Goal: Task Accomplishment & Management: Complete application form

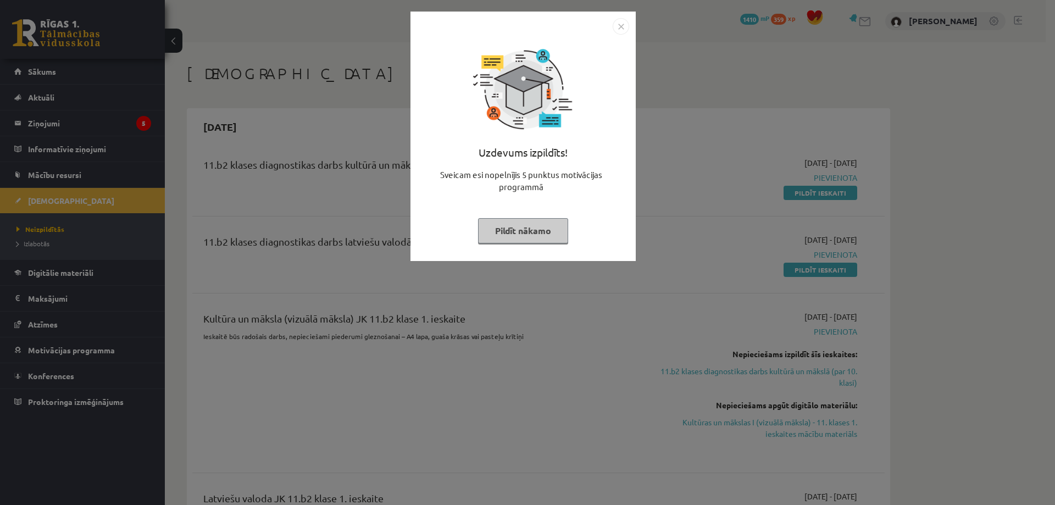
click at [653, 135] on div "Uzdevums izpildīts! Sveicam esi nopelnījis 5 punktus motivācijas programmā Pild…" at bounding box center [527, 252] width 1055 height 505
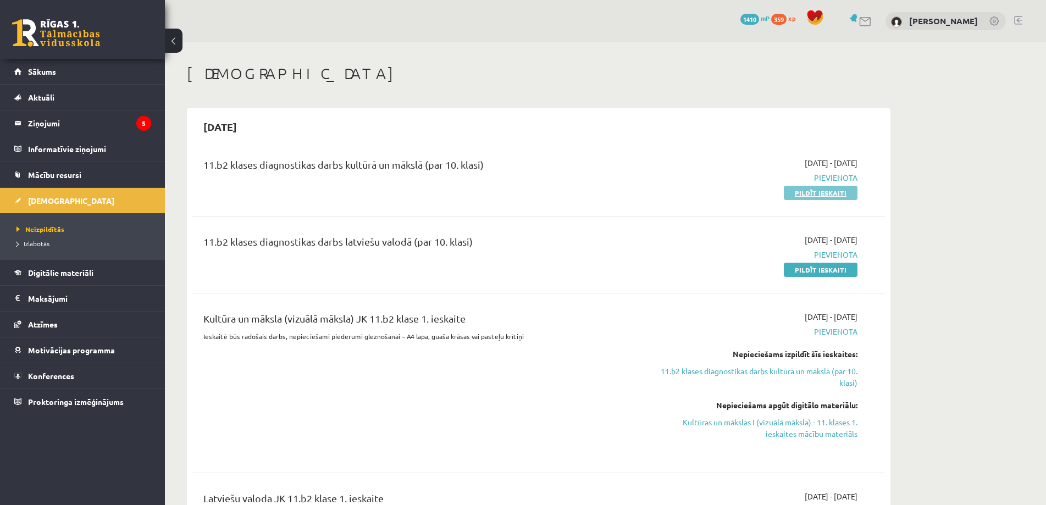
click at [827, 192] on link "Pildīt ieskaiti" at bounding box center [821, 193] width 74 height 14
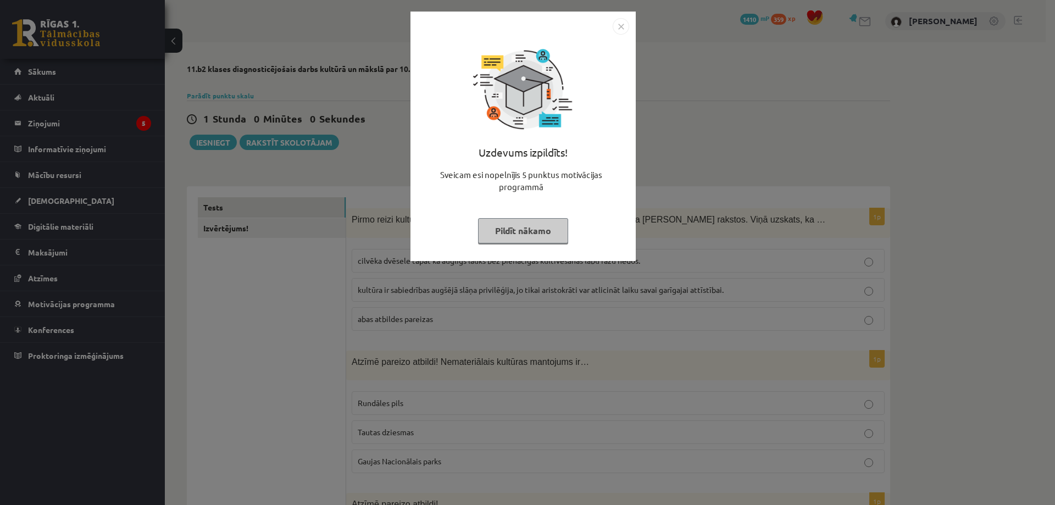
click at [323, 159] on div "Uzdevums izpildīts! Sveicam esi nopelnījis 5 punktus motivācijas programmā Pild…" at bounding box center [527, 252] width 1055 height 505
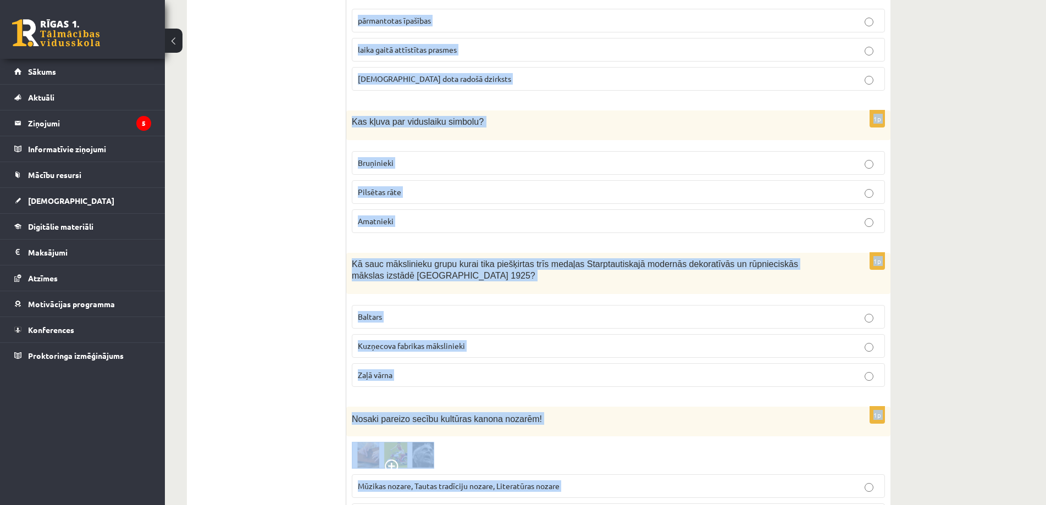
scroll to position [4314, 0]
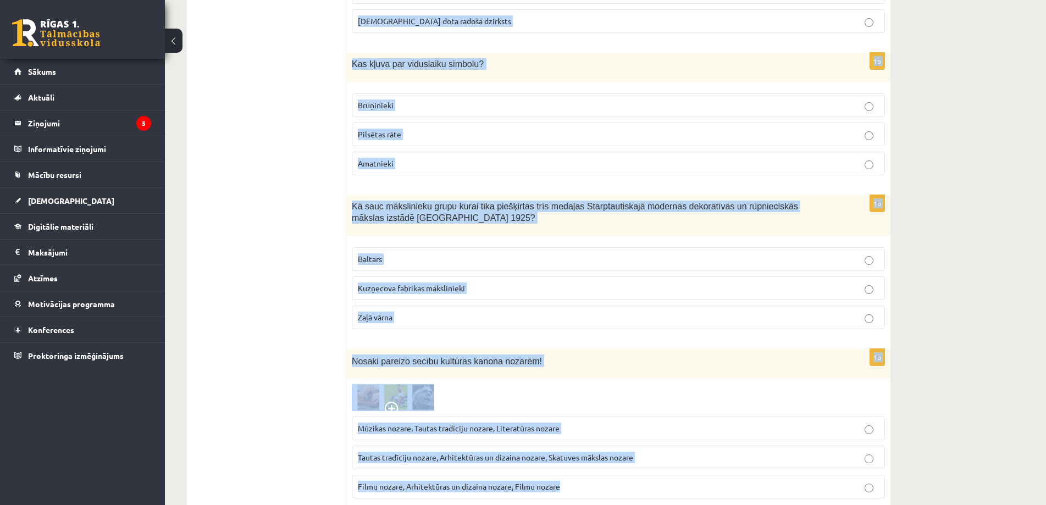
copy form "Pirmo reizi kultūras jēdziena skaidrojumu sastopam Senās Romas filozofa Ciceron…"
drag, startPoint x: 353, startPoint y: 219, endPoint x: 911, endPoint y: 459, distance: 607.1
copy form "Pirmo reizi kultūras jēdziena skaidrojumu sastopam Senās Romas filozofa Ciceron…"
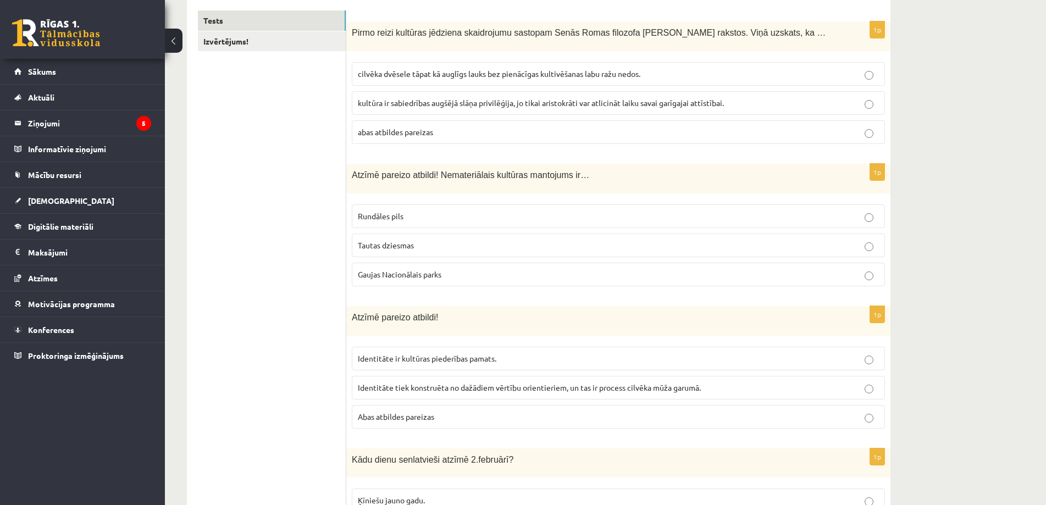
scroll to position [0, 0]
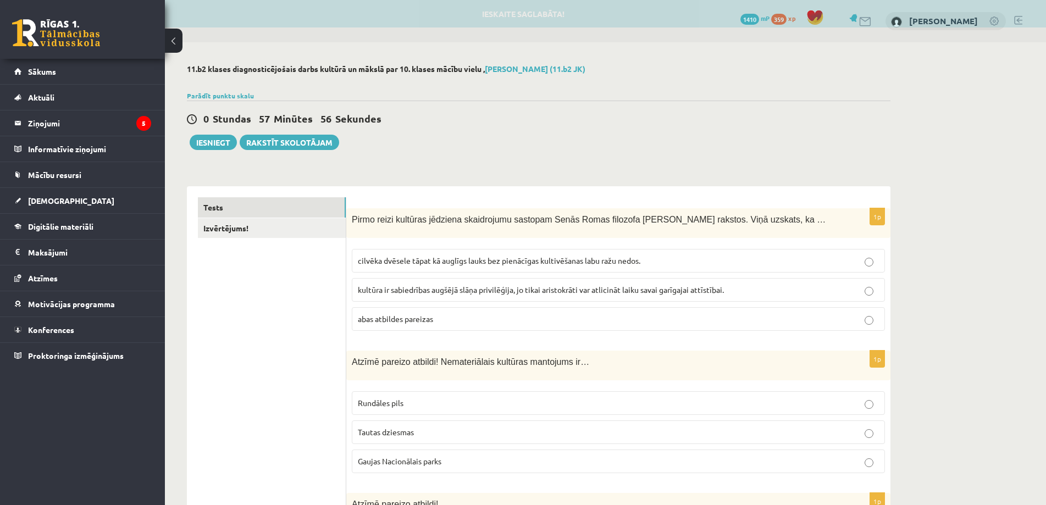
click at [422, 258] on span "cilvēka dvēsele tāpat kā auglīgs lauks bez pienācīgas kultivēšanas labu ražu ne…" at bounding box center [499, 261] width 282 height 10
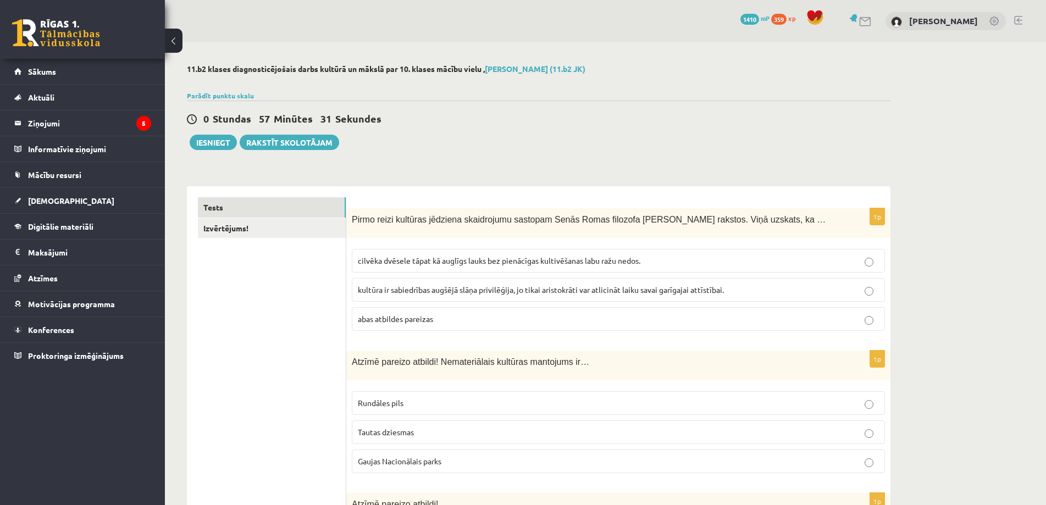
scroll to position [55, 0]
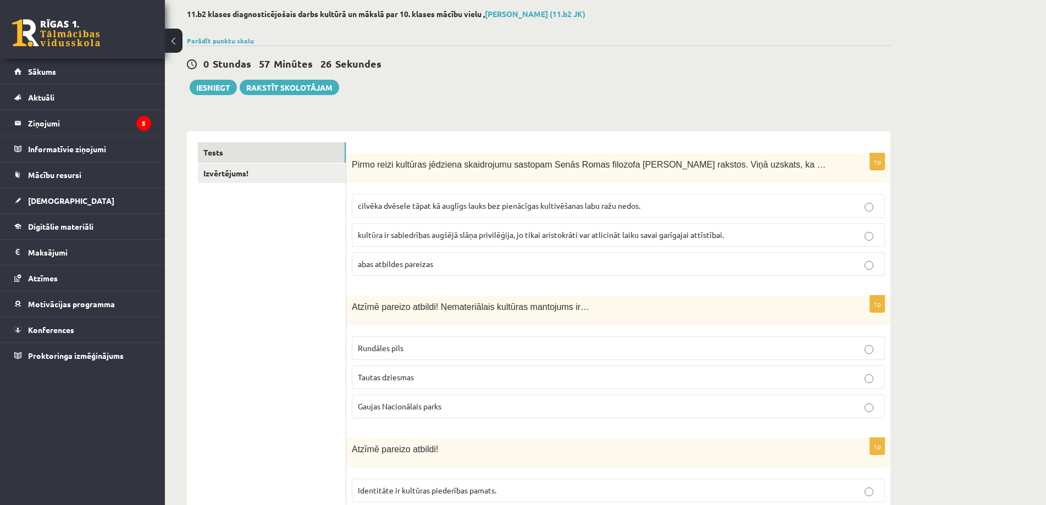
click at [386, 373] on span "Tautas dziesmas" at bounding box center [386, 377] width 56 height 10
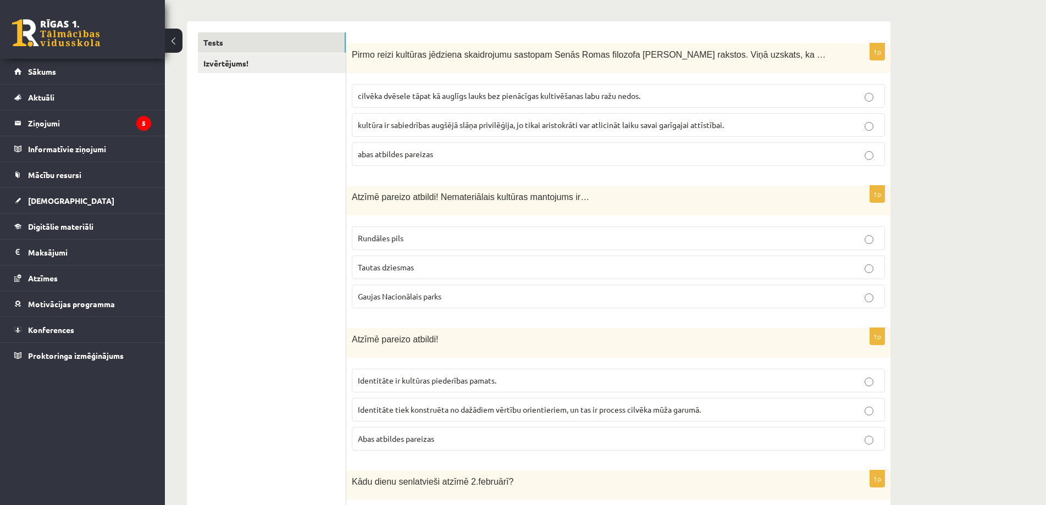
scroll to position [220, 0]
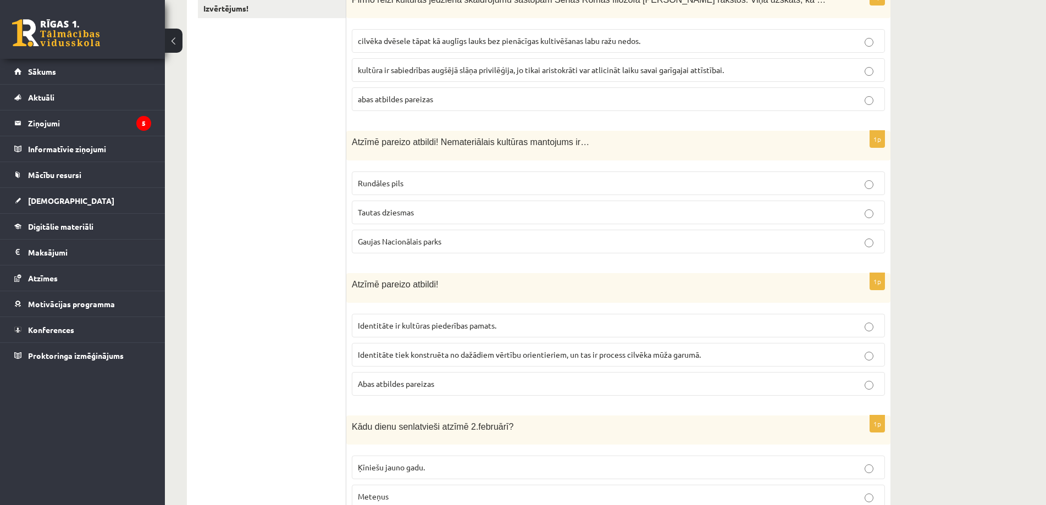
click at [395, 386] on span "Abas atbildes pareizas" at bounding box center [396, 384] width 76 height 10
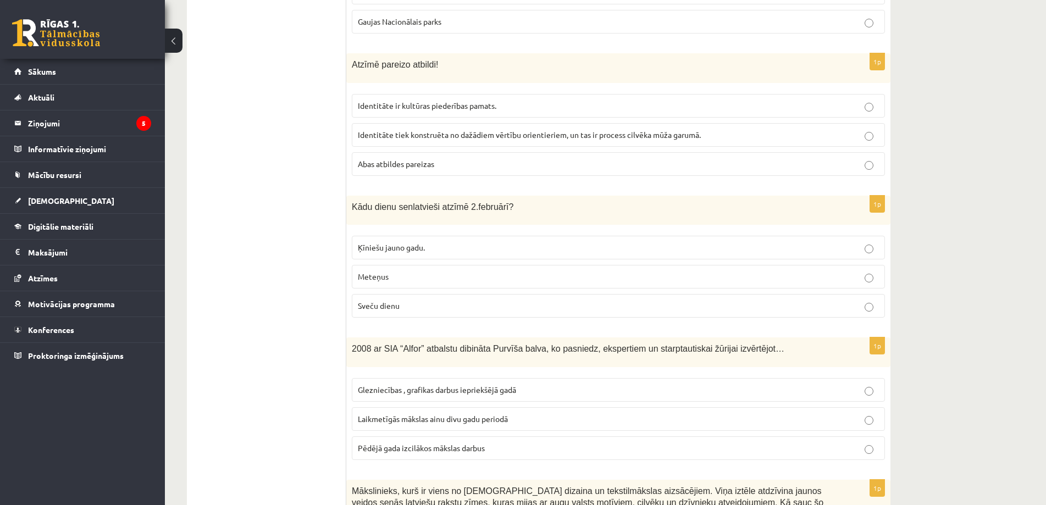
scroll to position [495, 0]
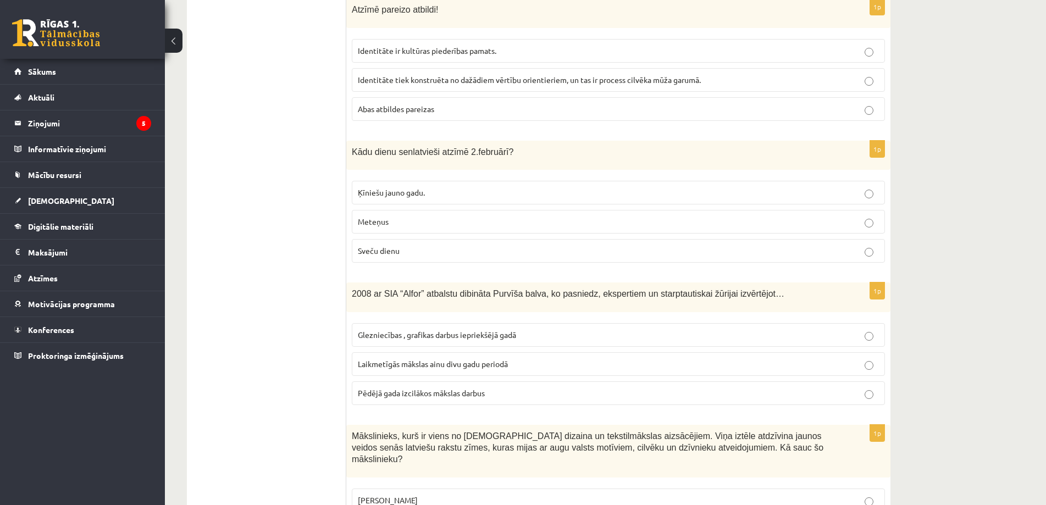
click at [391, 250] on span "Sveču dienu" at bounding box center [379, 251] width 42 height 10
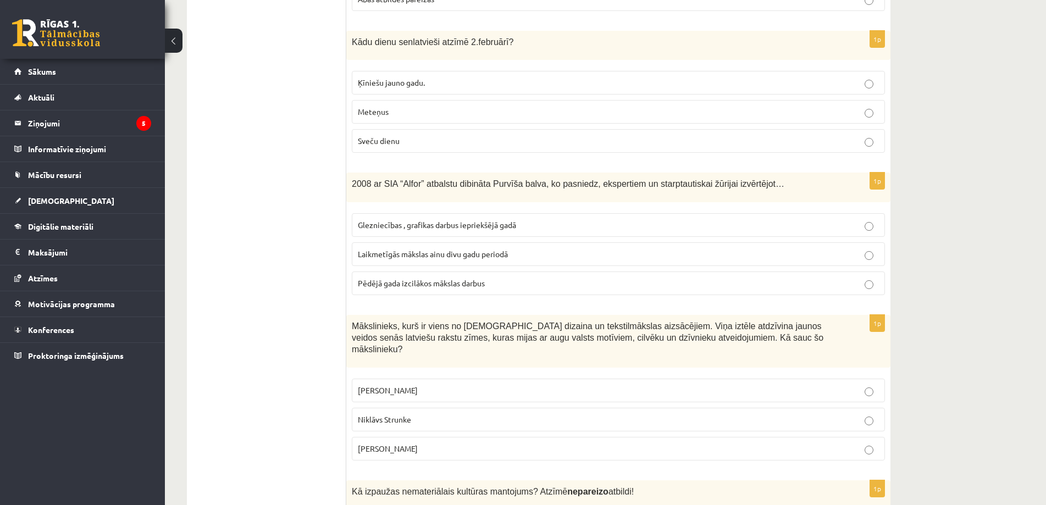
drag, startPoint x: 261, startPoint y: 58, endPoint x: 206, endPoint y: 104, distance: 71.8
click at [364, 242] on fieldset "Glezniecības , grafikas darbus iepriekšējā gadā Laikmetīgās mākslas ainu divu g…" at bounding box center [618, 253] width 533 height 91
click at [365, 246] on label "Laikmetīgās mākslas ainu divu gadu periodā" at bounding box center [618, 254] width 533 height 24
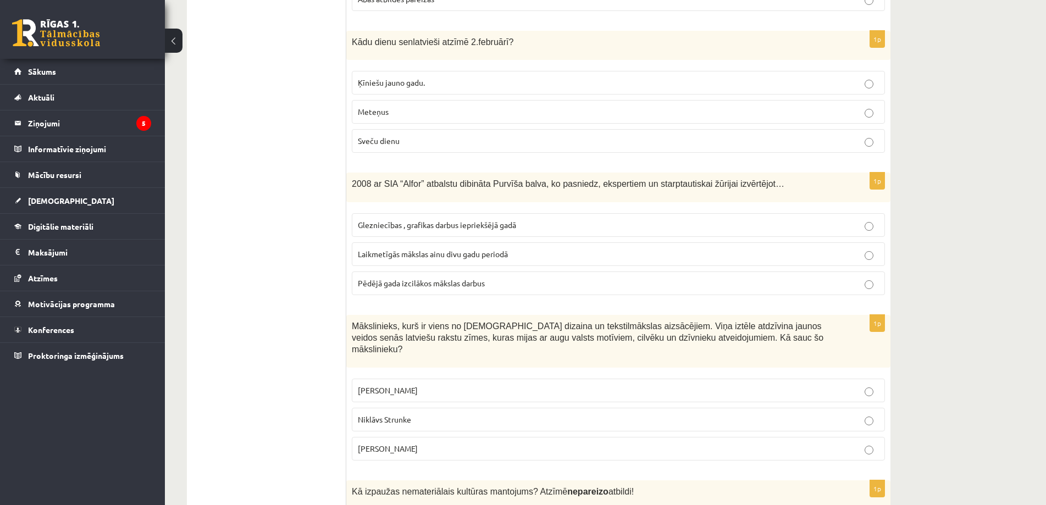
scroll to position [769, 0]
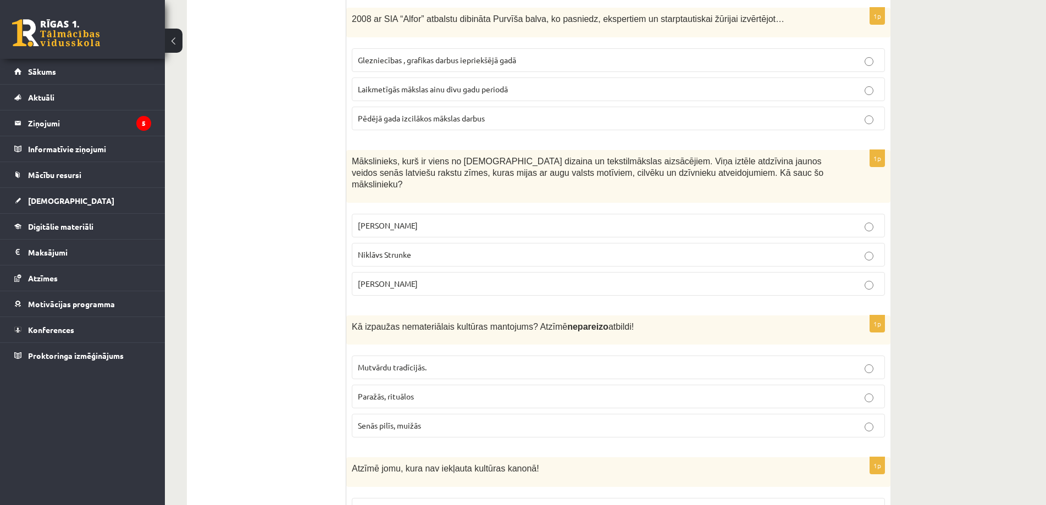
drag, startPoint x: 244, startPoint y: 53, endPoint x: 206, endPoint y: 60, distance: 39.2
drag, startPoint x: 206, startPoint y: 60, endPoint x: 201, endPoint y: 47, distance: 13.9
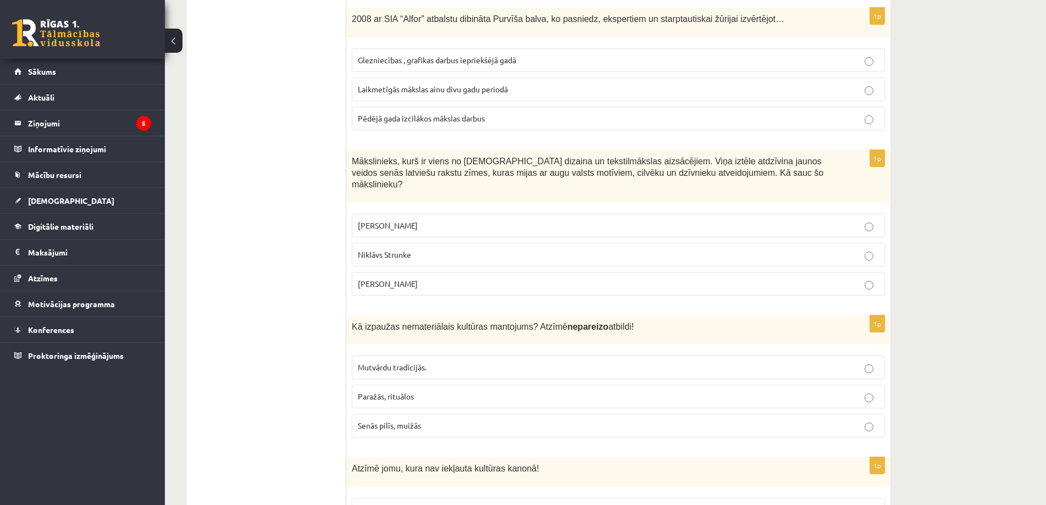
click at [399, 220] on span "Ansis Cīrulis" at bounding box center [388, 225] width 60 height 10
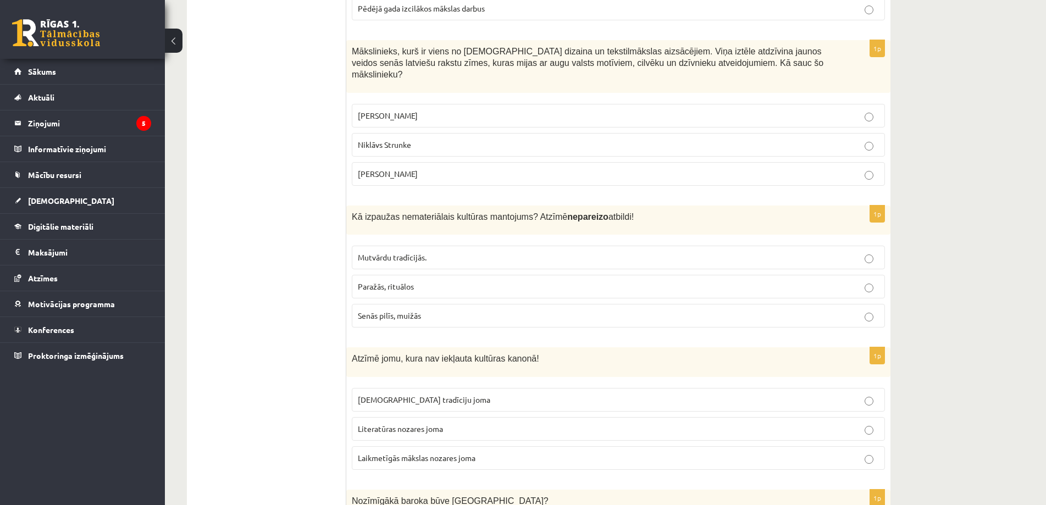
scroll to position [934, 0]
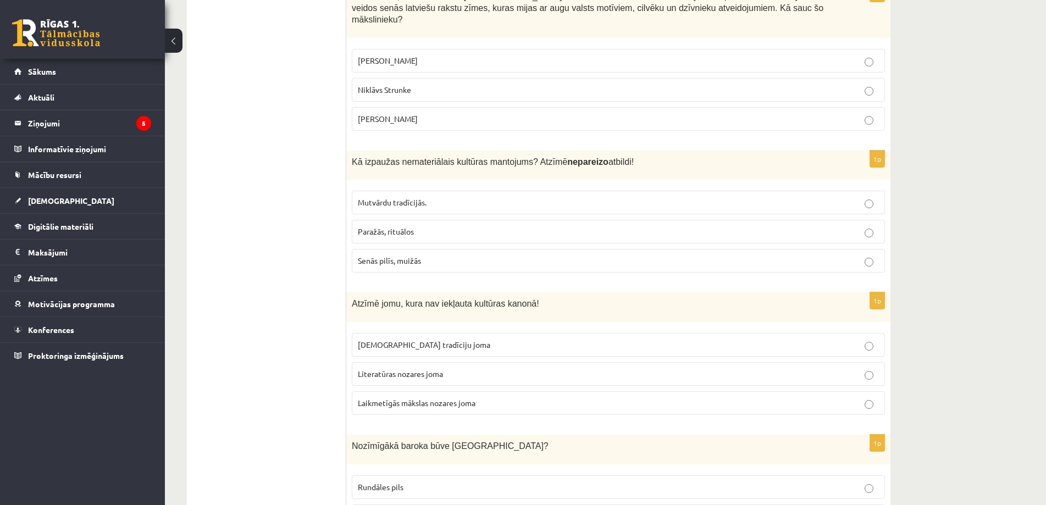
drag, startPoint x: 248, startPoint y: 199, endPoint x: 248, endPoint y: 186, distance: 13.7
drag, startPoint x: 182, startPoint y: 185, endPoint x: 185, endPoint y: 99, distance: 85.8
click at [368, 256] on span "Senās pilīs, muižās" at bounding box center [389, 261] width 63 height 10
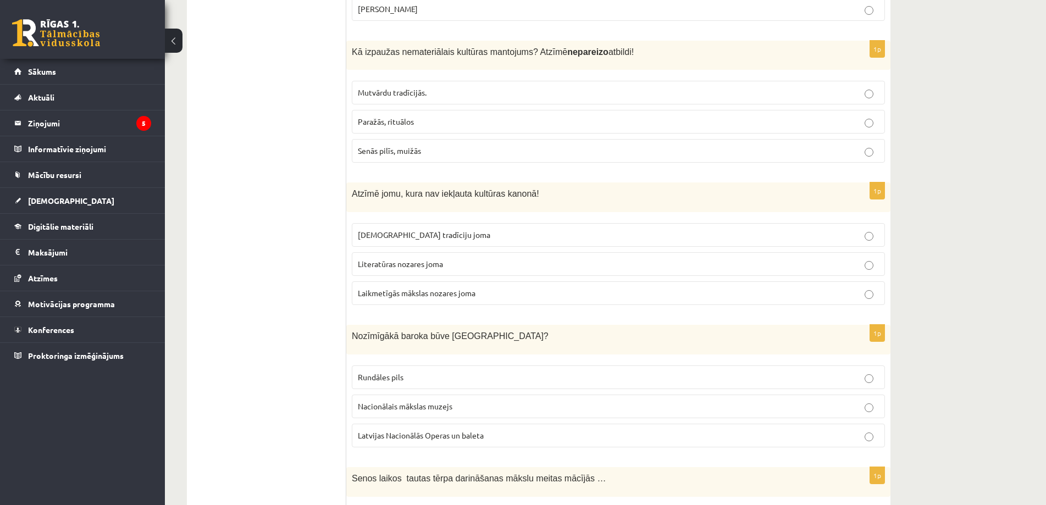
click at [425, 288] on span "Laikmetīgās mākslas nozares joma" at bounding box center [417, 293] width 118 height 10
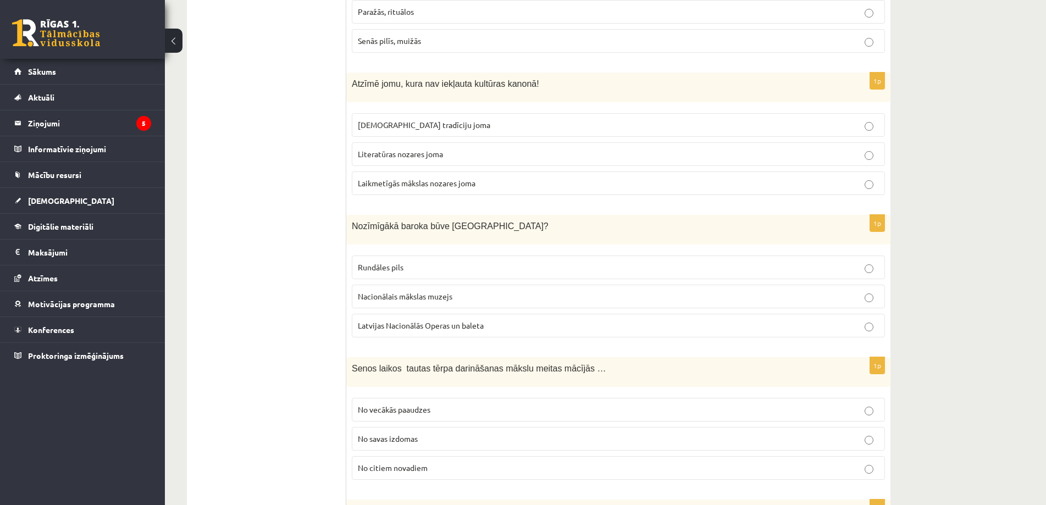
click at [383, 262] on span "Rundāles pils" at bounding box center [381, 267] width 46 height 10
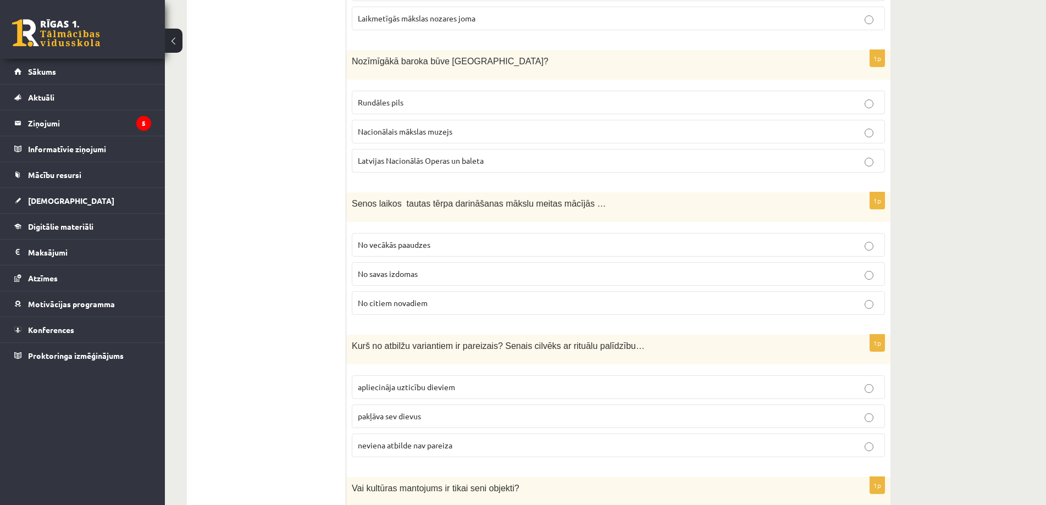
scroll to position [1374, 0]
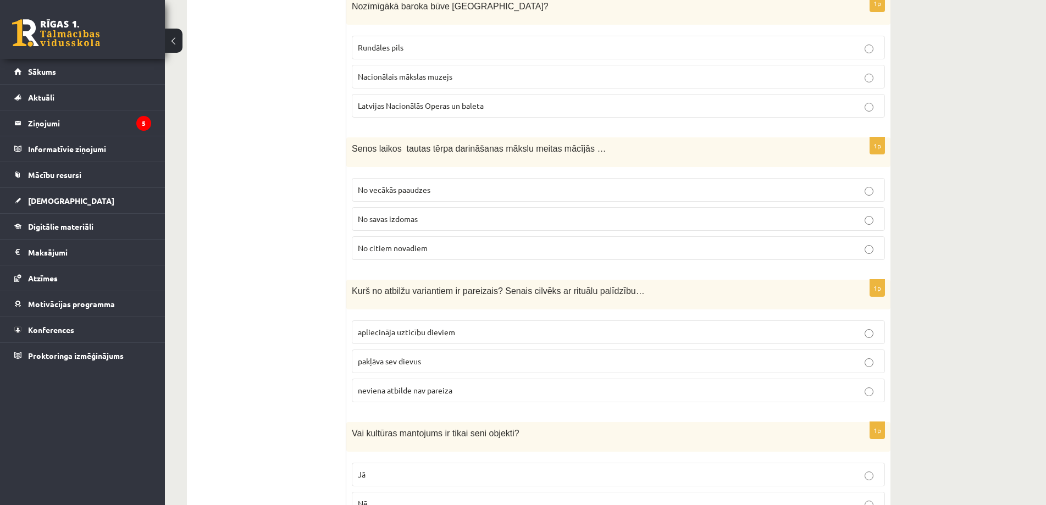
click at [380, 185] on span "No vecākās paaudzes" at bounding box center [394, 190] width 73 height 10
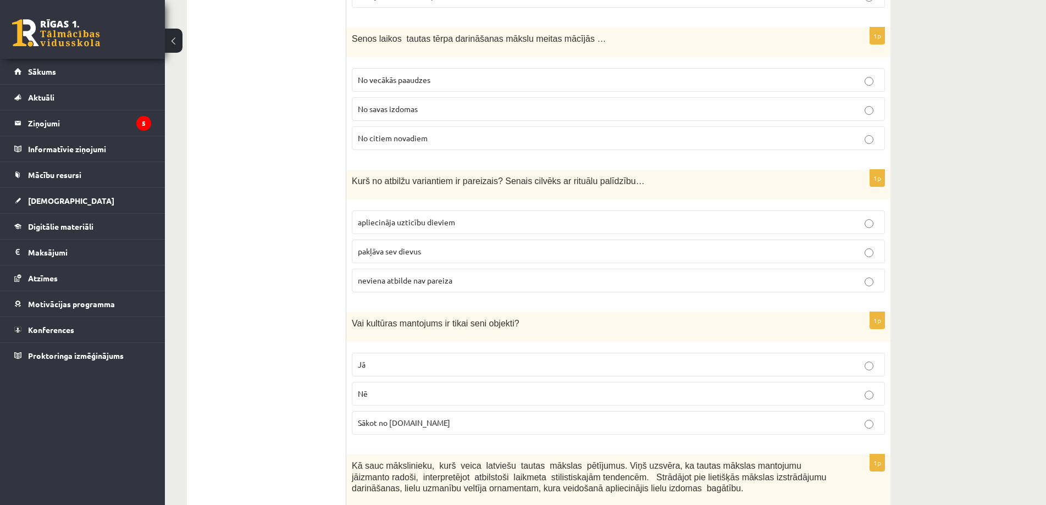
scroll to position [1539, 0]
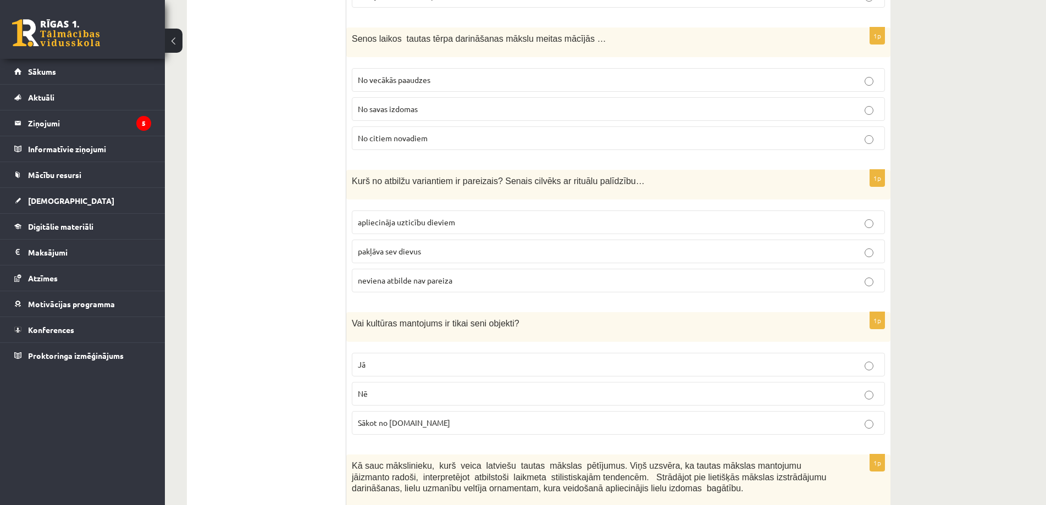
click at [418, 217] on span "apliecināja uzticību dieviem" at bounding box center [406, 222] width 97 height 10
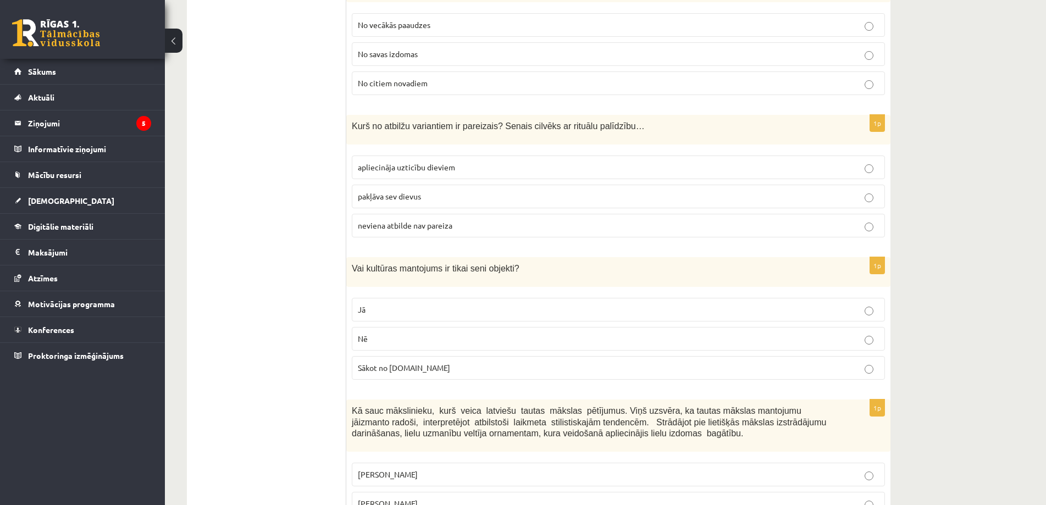
scroll to position [1704, 0]
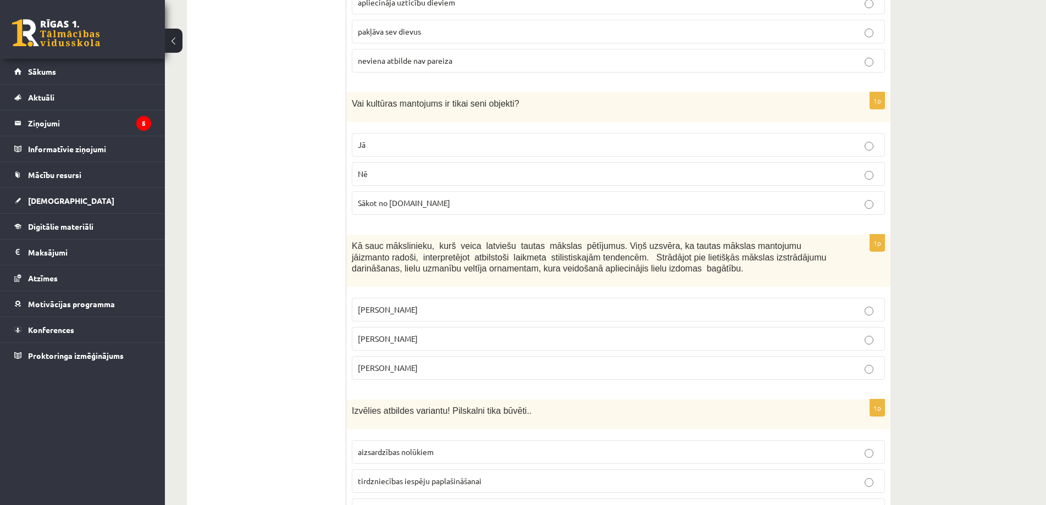
click at [364, 162] on label "Nē" at bounding box center [618, 174] width 533 height 24
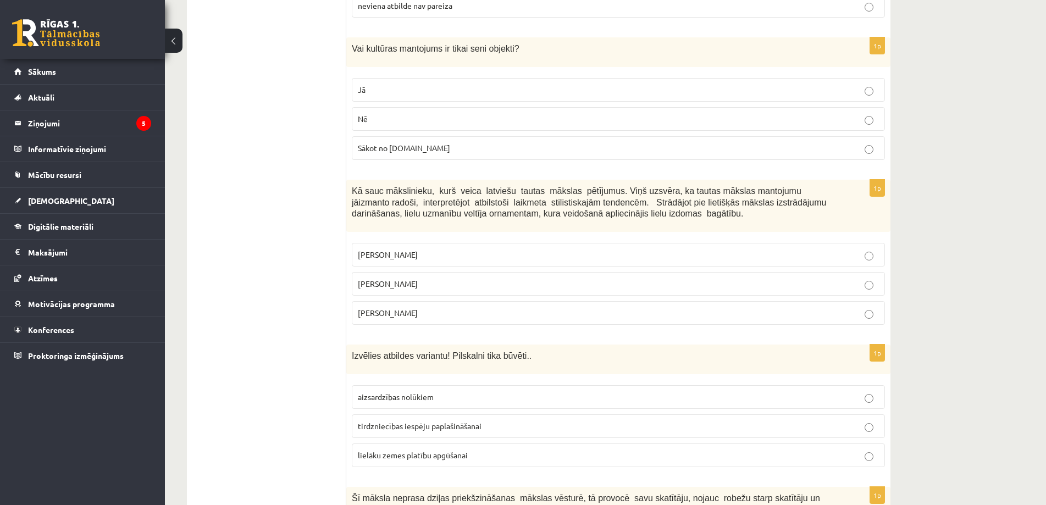
click at [401, 279] on span "Jūlijs Madernieks" at bounding box center [388, 284] width 60 height 10
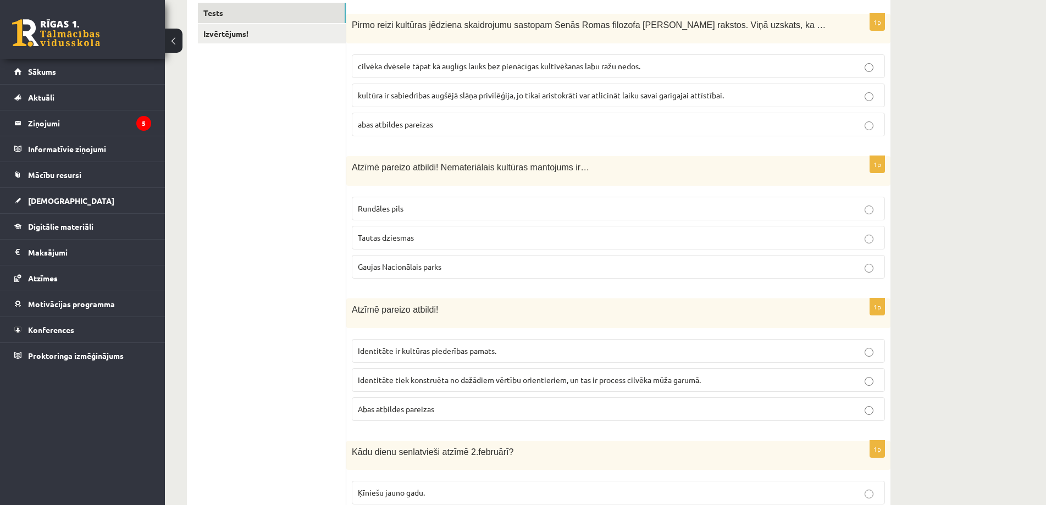
scroll to position [0, 0]
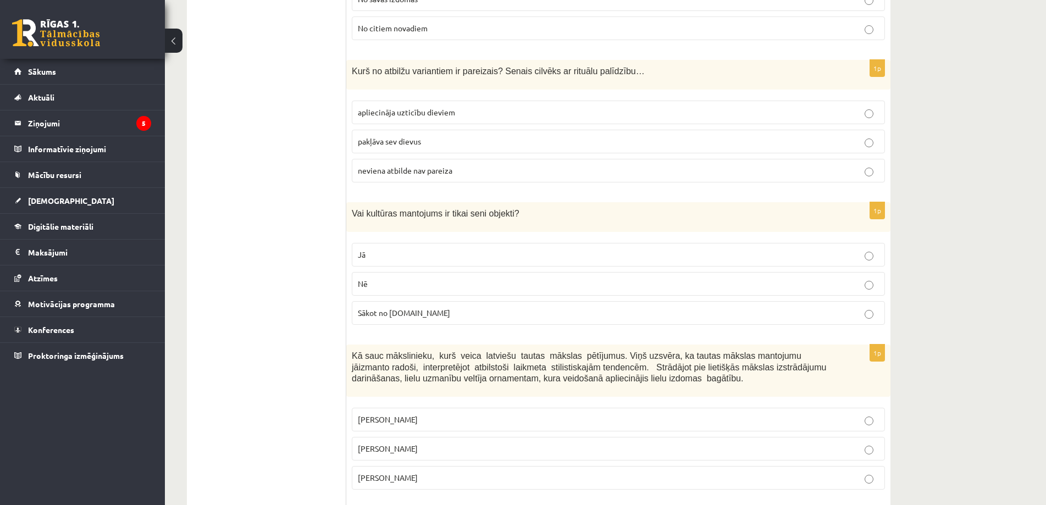
drag, startPoint x: 264, startPoint y: 200, endPoint x: 266, endPoint y: 239, distance: 38.5
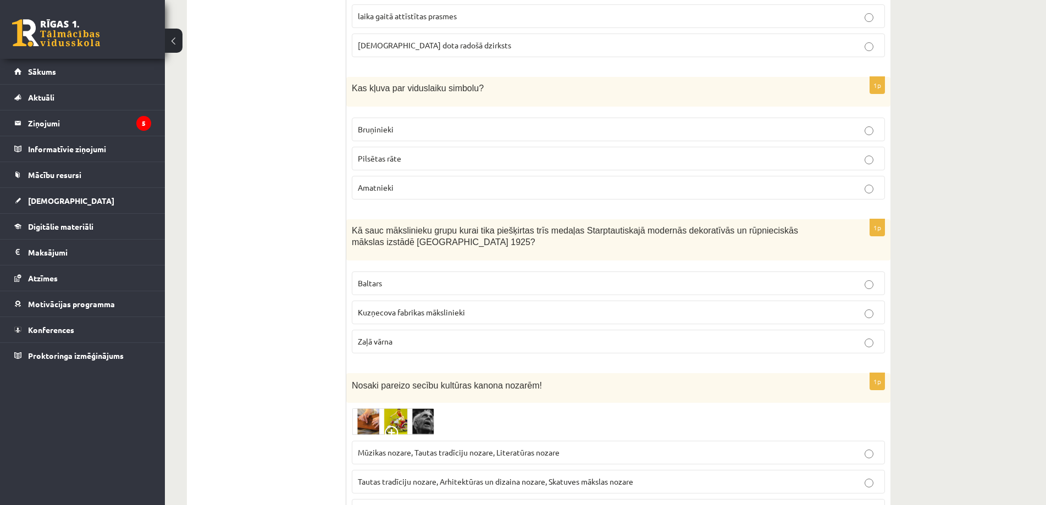
scroll to position [4314, 0]
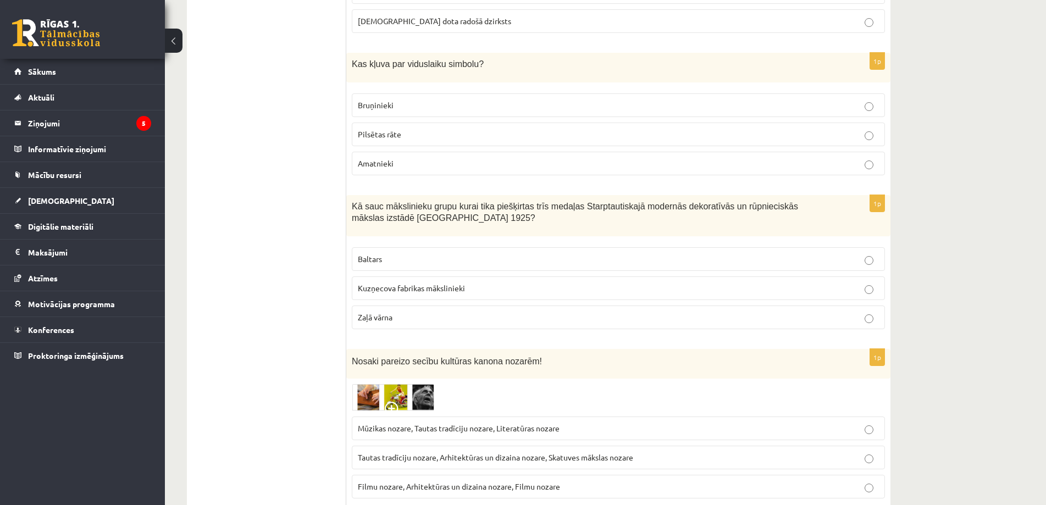
drag, startPoint x: 280, startPoint y: 335, endPoint x: 268, endPoint y: 246, distance: 89.3
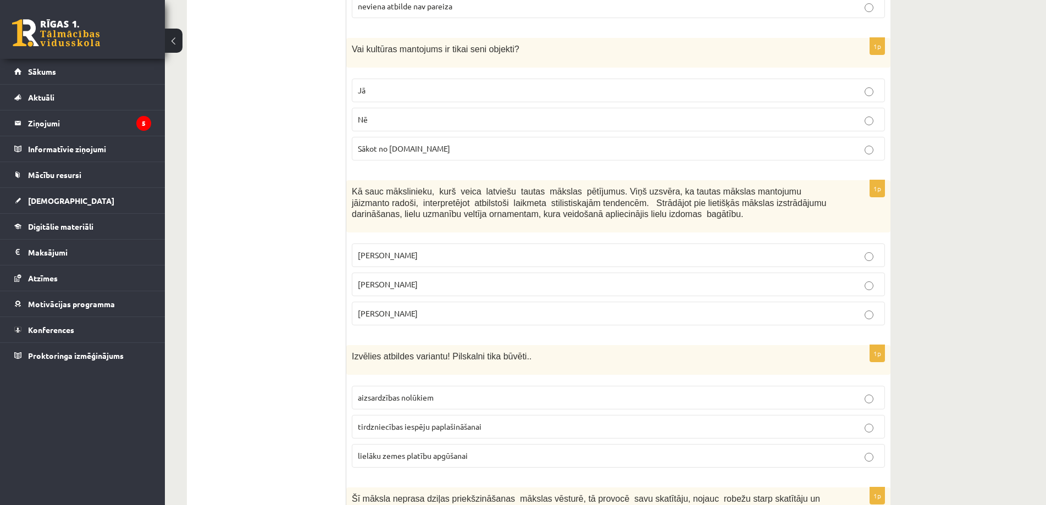
scroll to position [1868, 0]
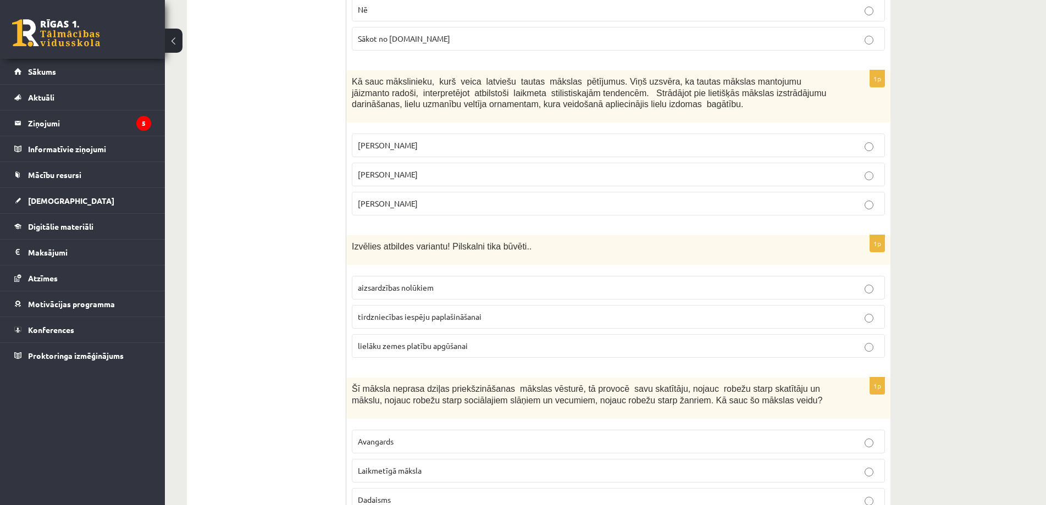
click at [411, 282] on span "aizsardzības nolūkiem" at bounding box center [396, 287] width 76 height 10
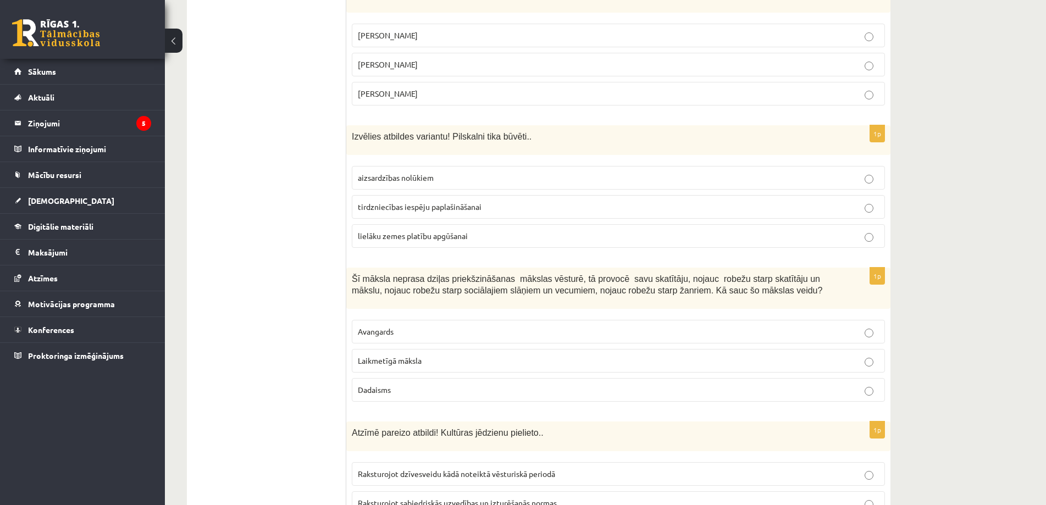
scroll to position [2033, 0]
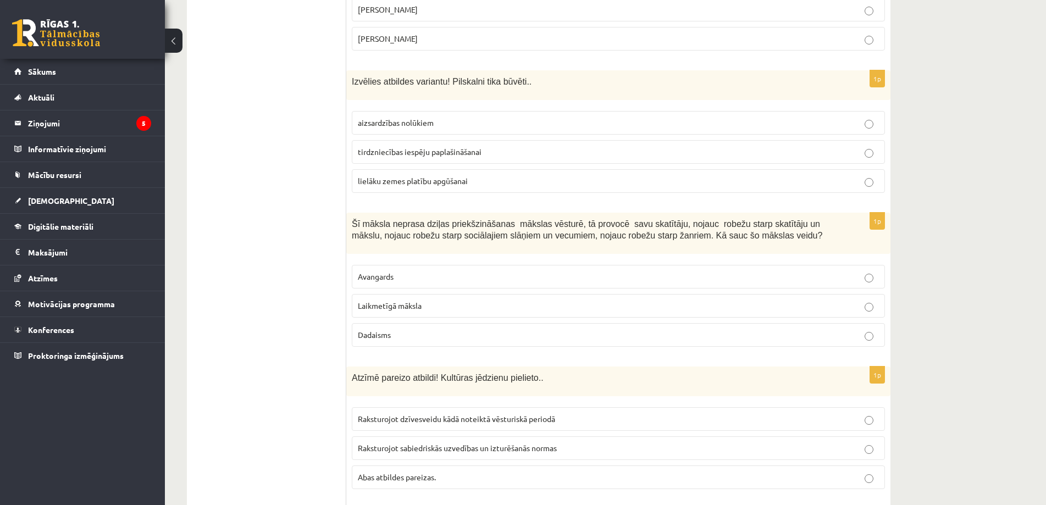
click at [391, 301] on span "Laikmetīgā māksla" at bounding box center [390, 306] width 64 height 10
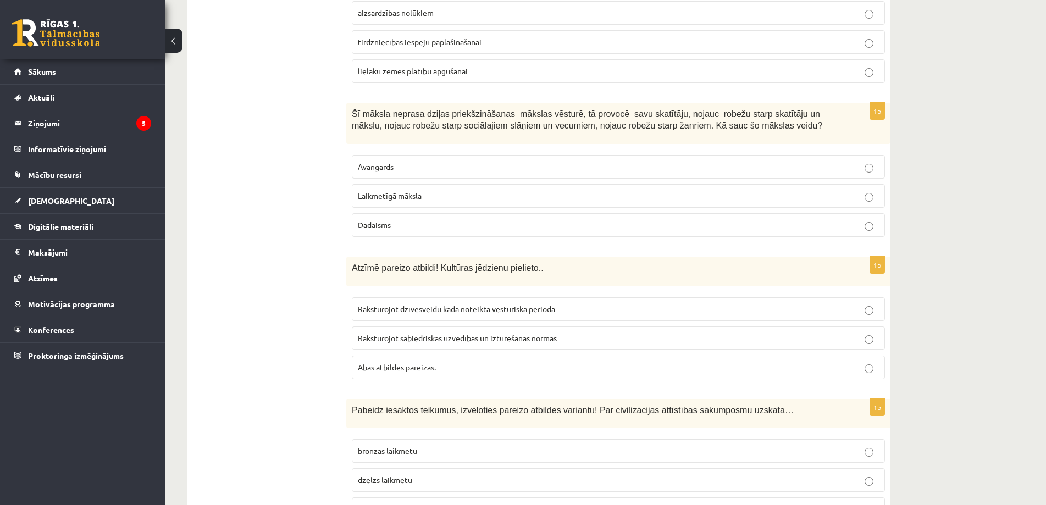
click at [381, 362] on p "Abas atbildes pareizas." at bounding box center [618, 368] width 521 height 12
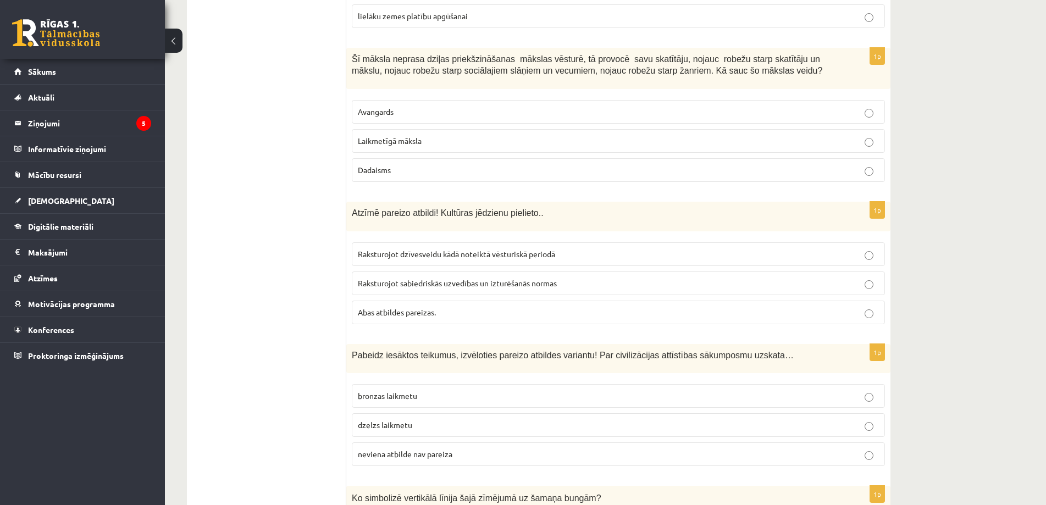
scroll to position [2253, 0]
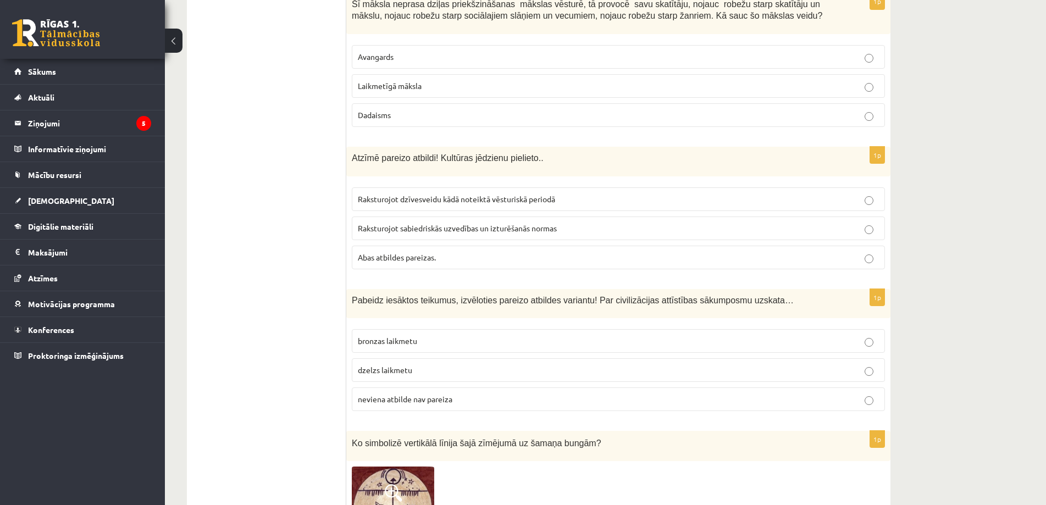
click at [367, 394] on span "neviena atbilde nav pareiza" at bounding box center [405, 399] width 95 height 10
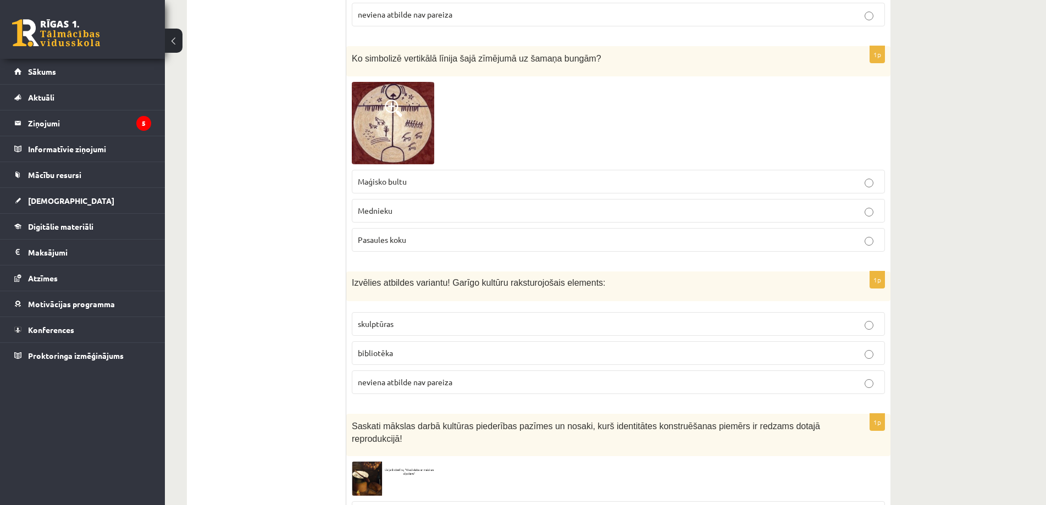
scroll to position [2692, 0]
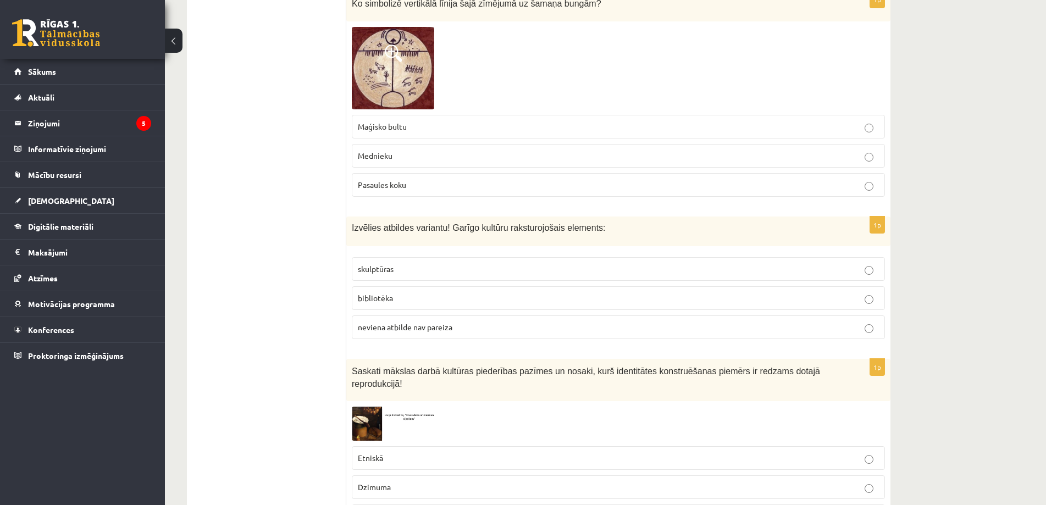
drag, startPoint x: 194, startPoint y: 3, endPoint x: 301, endPoint y: 148, distance: 179.9
click at [372, 180] on span "Pasaules koku" at bounding box center [382, 185] width 48 height 10
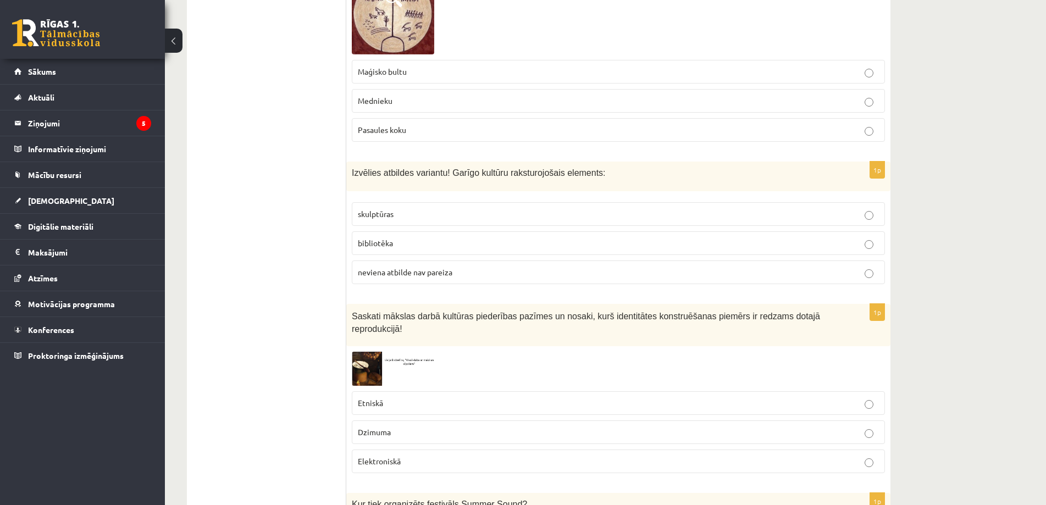
click at [370, 352] on img at bounding box center [393, 369] width 82 height 34
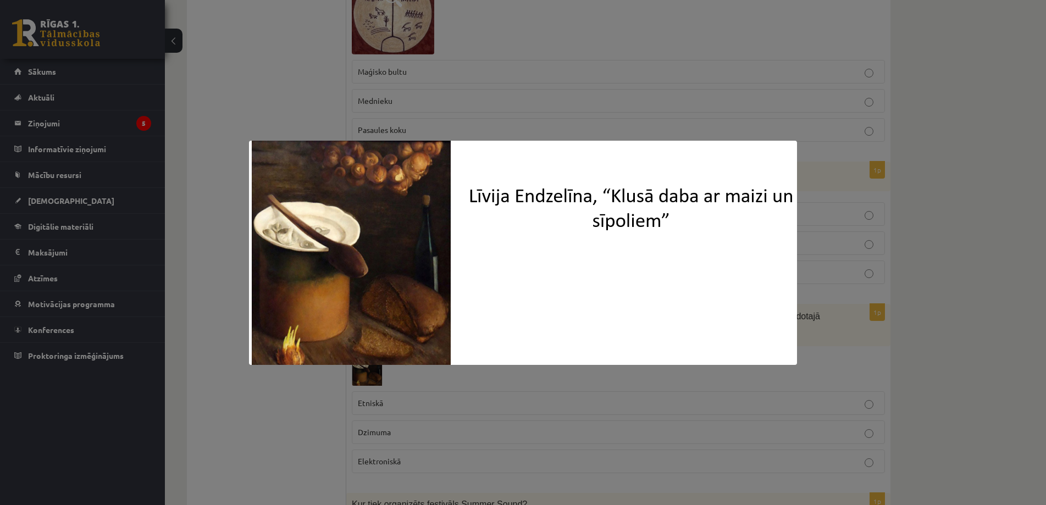
click at [400, 387] on div at bounding box center [523, 252] width 1046 height 505
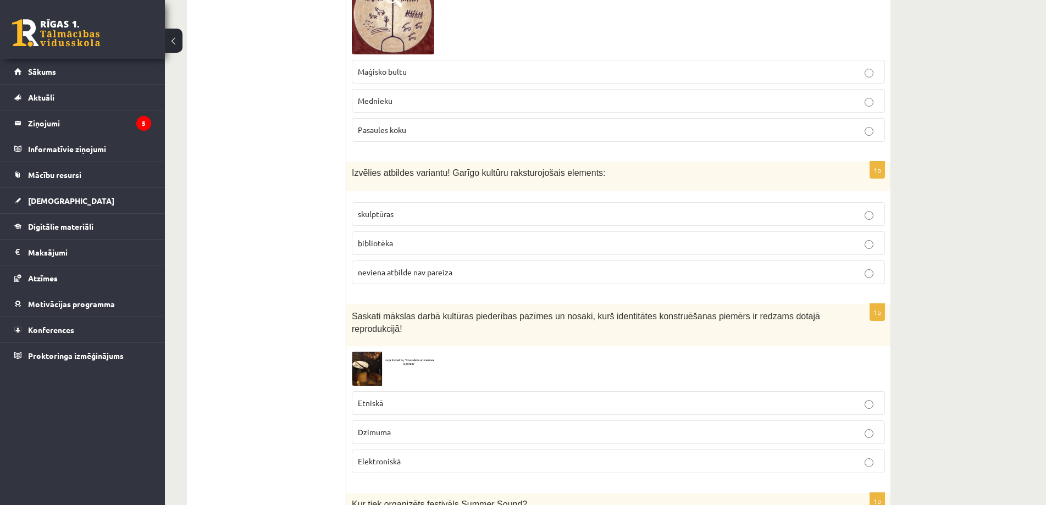
click at [368, 238] on span "bibliotēka" at bounding box center [375, 243] width 35 height 10
click at [382, 398] on span "Etniskā" at bounding box center [370, 403] width 25 height 10
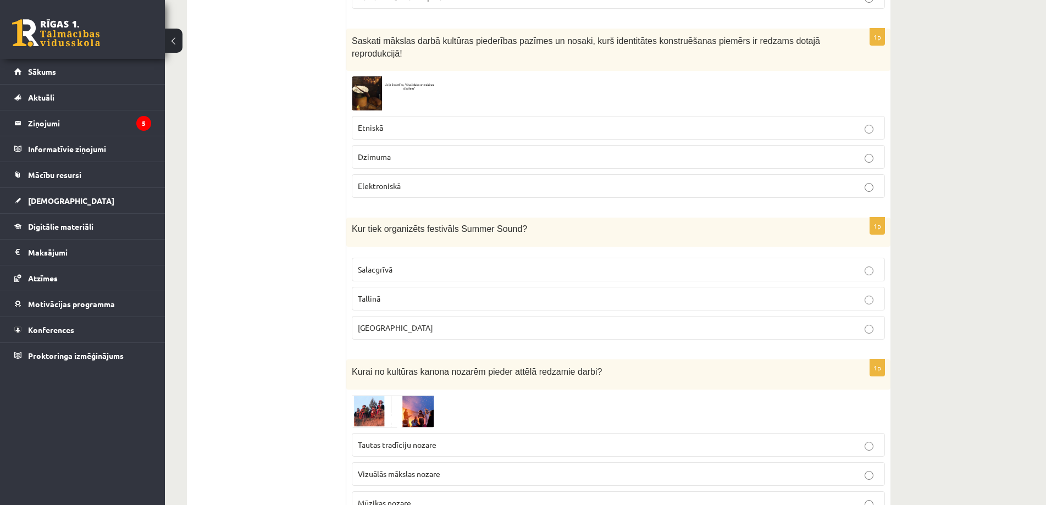
scroll to position [3077, 0]
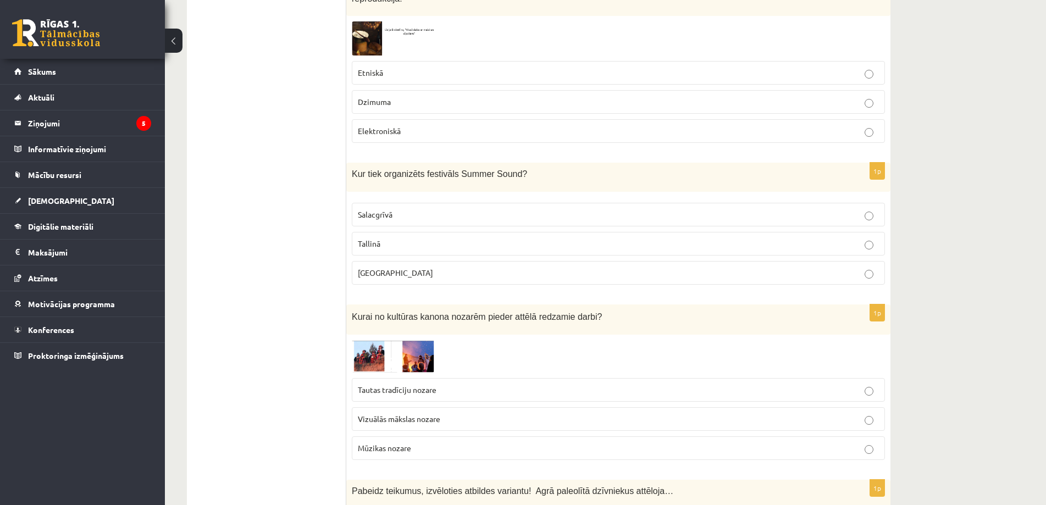
click at [391, 267] on p "Liepājā" at bounding box center [618, 273] width 521 height 12
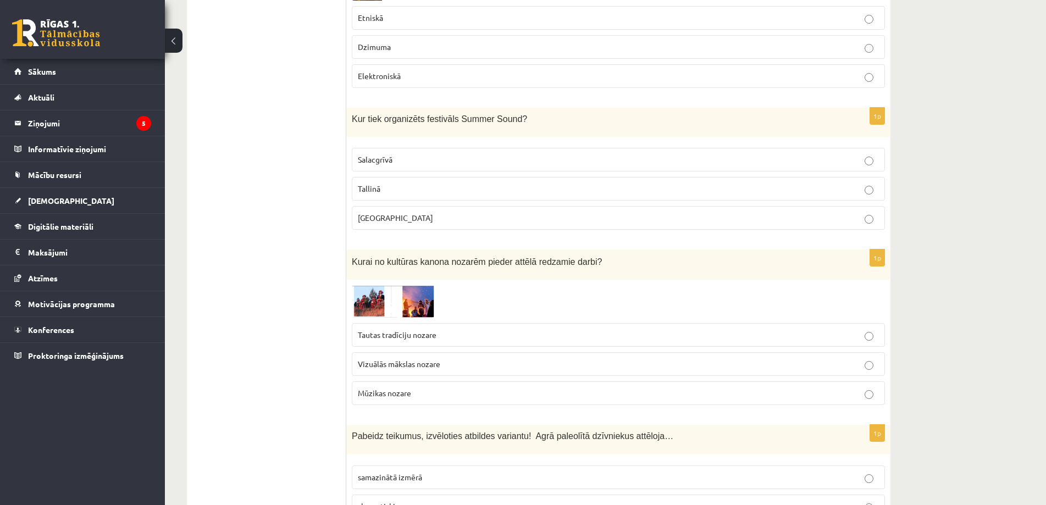
scroll to position [3187, 0]
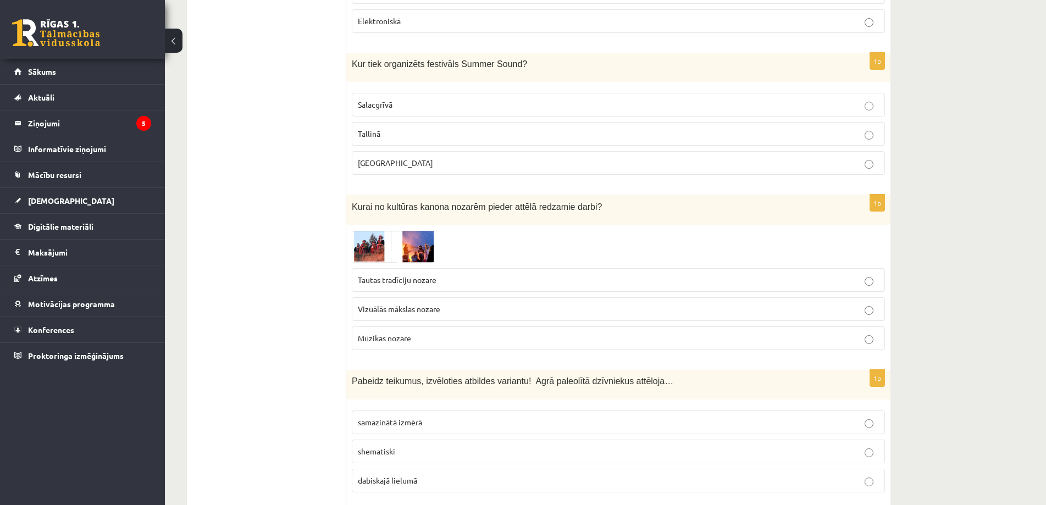
drag, startPoint x: 263, startPoint y: 254, endPoint x: 242, endPoint y: 224, distance: 36.6
drag, startPoint x: 232, startPoint y: 1, endPoint x: 257, endPoint y: 254, distance: 255.1
click at [365, 304] on span "Vizuālās mākslas nozare" at bounding box center [399, 309] width 82 height 10
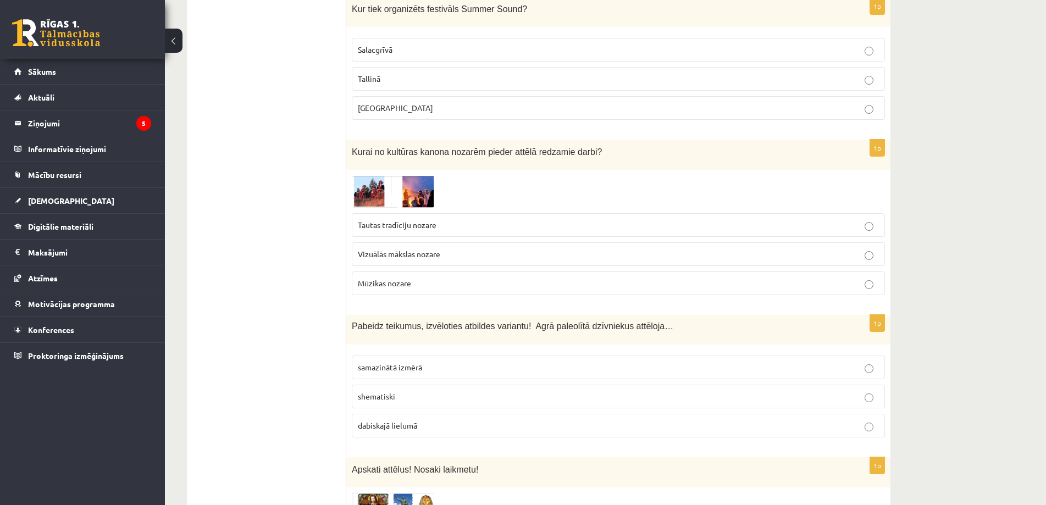
scroll to position [3297, 0]
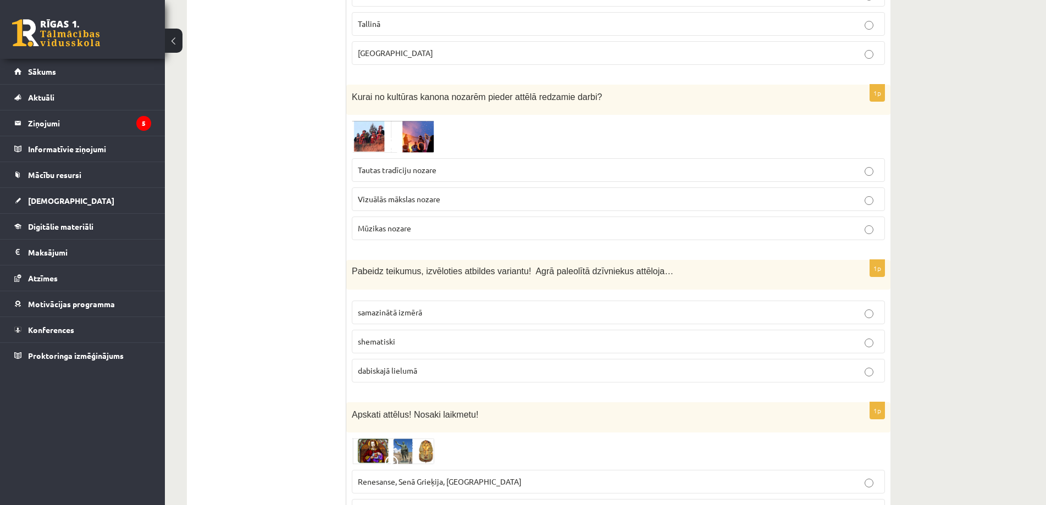
click at [360, 365] on p "dabiskajā lielumā" at bounding box center [618, 371] width 521 height 12
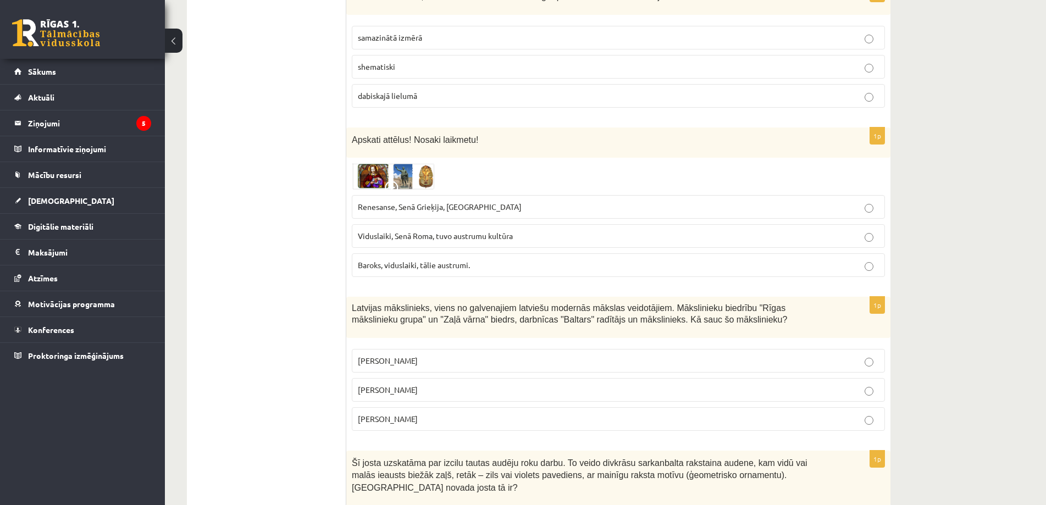
scroll to position [3517, 0]
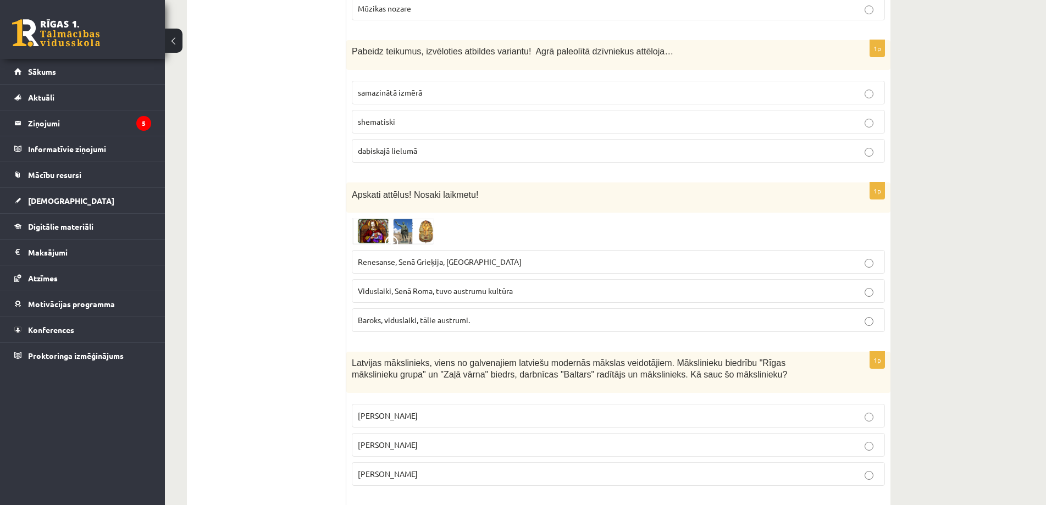
click at [393, 218] on img at bounding box center [393, 231] width 82 height 26
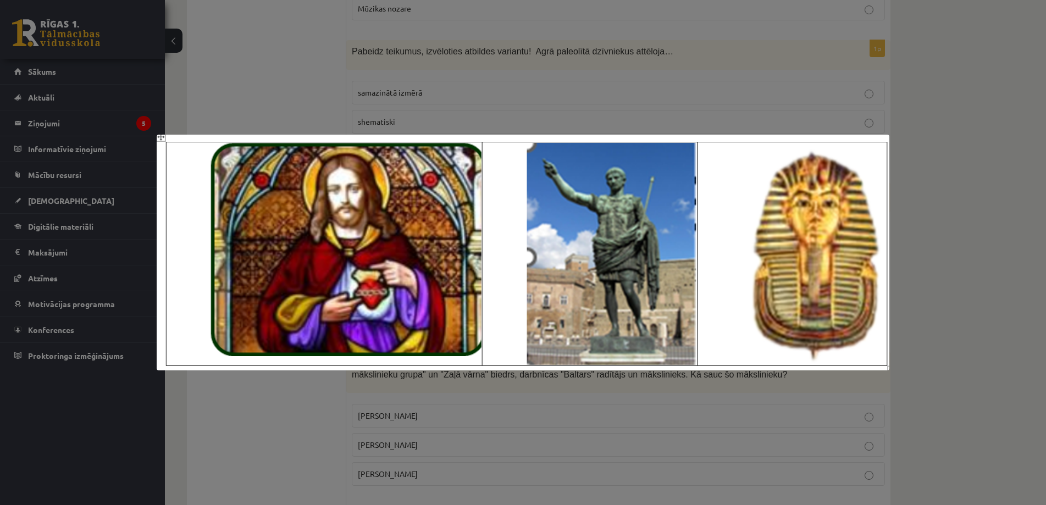
click at [307, 416] on div at bounding box center [523, 252] width 1046 height 505
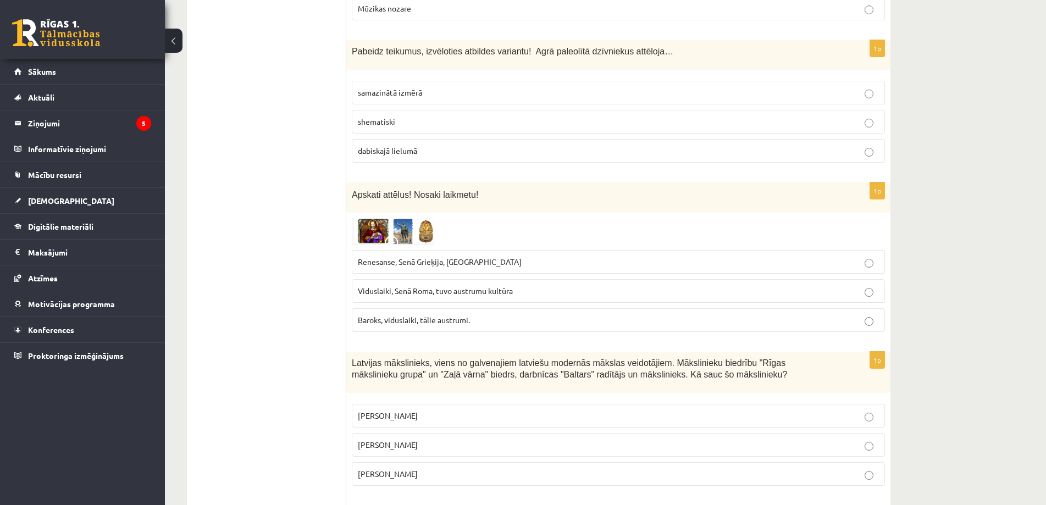
click at [440, 218] on div at bounding box center [618, 231] width 533 height 26
click at [429, 218] on img at bounding box center [393, 231] width 82 height 26
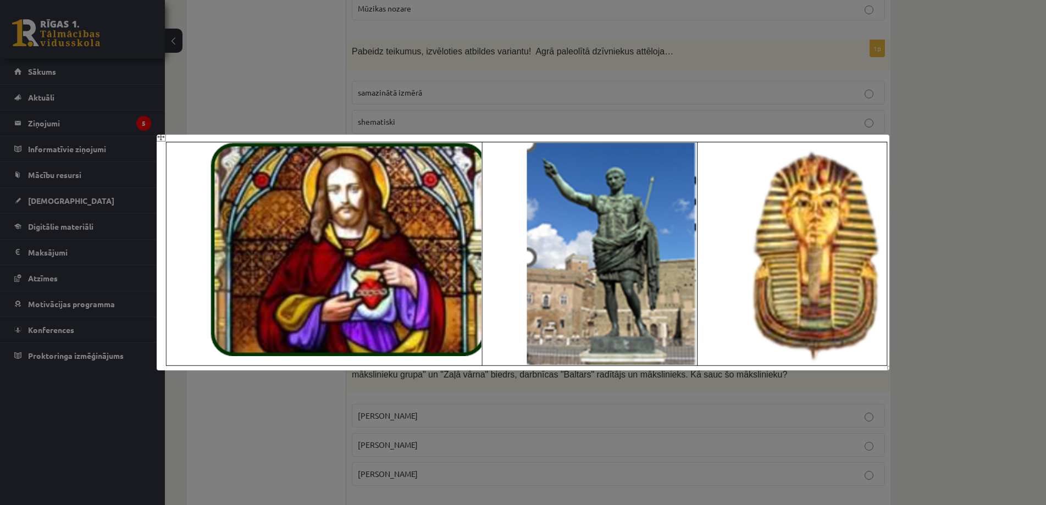
click at [425, 370] on img at bounding box center [523, 253] width 732 height 236
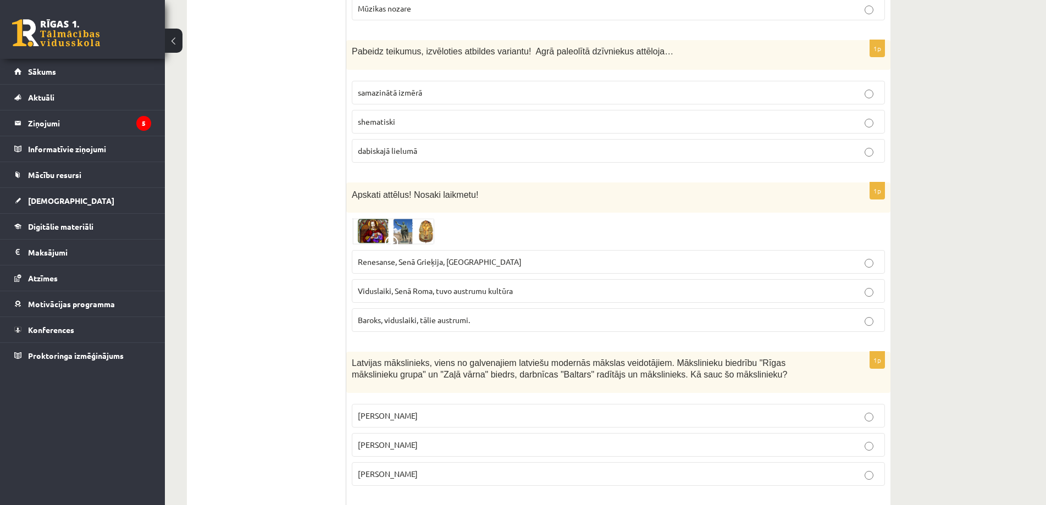
click at [434, 257] on span "Renesanse, Senā Grieķija, Ēģipte" at bounding box center [440, 262] width 164 height 10
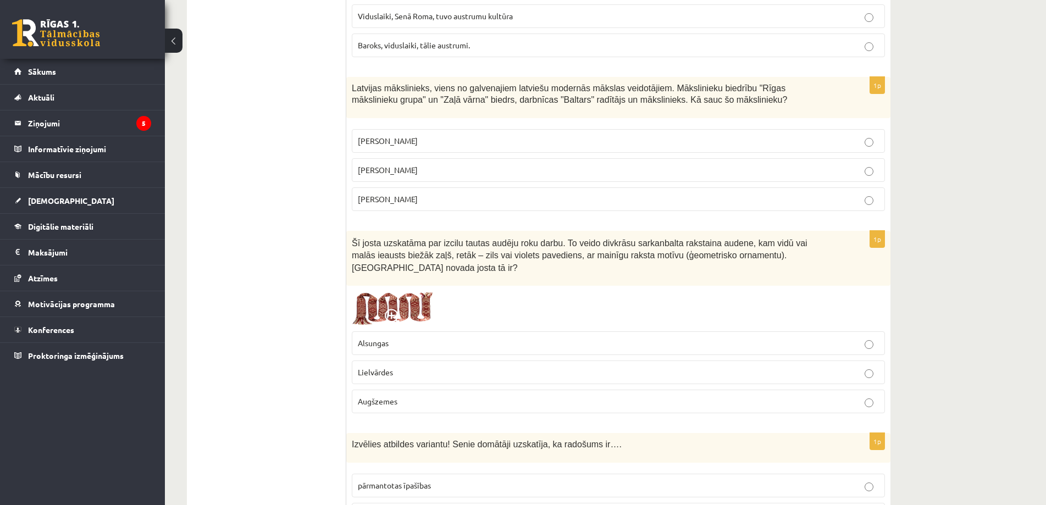
scroll to position [3847, 0]
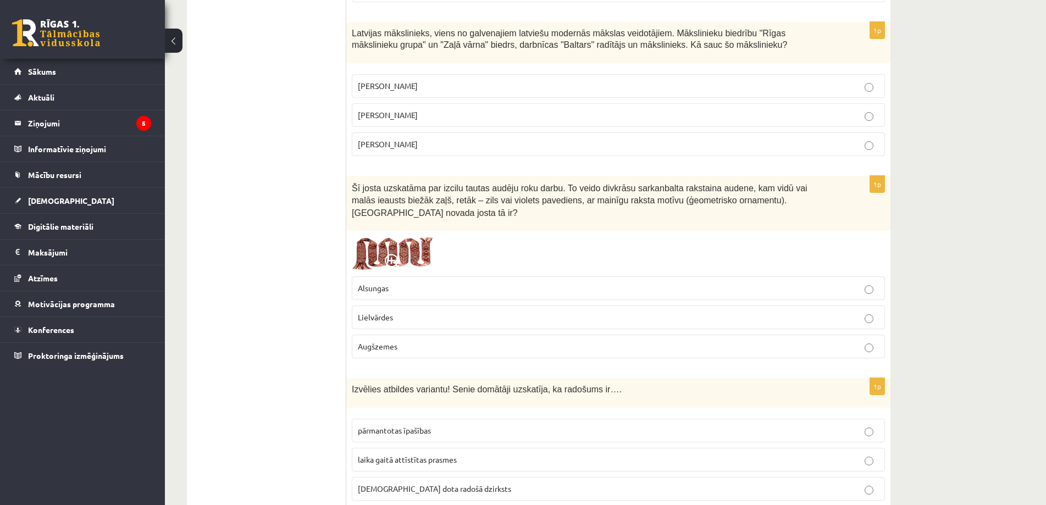
drag, startPoint x: 241, startPoint y: 0, endPoint x: 248, endPoint y: 129, distance: 129.3
click at [400, 109] on p "Romāns Suta" at bounding box center [618, 115] width 521 height 12
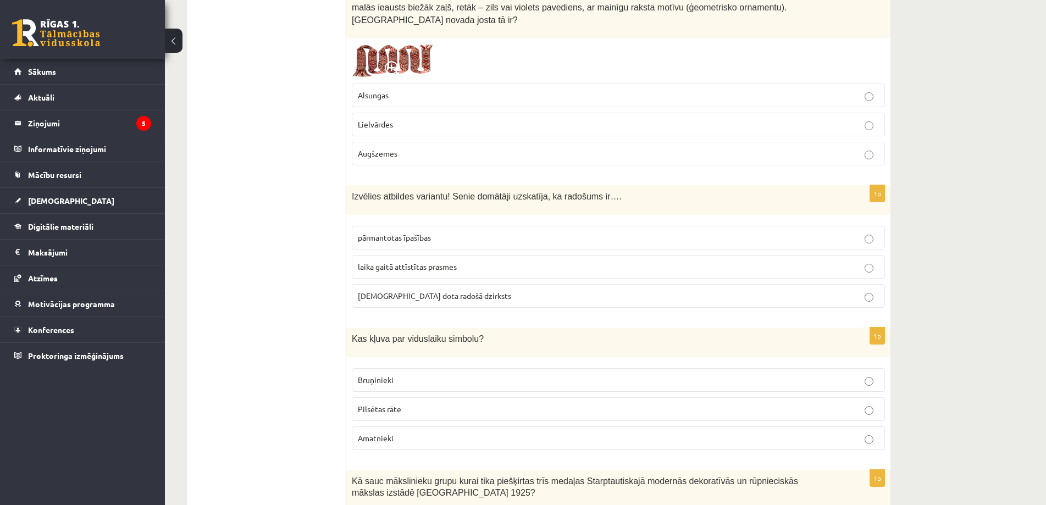
scroll to position [3875, 0]
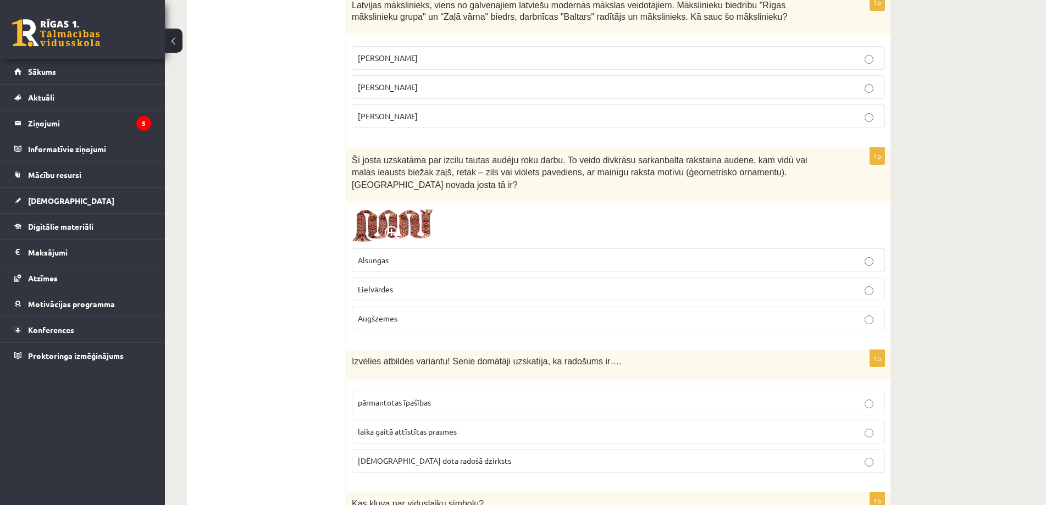
click at [408, 284] on p "Lielvārdes" at bounding box center [618, 290] width 521 height 12
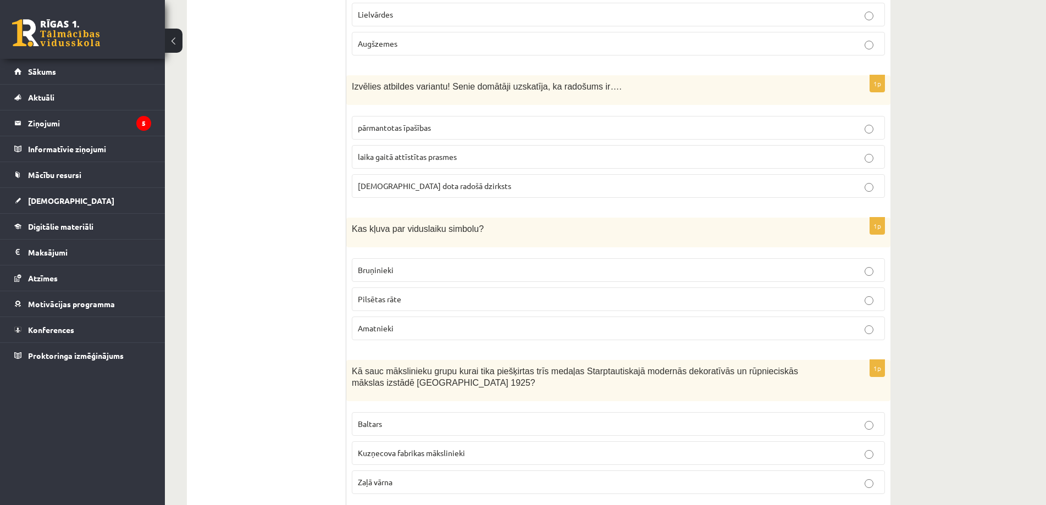
scroll to position [4095, 0]
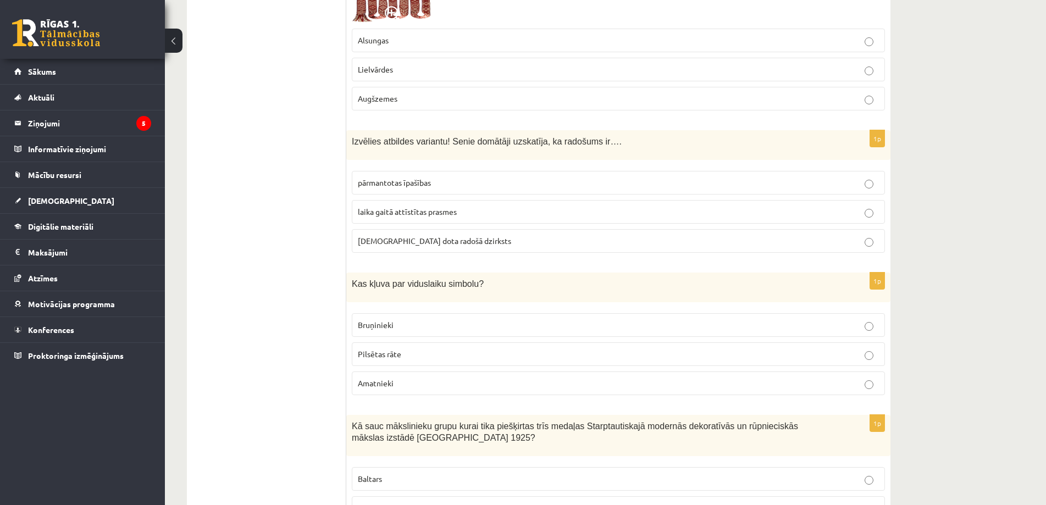
click at [402, 236] on span "dieva dota radošā dzirksts" at bounding box center [434, 241] width 153 height 10
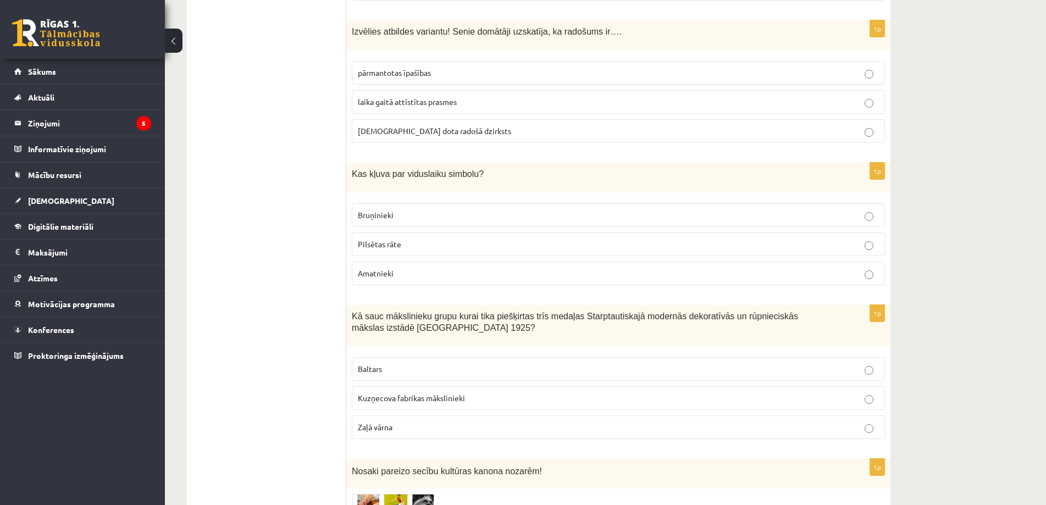
scroll to position [4314, 0]
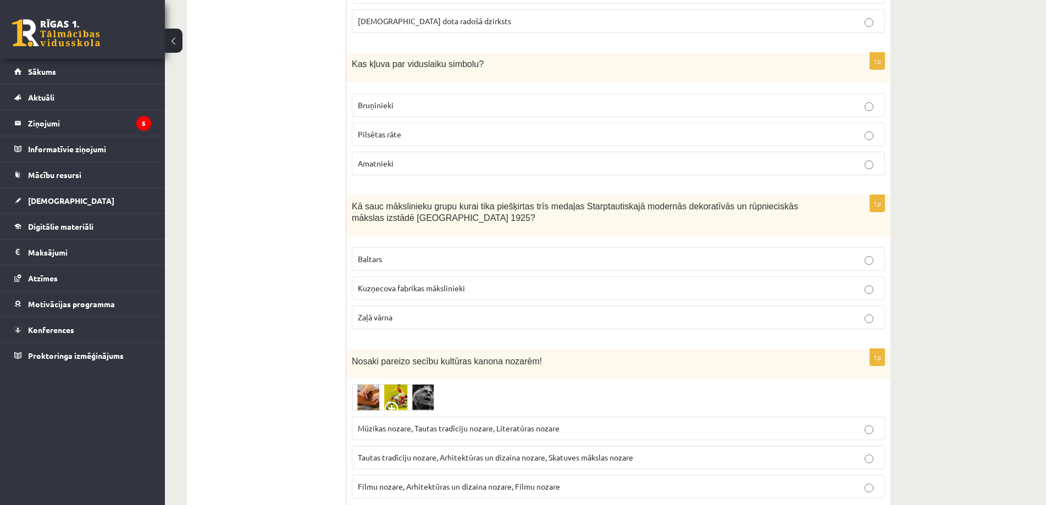
click at [405, 384] on img at bounding box center [393, 397] width 82 height 27
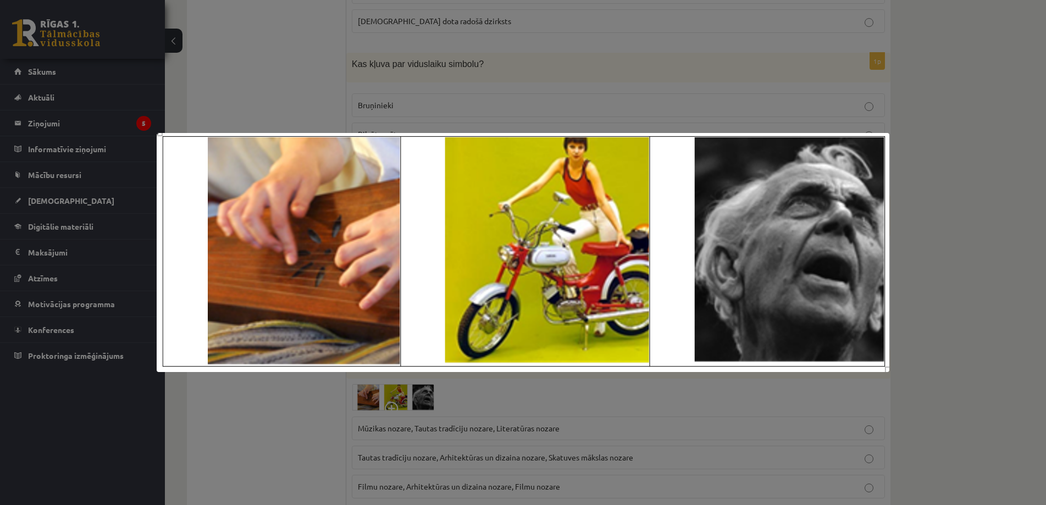
click at [249, 418] on div at bounding box center [523, 252] width 1046 height 505
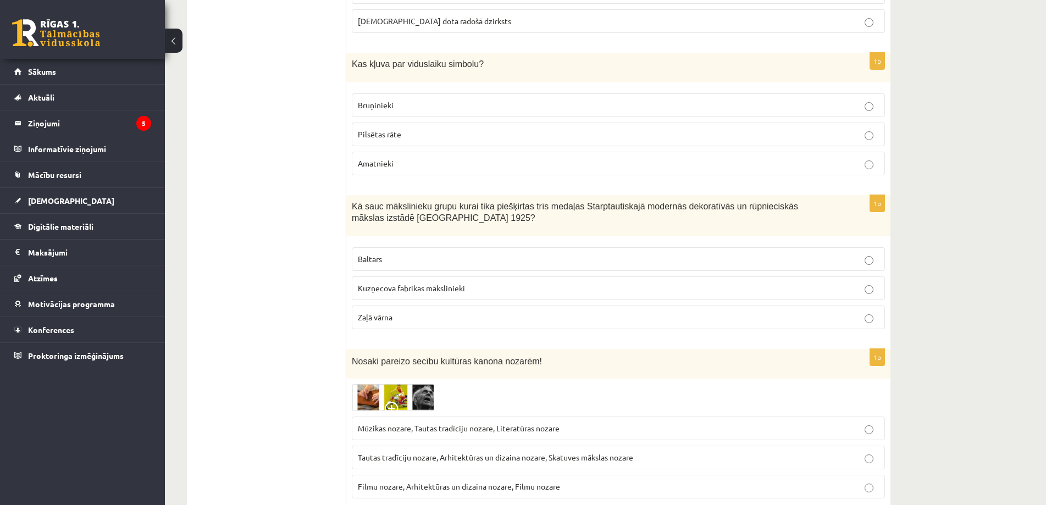
drag, startPoint x: 265, startPoint y: 207, endPoint x: 259, endPoint y: 153, distance: 53.6
click at [402, 99] on p "Bruņinieki" at bounding box center [618, 105] width 521 height 12
click at [375, 247] on label "Baltars" at bounding box center [618, 259] width 533 height 24
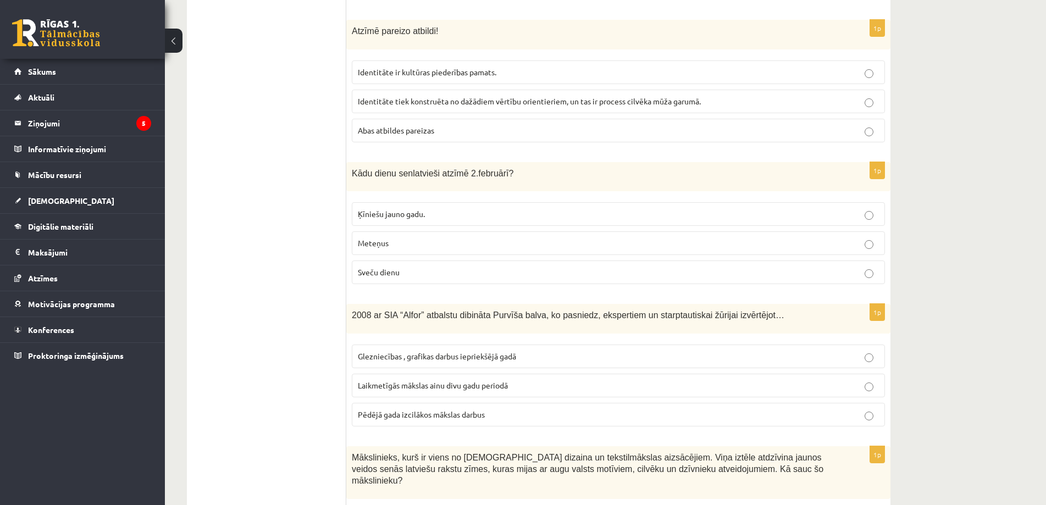
scroll to position [0, 0]
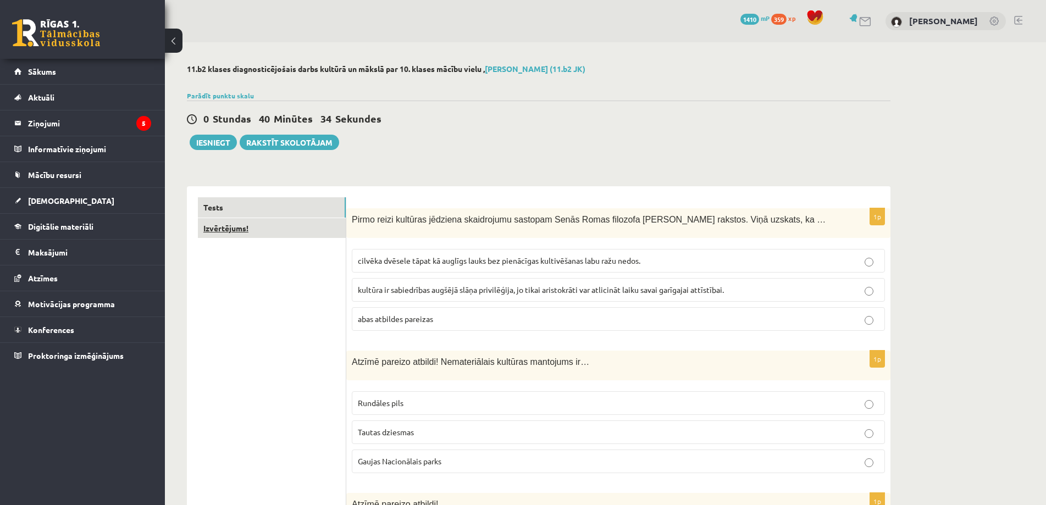
click at [258, 238] on link "Izvērtējums!" at bounding box center [272, 228] width 148 height 20
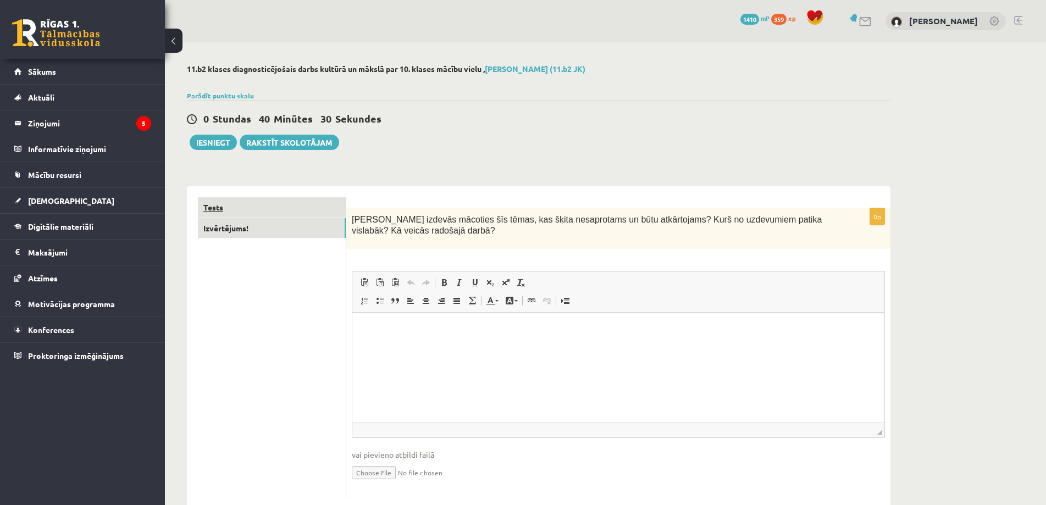
click at [201, 213] on link "Tests" at bounding box center [272, 207] width 148 height 20
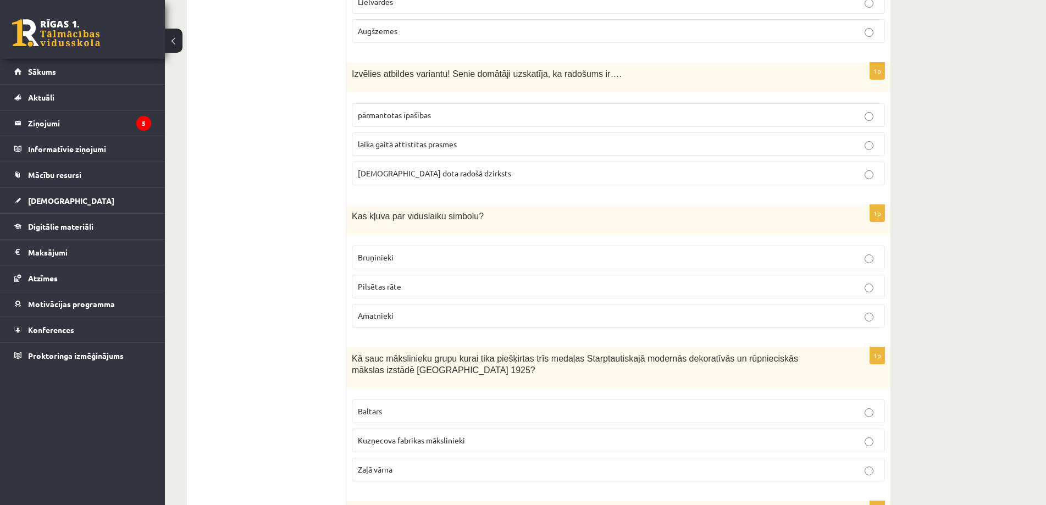
scroll to position [4315, 0]
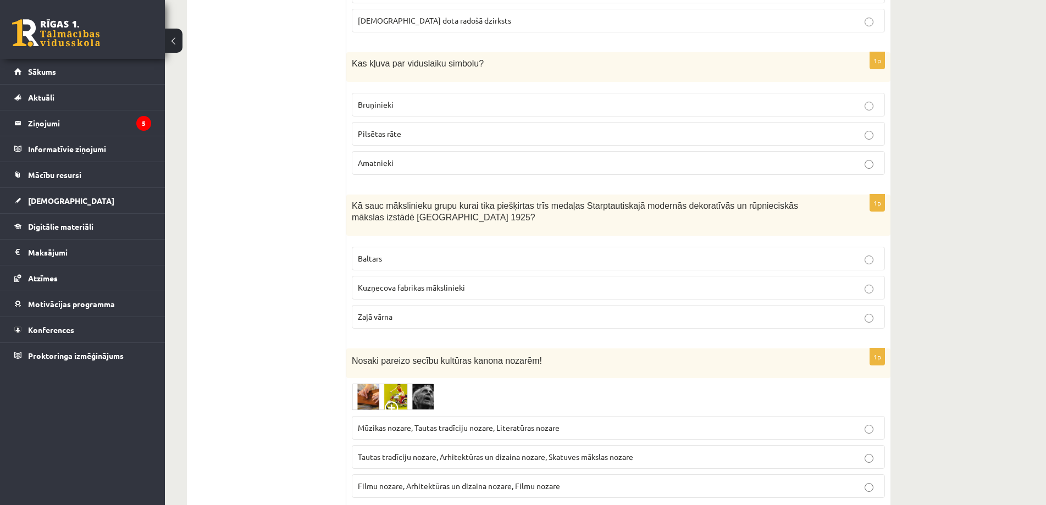
drag, startPoint x: 424, startPoint y: 422, endPoint x: 411, endPoint y: 423, distance: 13.2
click at [424, 452] on span "Tautas tradīciju nozare, Arhitektūras un dizaina nozare, Skatuves mākslas nozare" at bounding box center [495, 457] width 275 height 10
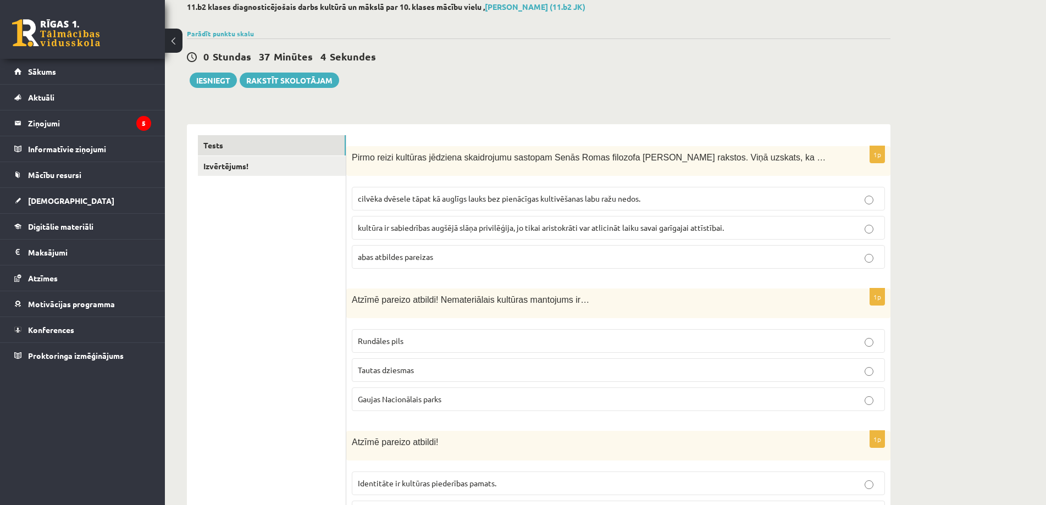
scroll to position [0, 0]
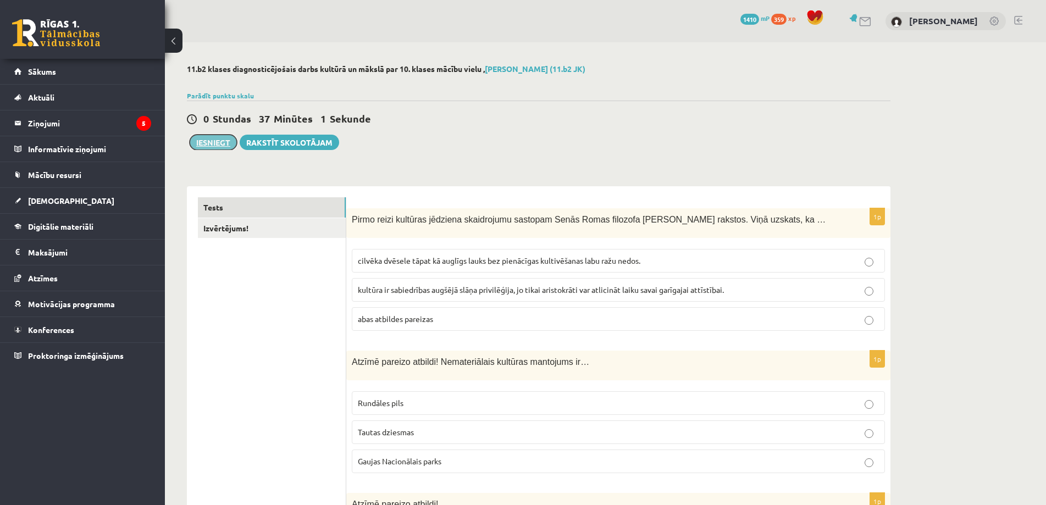
click at [208, 143] on button "Iesniegt" at bounding box center [213, 142] width 47 height 15
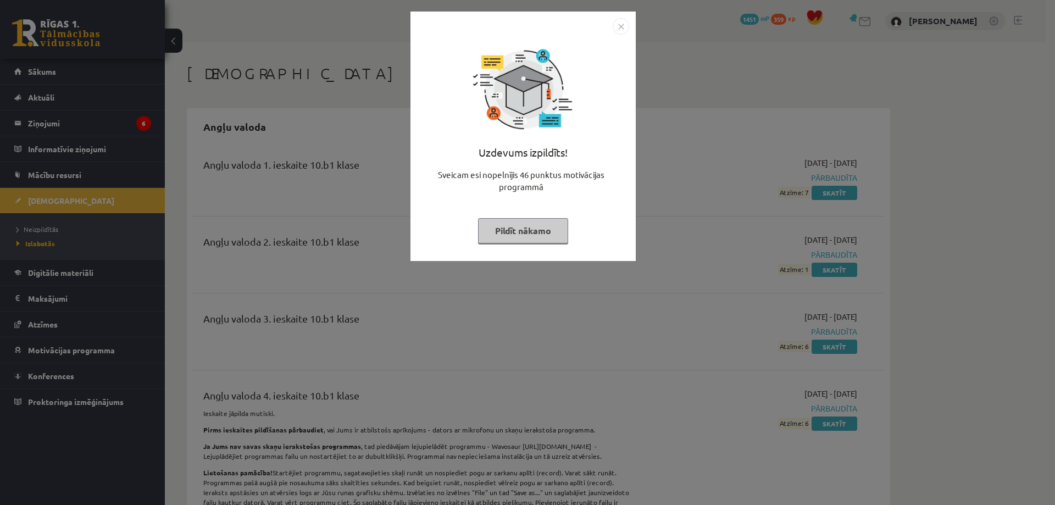
click at [333, 184] on div "Uzdevums izpildīts! Sveicam esi nopelnījis 46 punktus motivācijas programmā Pil…" at bounding box center [527, 252] width 1055 height 505
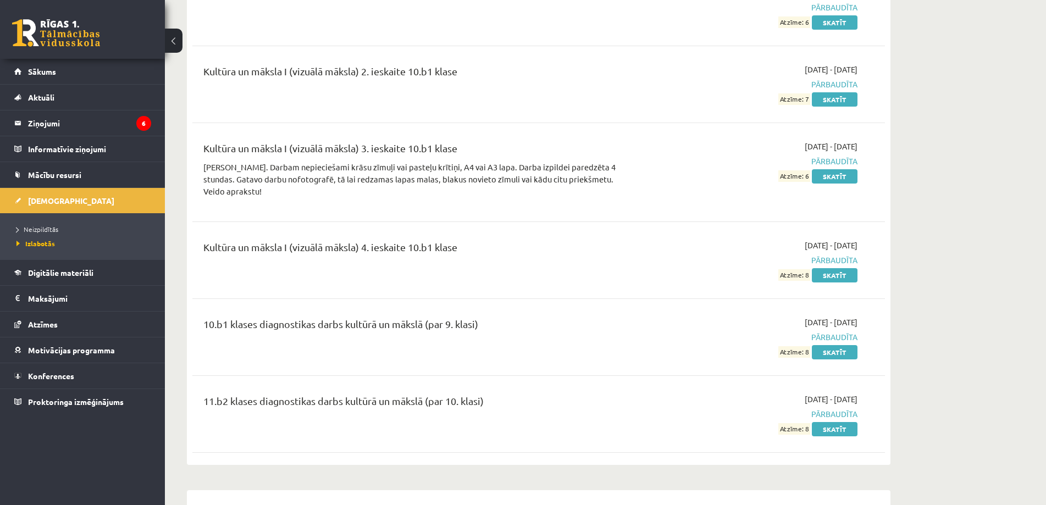
scroll to position [3023, 0]
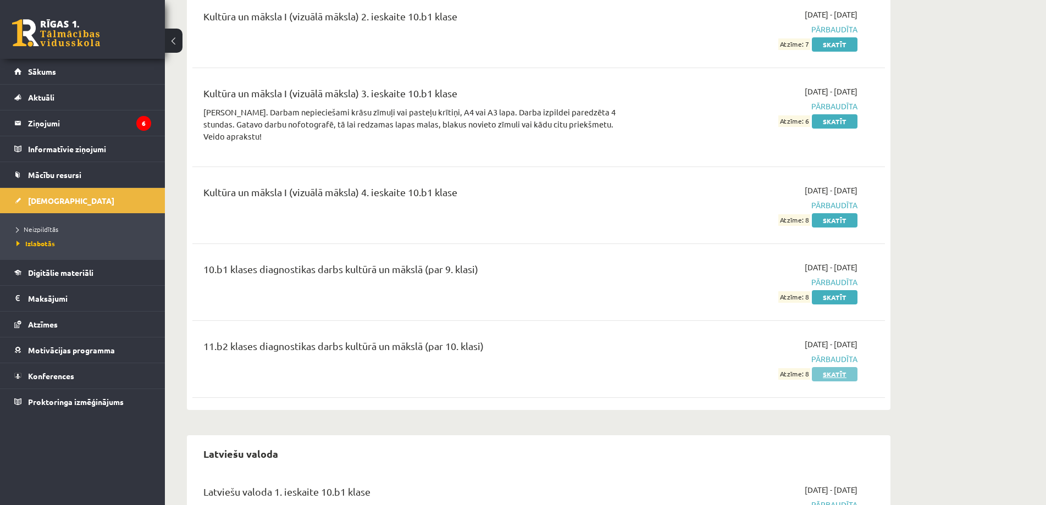
click at [852, 367] on link "Skatīt" at bounding box center [835, 374] width 46 height 14
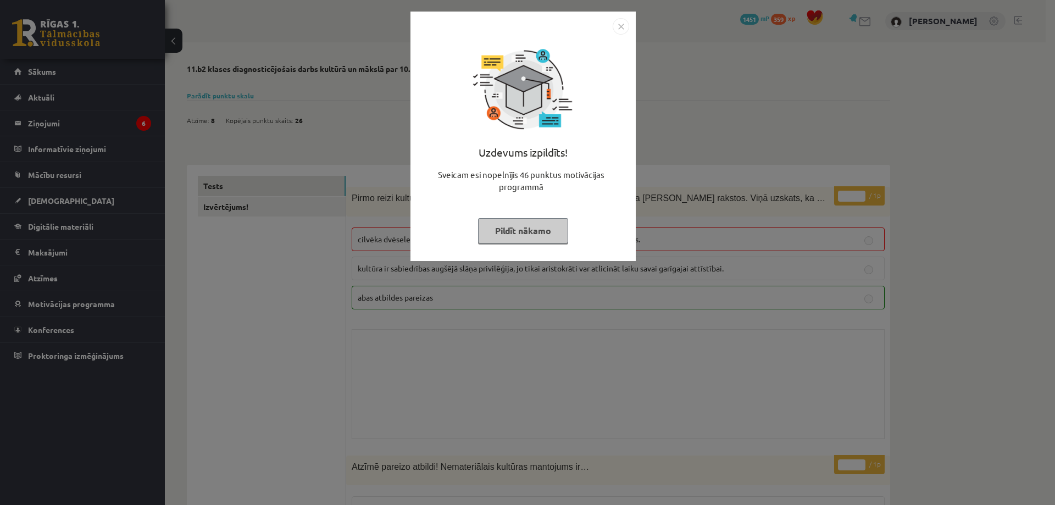
click at [306, 118] on div "Uzdevums izpildīts! Sveicam esi nopelnījis 46 punktus motivācijas programmā Pil…" at bounding box center [527, 252] width 1055 height 505
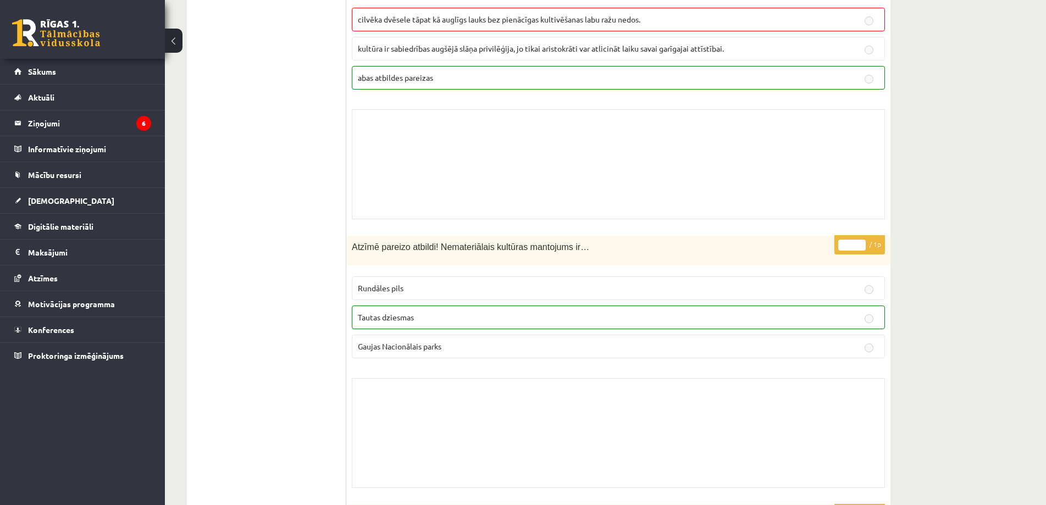
scroll to position [275, 0]
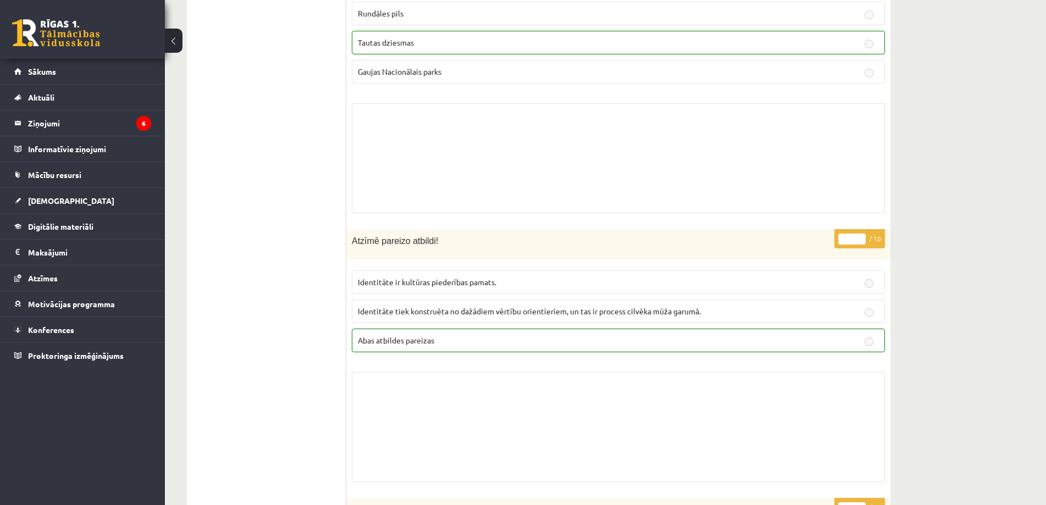
drag, startPoint x: 297, startPoint y: 142, endPoint x: 303, endPoint y: 165, distance: 24.5
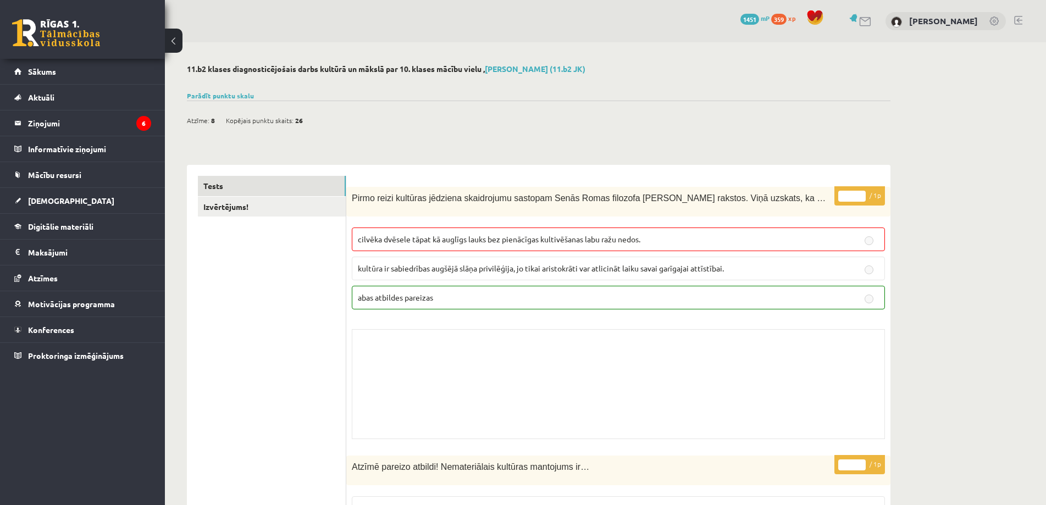
scroll to position [55, 0]
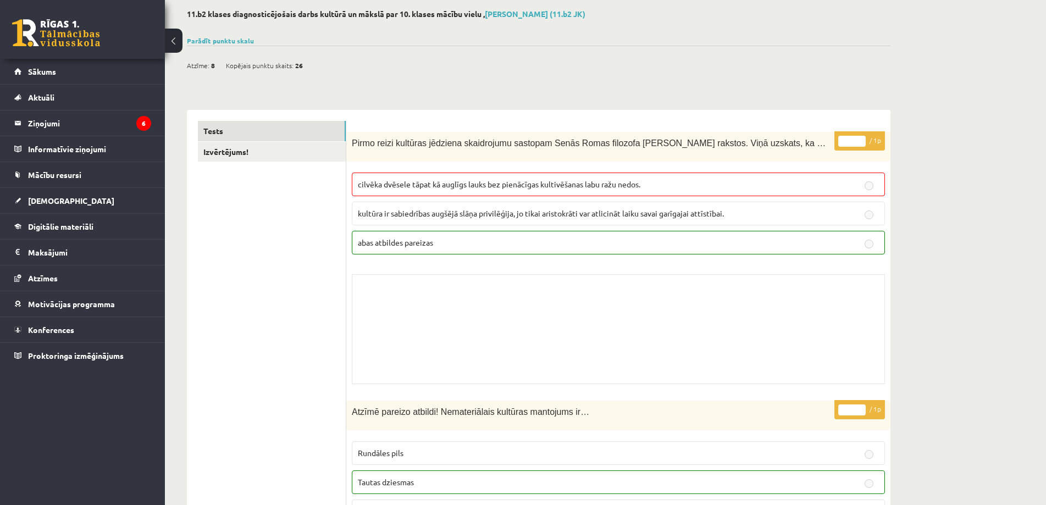
click at [207, 40] on link "Parādīt punktu skalu" at bounding box center [220, 40] width 67 height 9
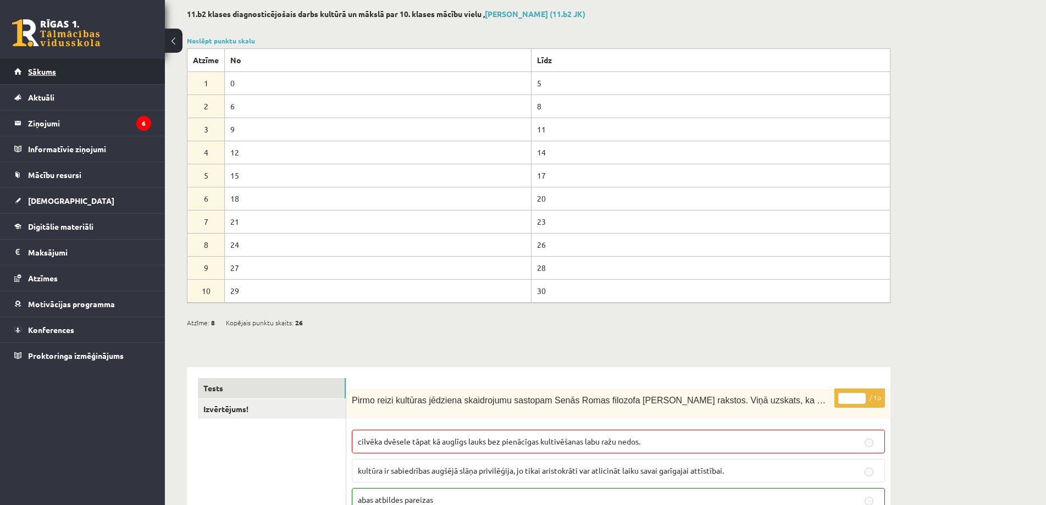
click at [31, 66] on link "Sākums" at bounding box center [82, 71] width 137 height 25
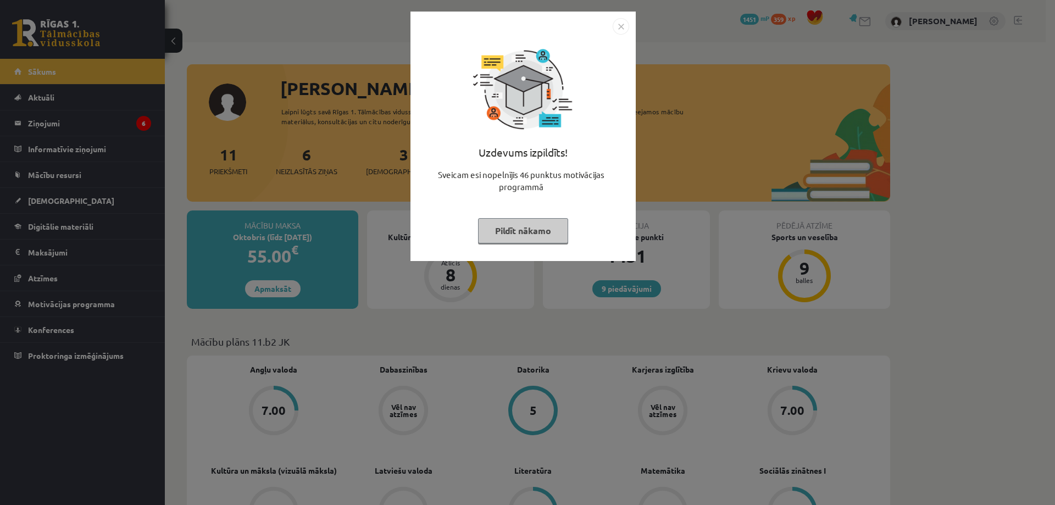
click at [341, 104] on div "Uzdevums izpildīts! Sveicam esi nopelnījis 46 punktus motivācijas programmā Pil…" at bounding box center [527, 252] width 1055 height 505
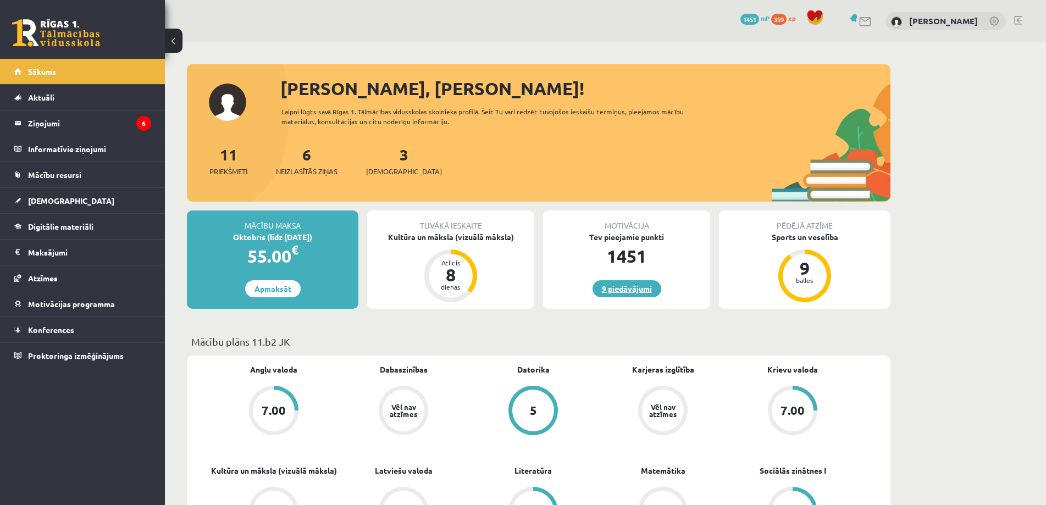
click at [626, 292] on link "9 piedāvājumi" at bounding box center [626, 288] width 69 height 17
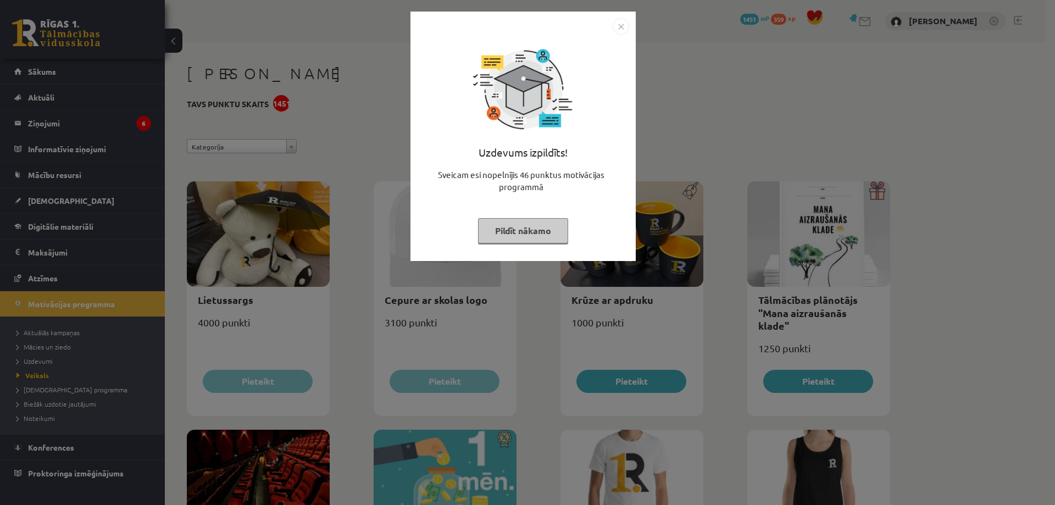
click at [298, 223] on div "Uzdevums izpildīts! Sveicam esi nopelnījis 46 punktus motivācijas programmā Pil…" at bounding box center [527, 252] width 1055 height 505
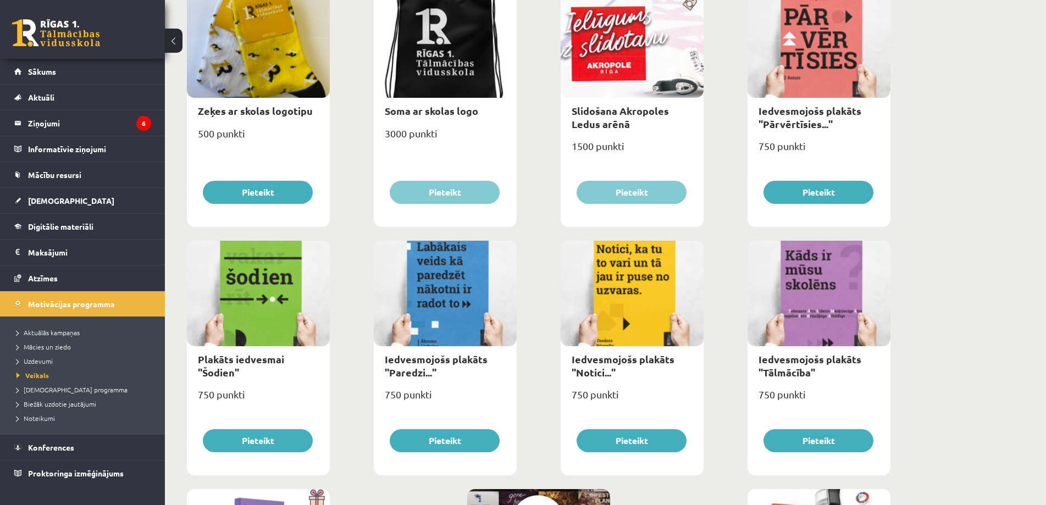
scroll to position [1154, 0]
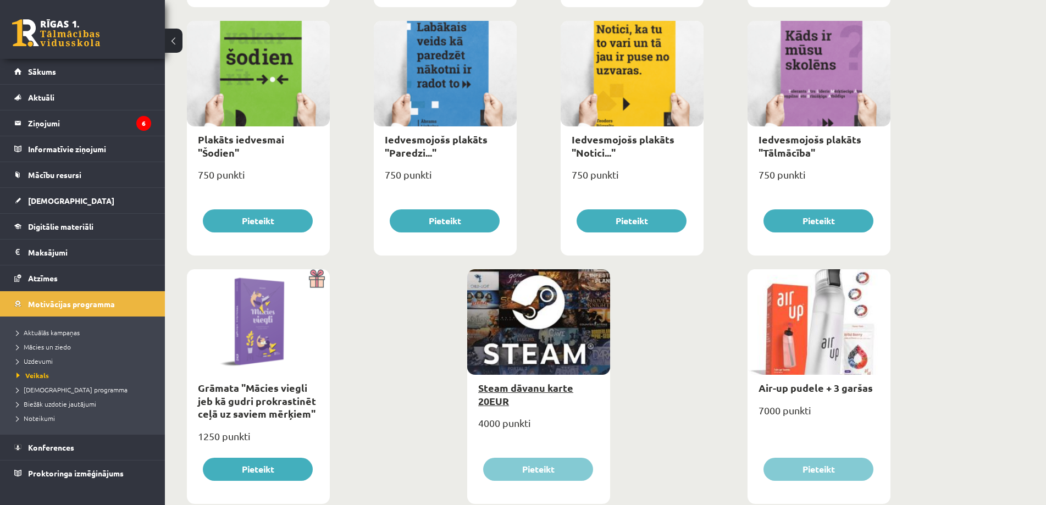
click at [514, 390] on link "Steam dāvanu karte 20EUR" at bounding box center [525, 393] width 95 height 25
type input "*"
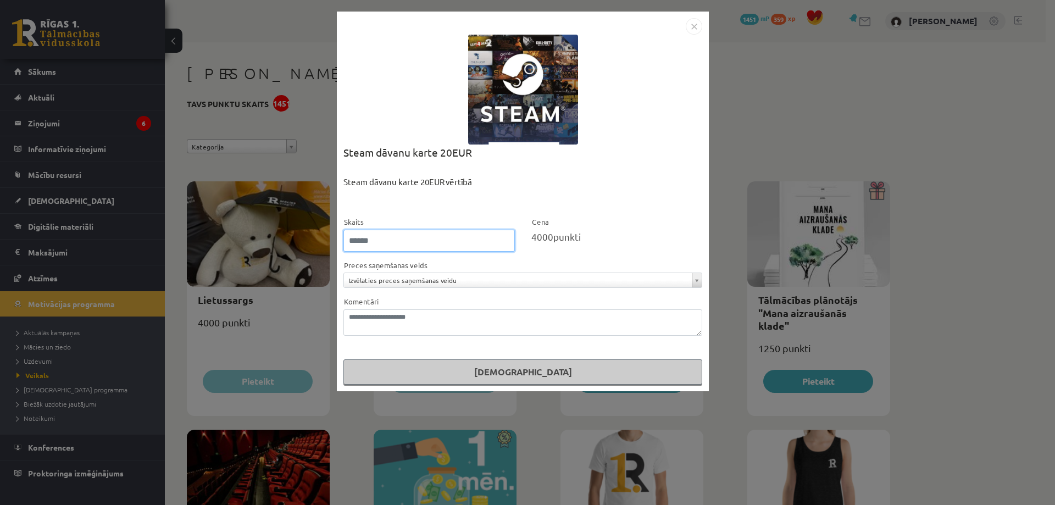
click at [507, 241] on input "*" at bounding box center [428, 241] width 171 height 22
click at [797, 103] on div "**********" at bounding box center [527, 252] width 1055 height 505
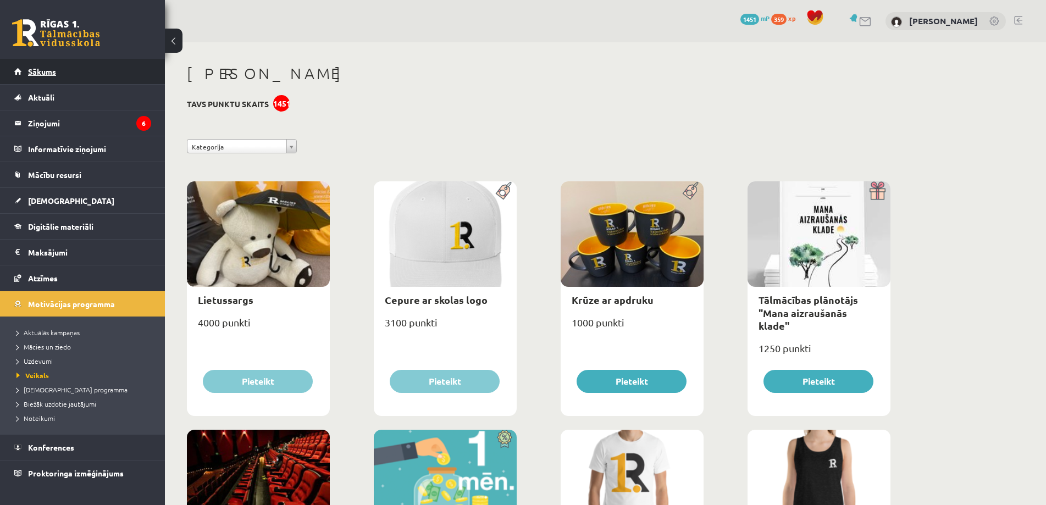
click at [35, 71] on span "Sākums" at bounding box center [42, 71] width 28 height 10
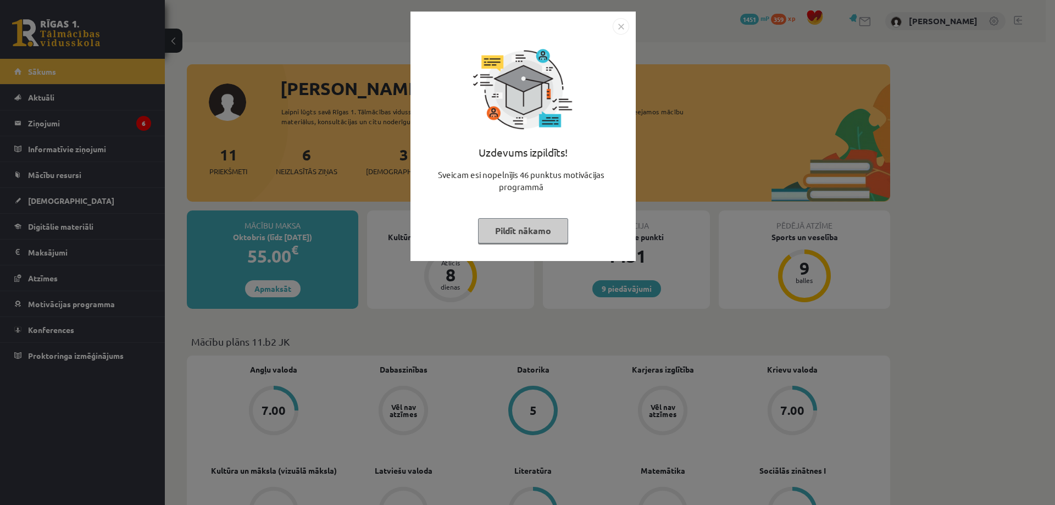
click at [311, 124] on div "Uzdevums izpildīts! Sveicam esi nopelnījis 46 punktus motivācijas programmā Pil…" at bounding box center [527, 252] width 1055 height 505
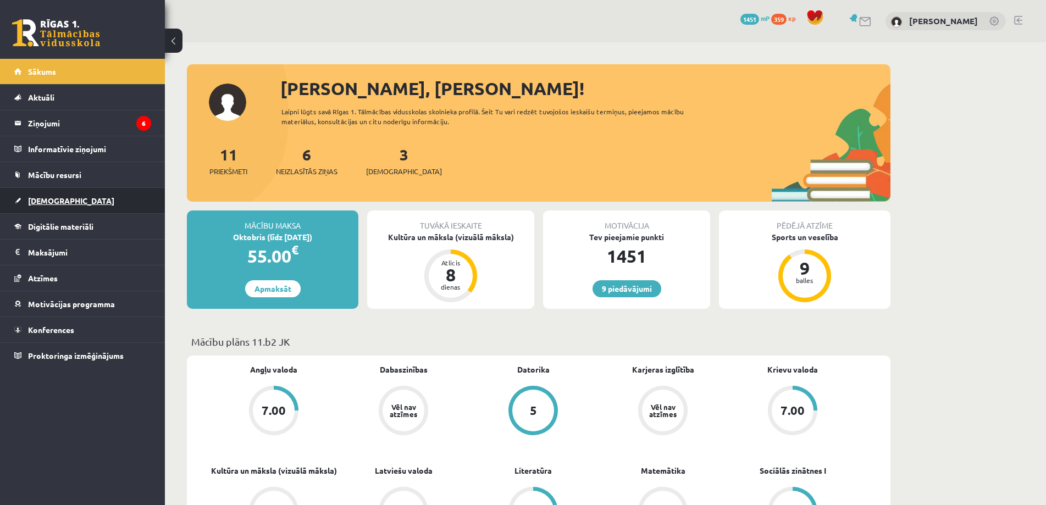
click at [37, 202] on span "[DEMOGRAPHIC_DATA]" at bounding box center [71, 201] width 86 height 10
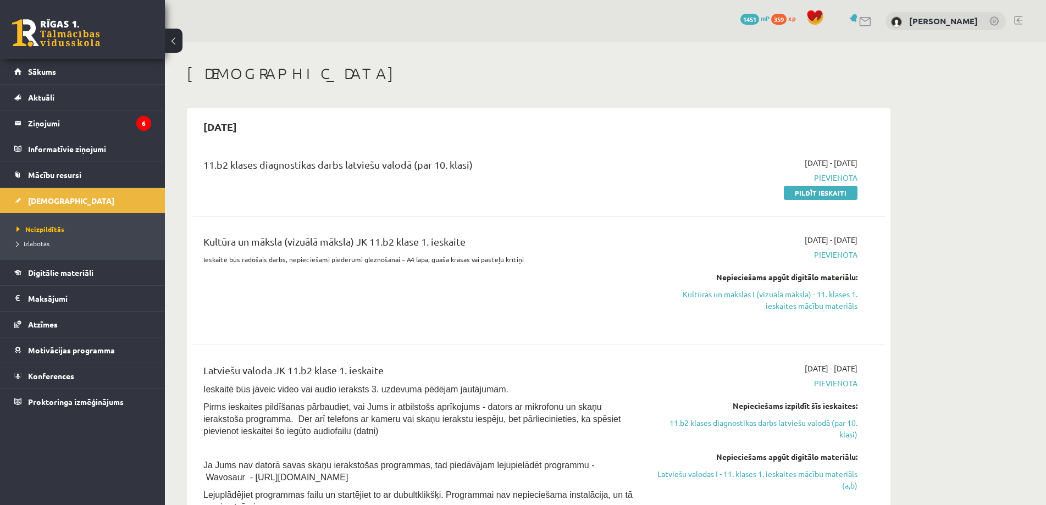
click at [53, 76] on link "Sākums" at bounding box center [82, 71] width 137 height 25
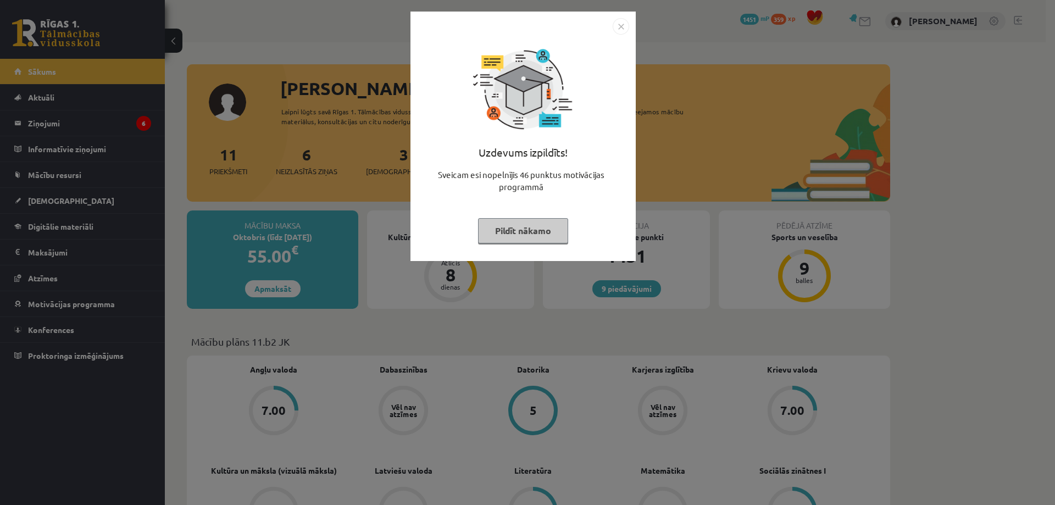
click at [361, 179] on div "Uzdevums izpildīts! Sveicam esi nopelnījis 46 punktus motivācijas programmā Pil…" at bounding box center [527, 252] width 1055 height 505
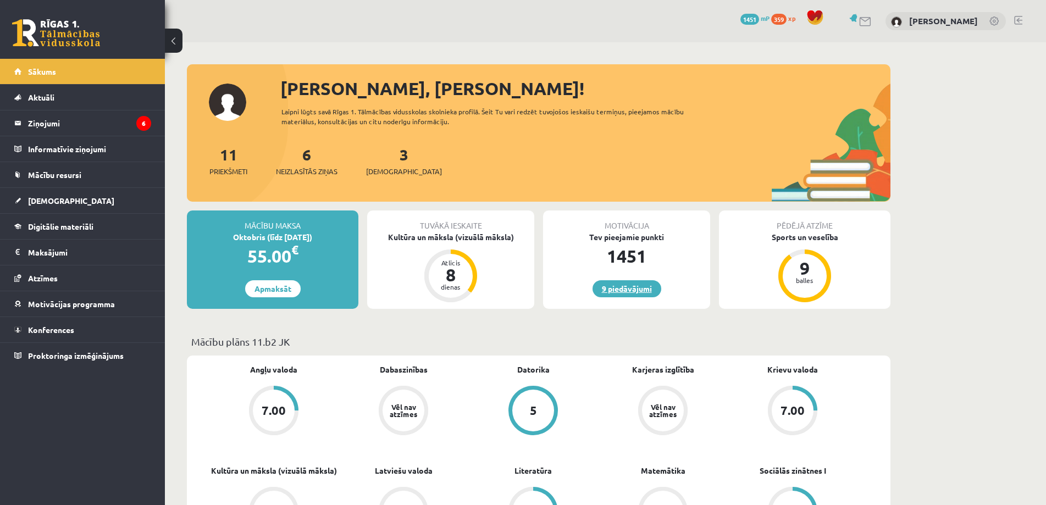
click at [610, 293] on link "9 piedāvājumi" at bounding box center [626, 288] width 69 height 17
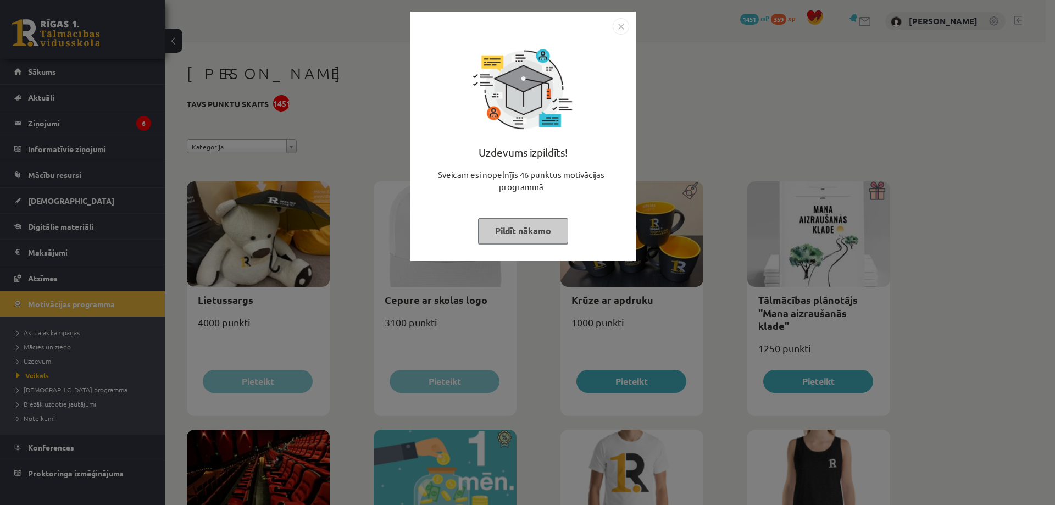
click at [328, 122] on div "Uzdevums izpildīts! Sveicam esi nopelnījis 46 punktus motivācijas programmā Pil…" at bounding box center [527, 252] width 1055 height 505
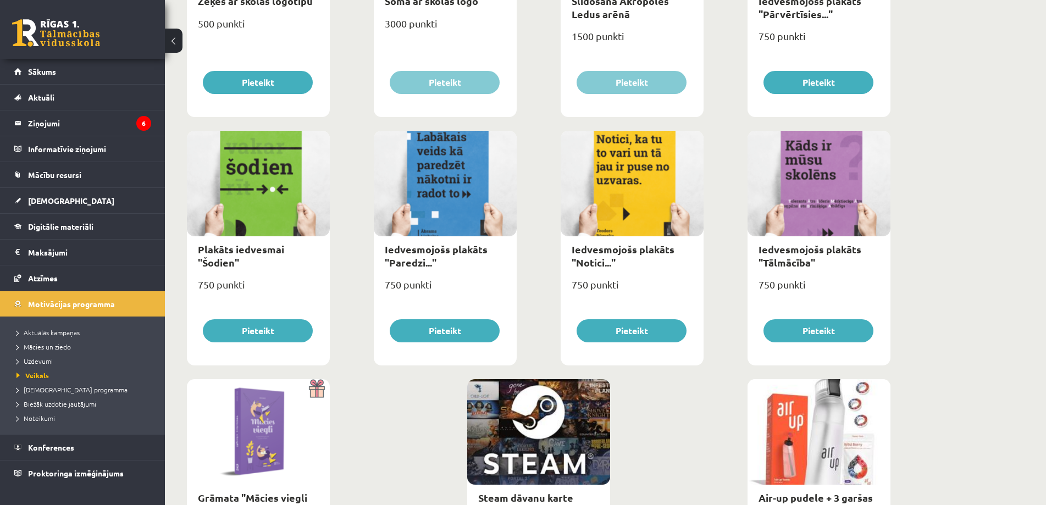
scroll to position [1183, 0]
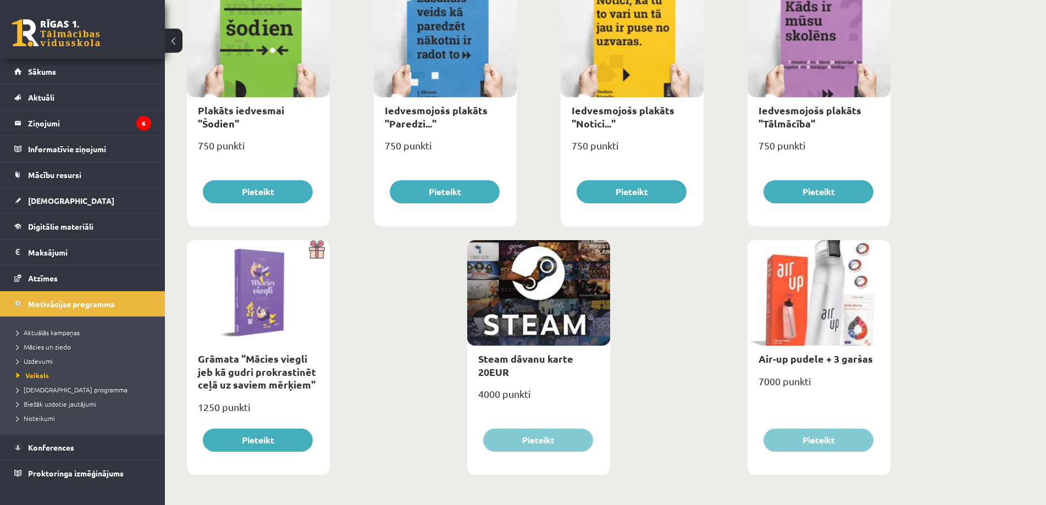
click at [545, 301] on div at bounding box center [538, 293] width 143 height 106
click at [524, 356] on link "Steam dāvanu karte 20EUR" at bounding box center [525, 364] width 95 height 25
type input "*"
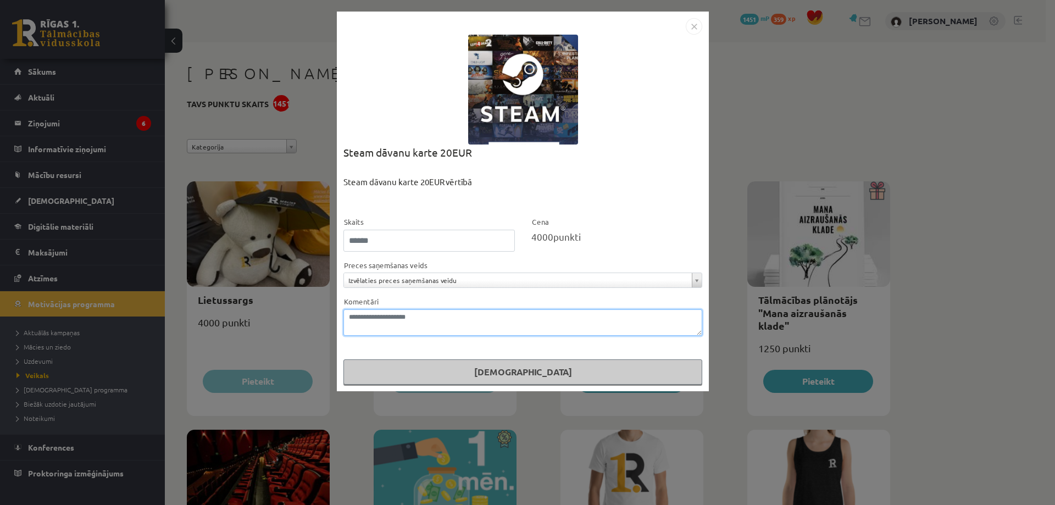
click at [378, 319] on textarea "Komentāri" at bounding box center [522, 322] width 359 height 26
click at [391, 289] on form "**********" at bounding box center [522, 299] width 359 height 169
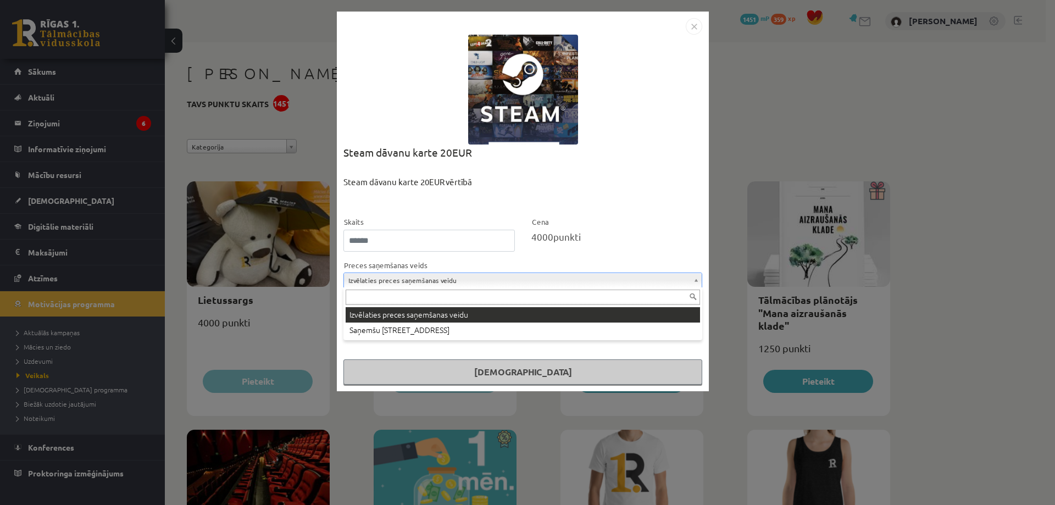
click at [378, 296] on input "text" at bounding box center [523, 297] width 354 height 15
type input "*"
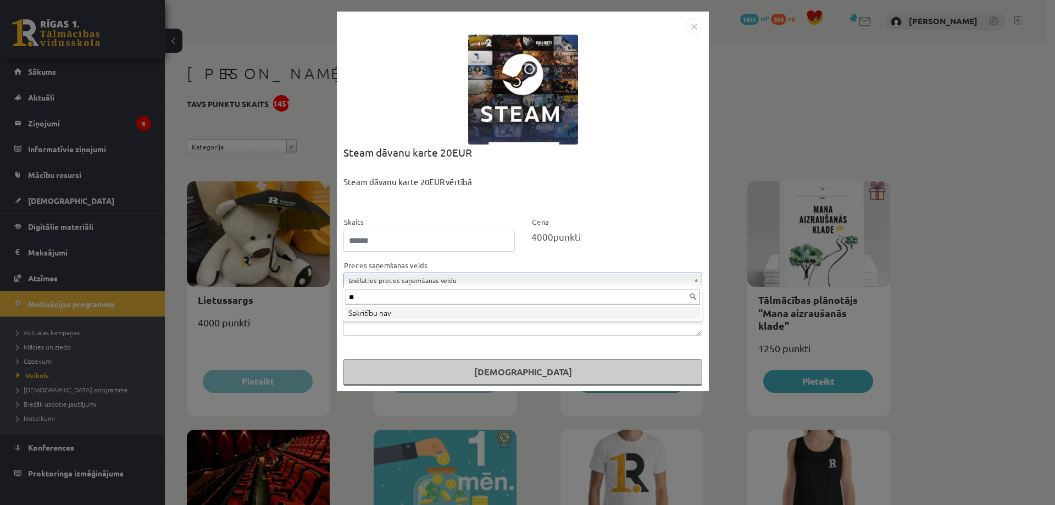
type input "*"
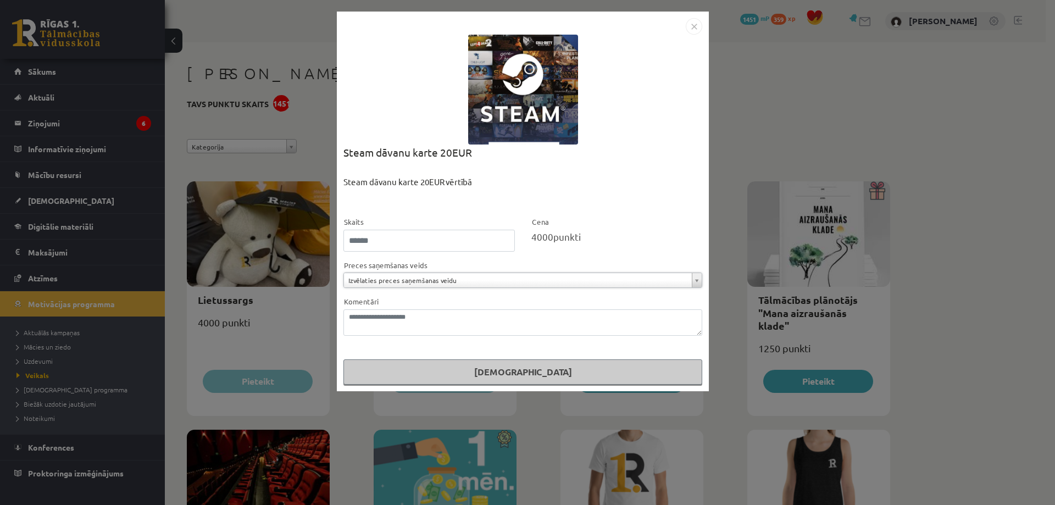
click at [806, 61] on div "**********" at bounding box center [527, 252] width 1055 height 505
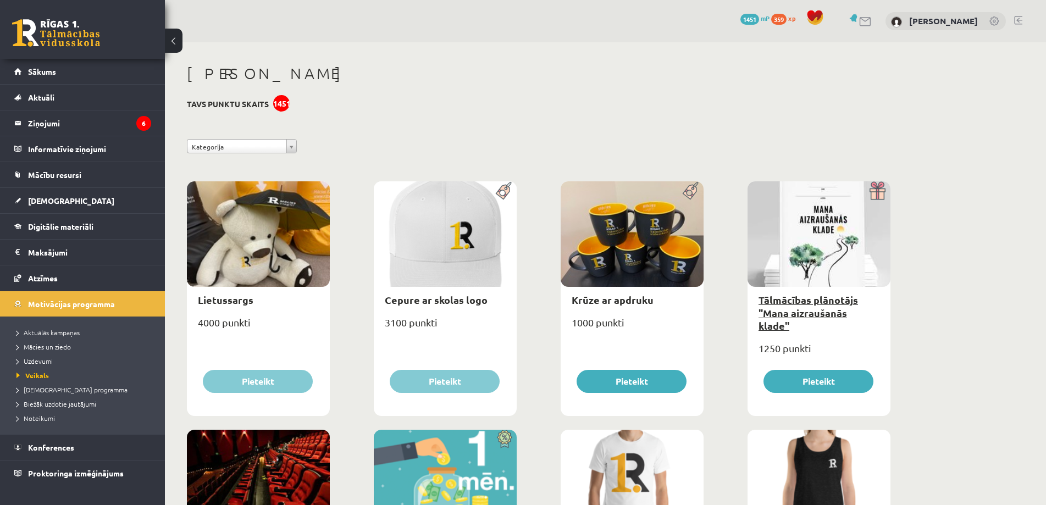
click at [769, 314] on link "Tālmācības plānotājs "Mana aizraušanās klade"" at bounding box center [807, 312] width 99 height 38
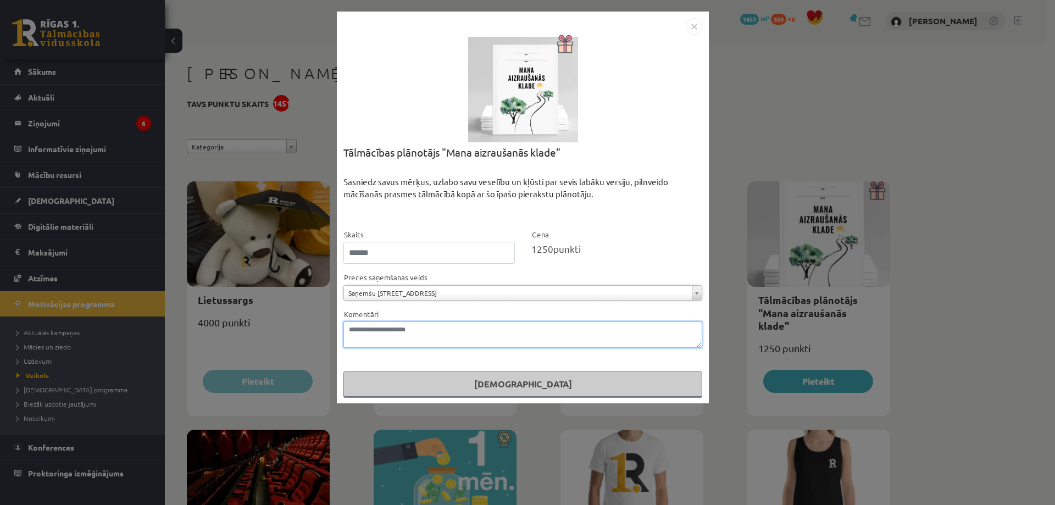
click at [380, 336] on textarea "Komentāri" at bounding box center [522, 334] width 359 height 26
type textarea "*"
click at [803, 85] on div "**********" at bounding box center [527, 252] width 1055 height 505
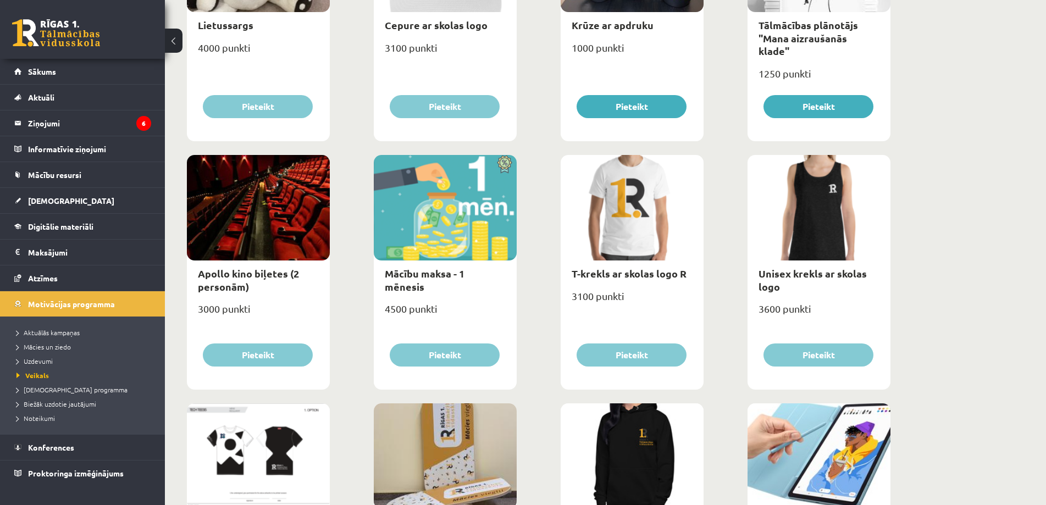
scroll to position [385, 0]
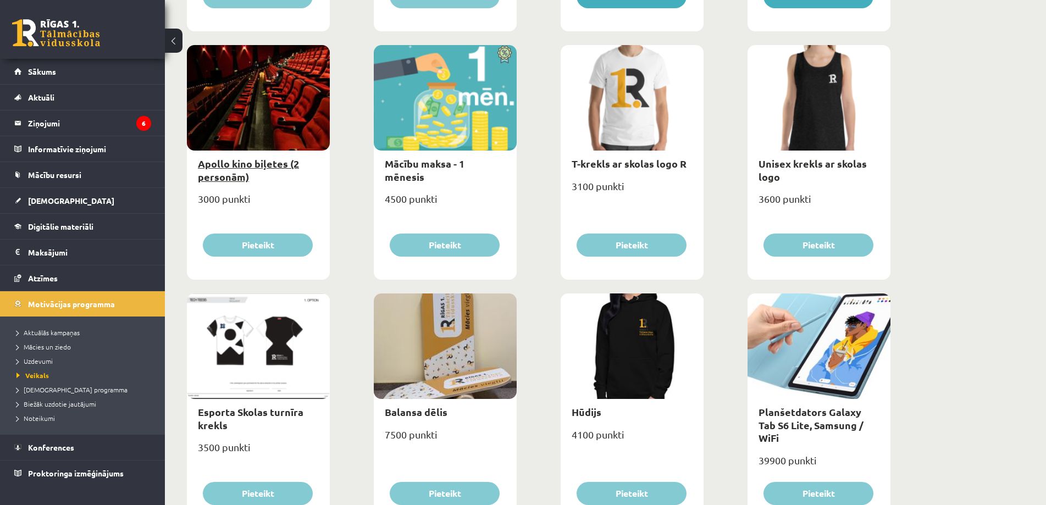
click at [282, 164] on link "Apollo kino biļetes (2 personām)" at bounding box center [248, 169] width 101 height 25
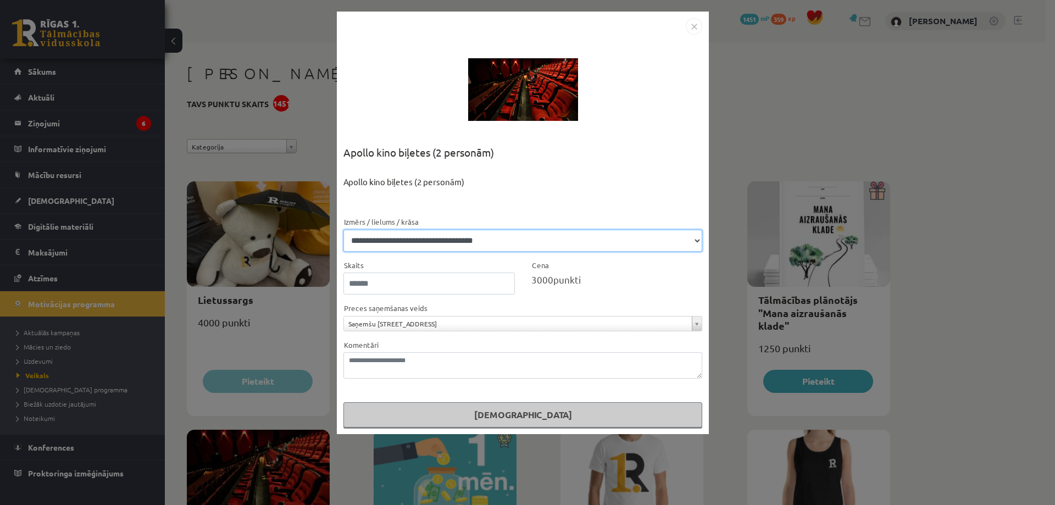
click at [465, 240] on select "**********" at bounding box center [522, 241] width 359 height 22
click at [430, 239] on select "**********" at bounding box center [522, 241] width 359 height 22
click at [518, 241] on select "**********" at bounding box center [522, 241] width 359 height 22
click at [766, 134] on div "**********" at bounding box center [527, 252] width 1055 height 505
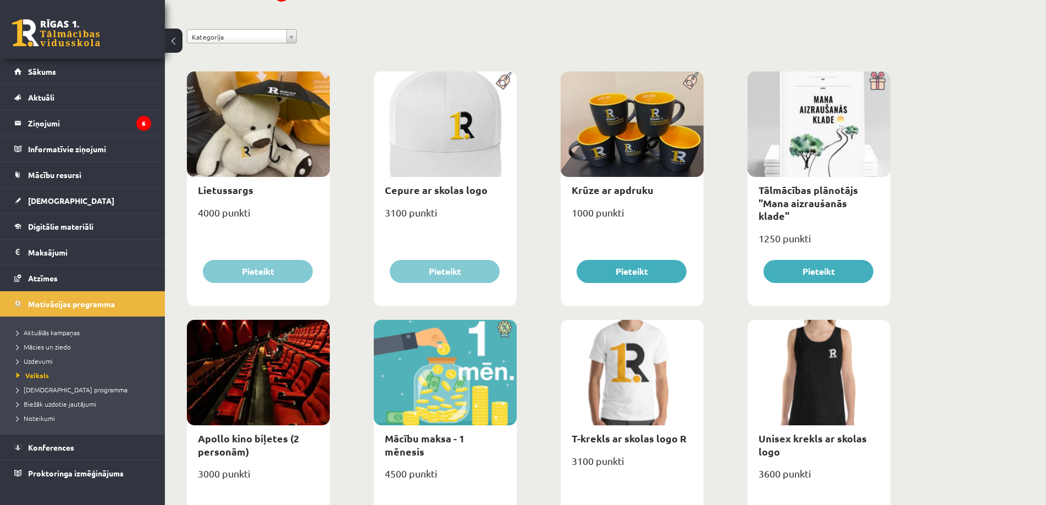
scroll to position [220, 0]
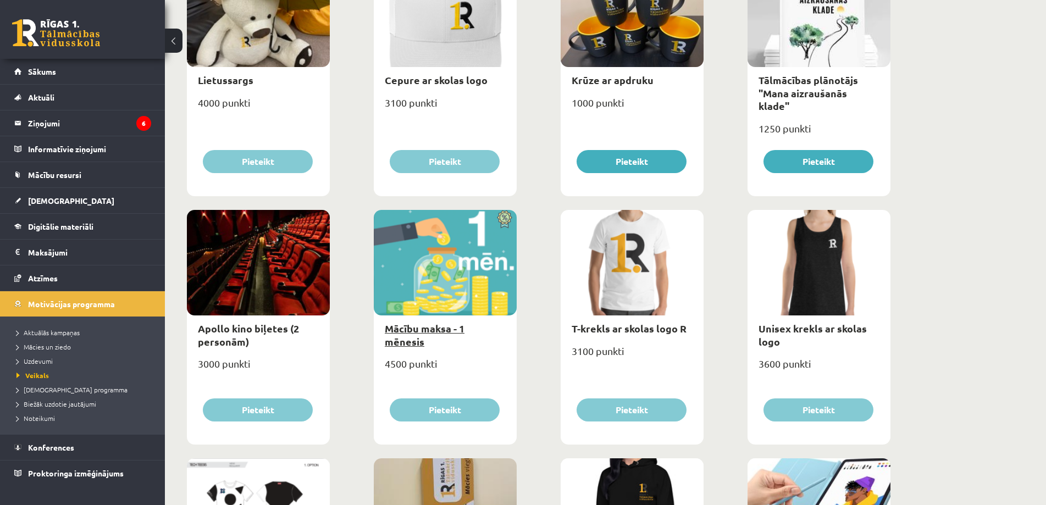
click at [446, 326] on link "Mācību maksa - 1 mēnesis" at bounding box center [425, 334] width 80 height 25
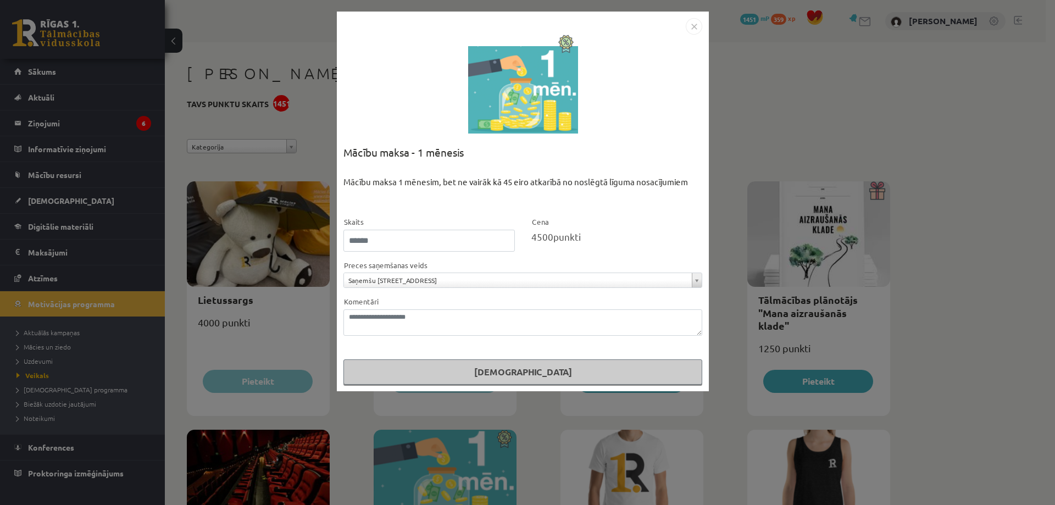
click at [740, 93] on div "**********" at bounding box center [527, 252] width 1055 height 505
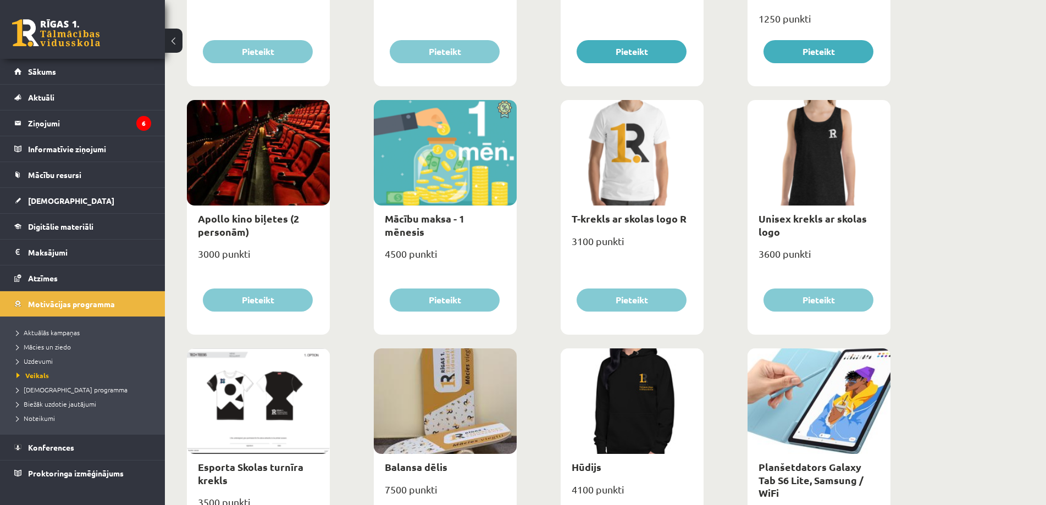
scroll to position [385, 0]
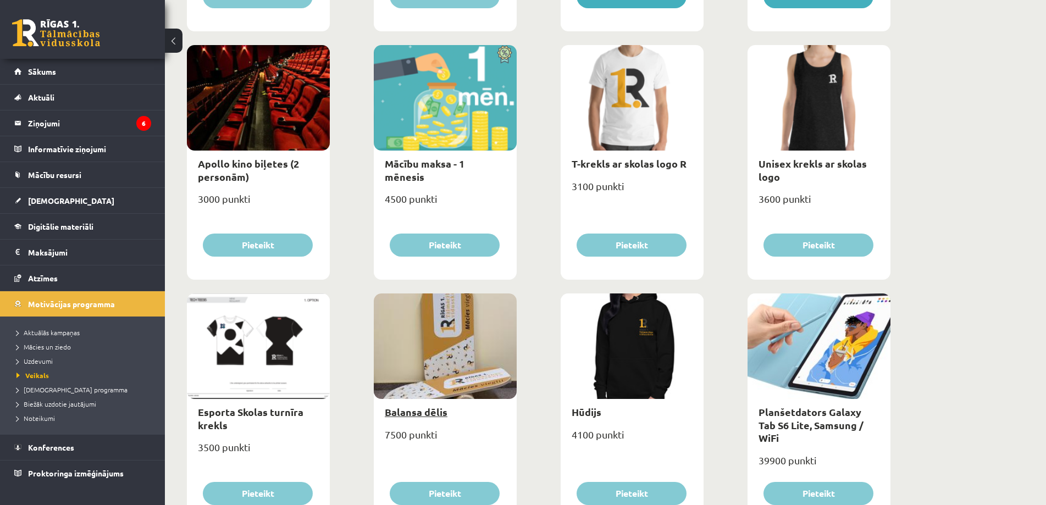
click at [429, 414] on link "Balansa dēlis" at bounding box center [416, 412] width 63 height 13
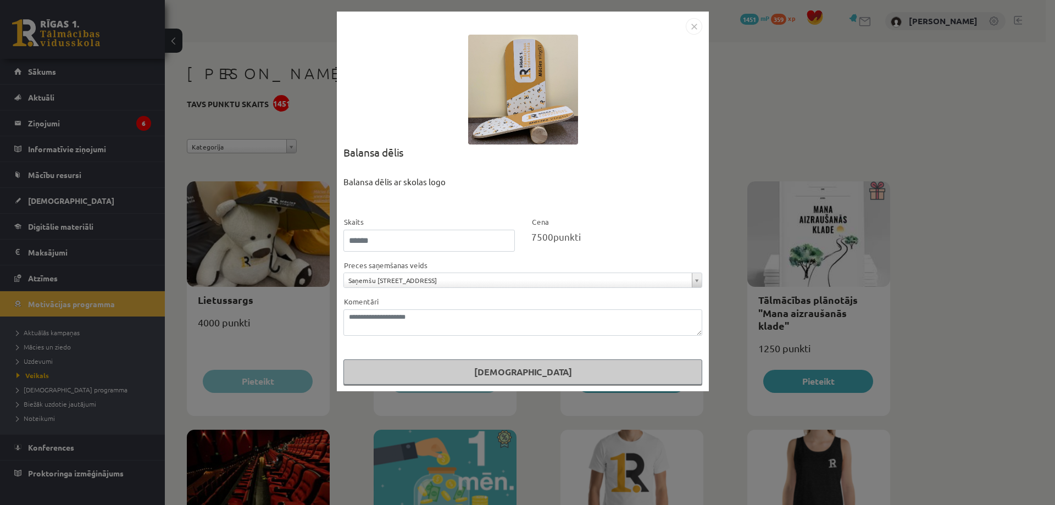
click at [854, 74] on div "**********" at bounding box center [527, 252] width 1055 height 505
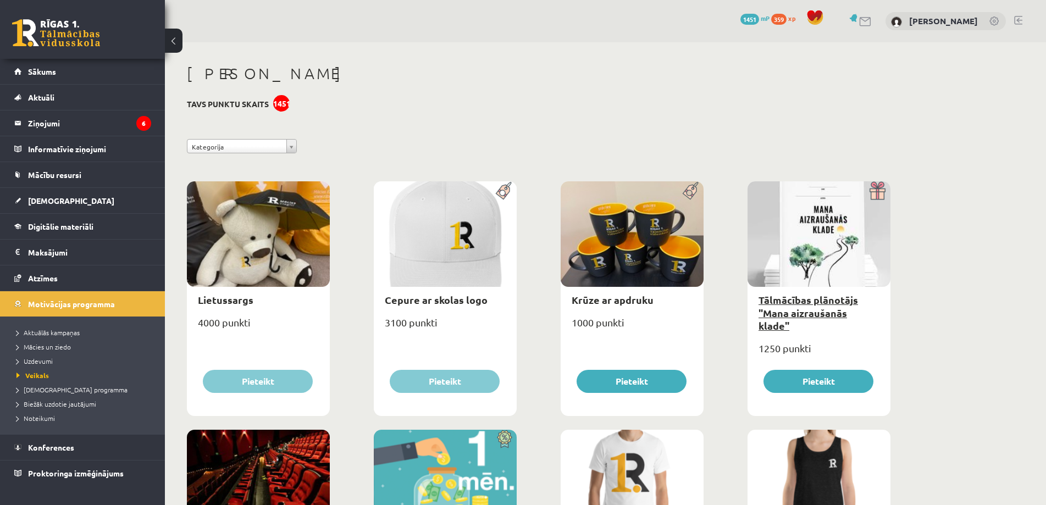
click at [807, 298] on link "Tālmācības plānotājs "Mana aizraušanās klade"" at bounding box center [807, 312] width 99 height 38
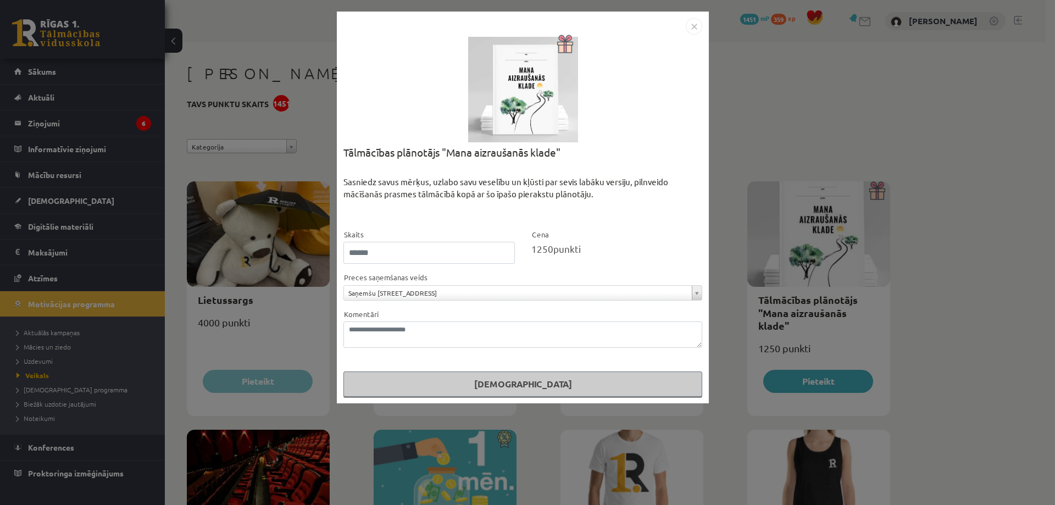
click at [879, 117] on div "**********" at bounding box center [527, 252] width 1055 height 505
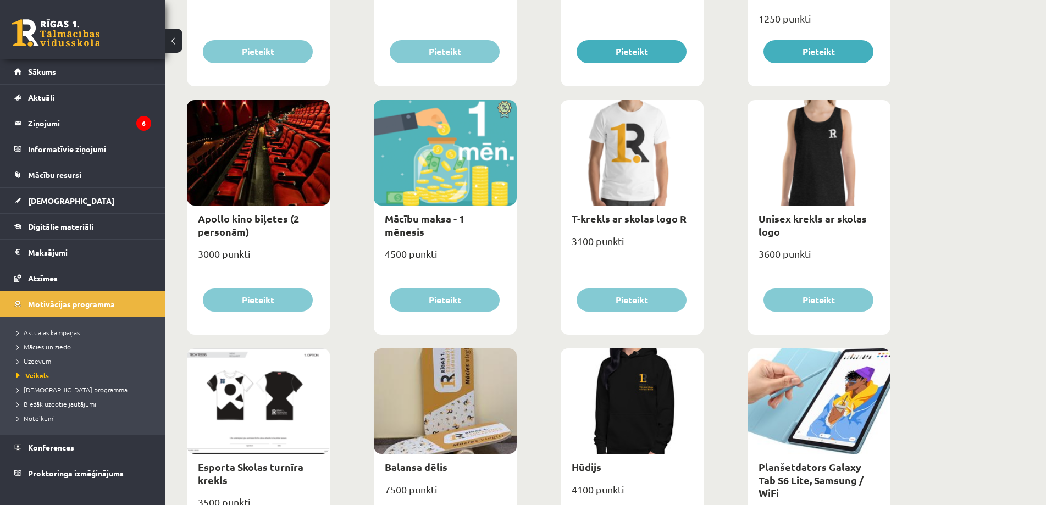
scroll to position [440, 0]
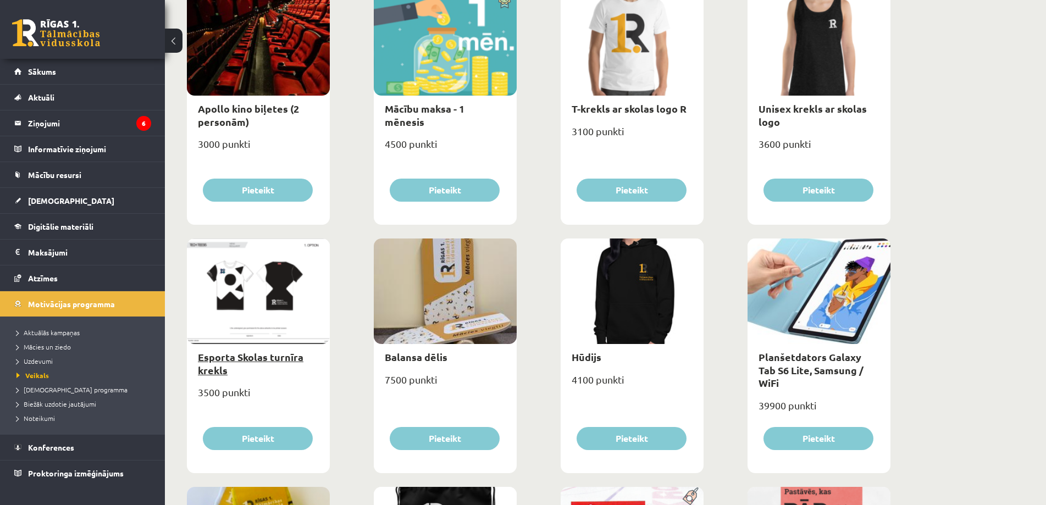
click at [292, 361] on link "Esporta Skolas turnīra krekls" at bounding box center [251, 363] width 106 height 25
select select "*"
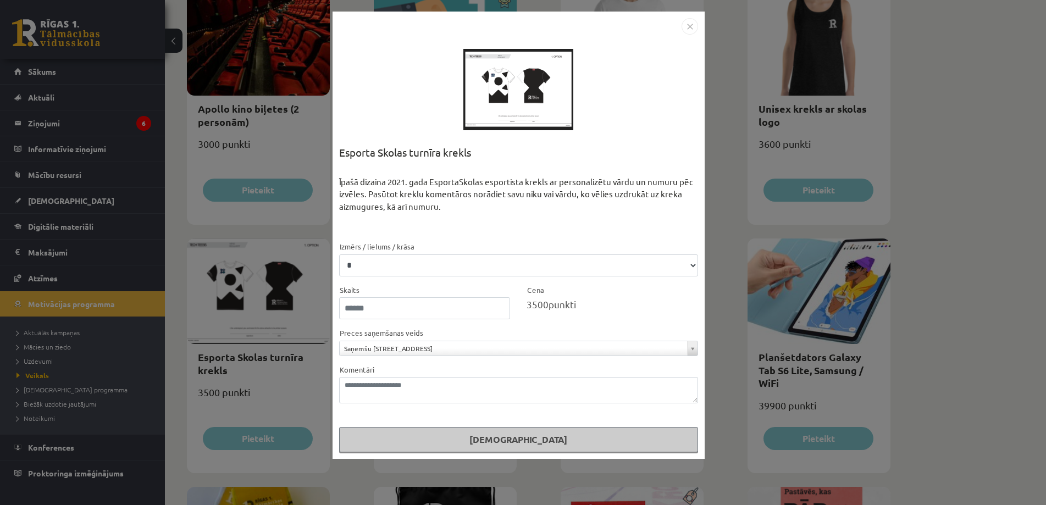
scroll to position [0, 0]
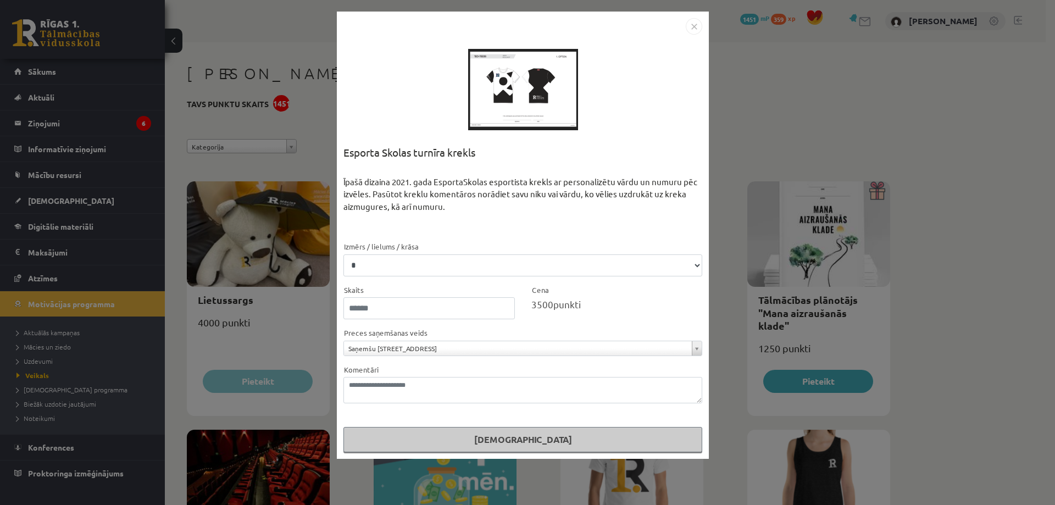
click at [285, 190] on div "**********" at bounding box center [527, 252] width 1055 height 505
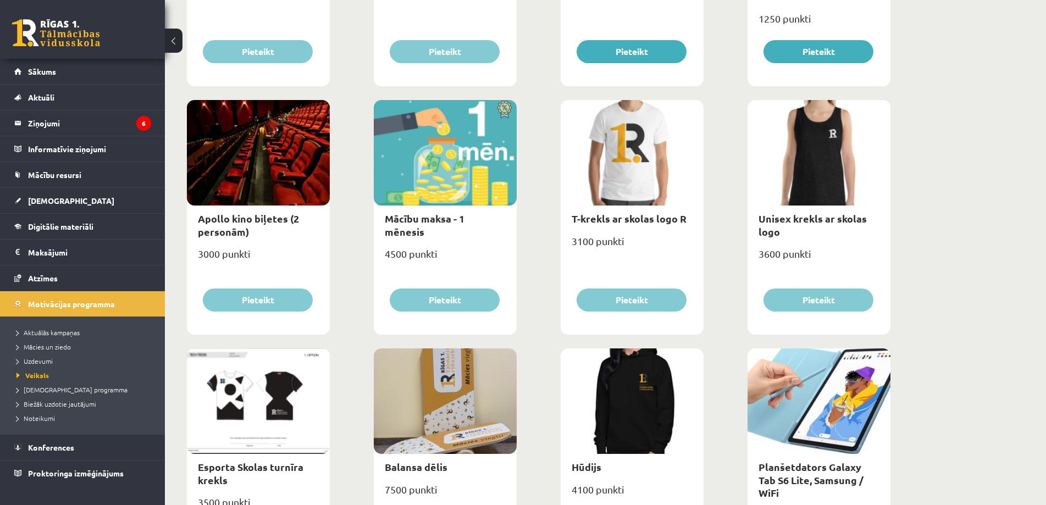
scroll to position [440, 0]
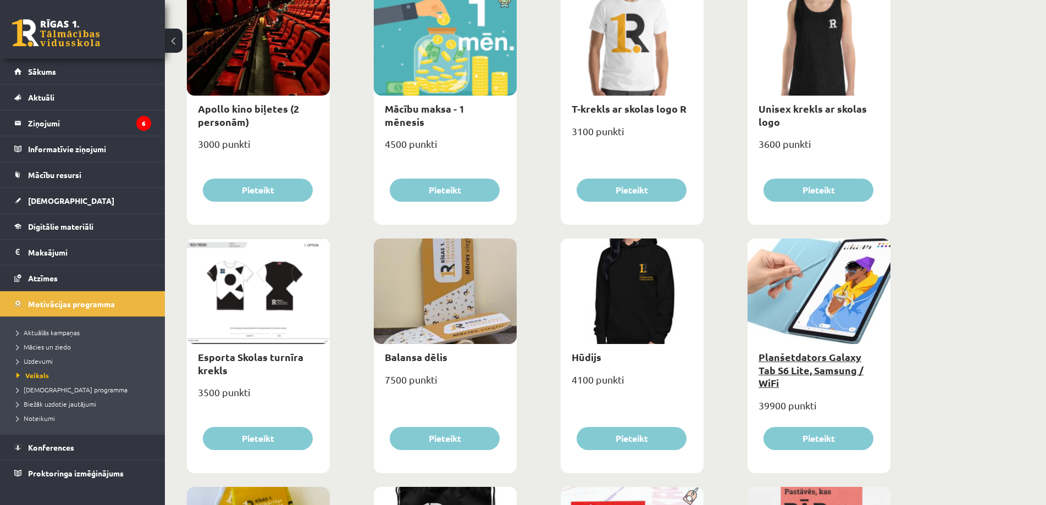
click at [819, 355] on link "Planšetdators Galaxy Tab S6 Lite, Samsung / WiFi" at bounding box center [810, 370] width 105 height 38
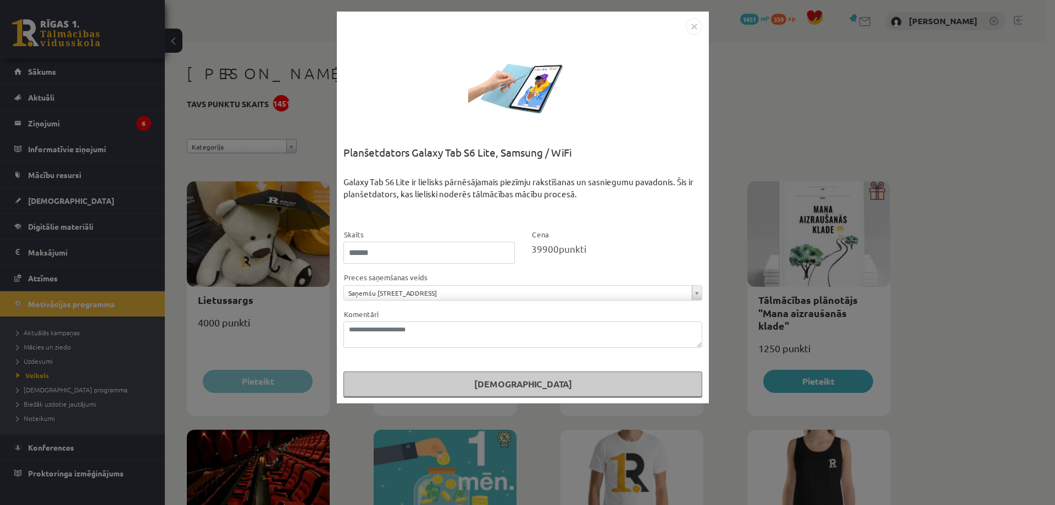
click at [780, 206] on div "**********" at bounding box center [527, 252] width 1055 height 505
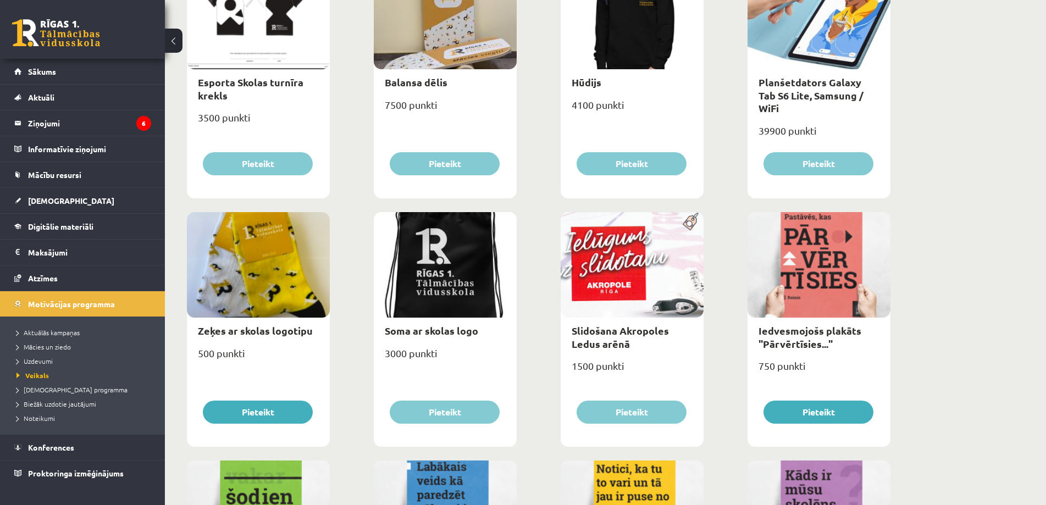
scroll to position [769, 0]
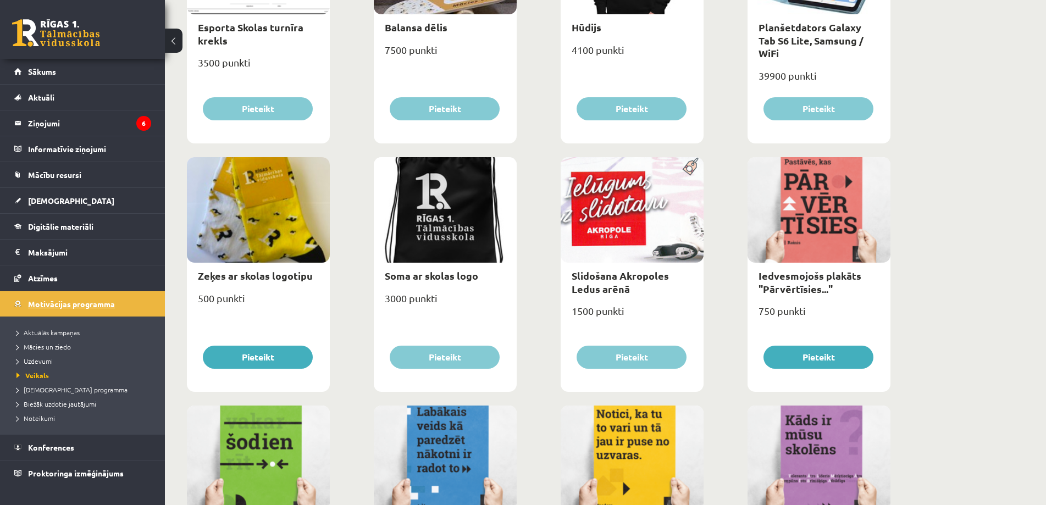
click at [65, 305] on span "Motivācijas programma" at bounding box center [71, 304] width 87 height 10
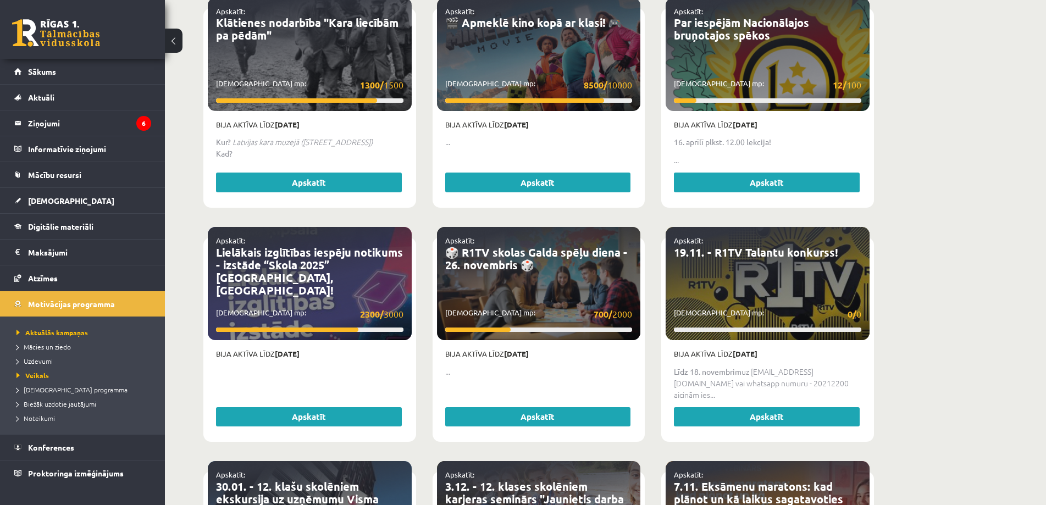
scroll to position [659, 0]
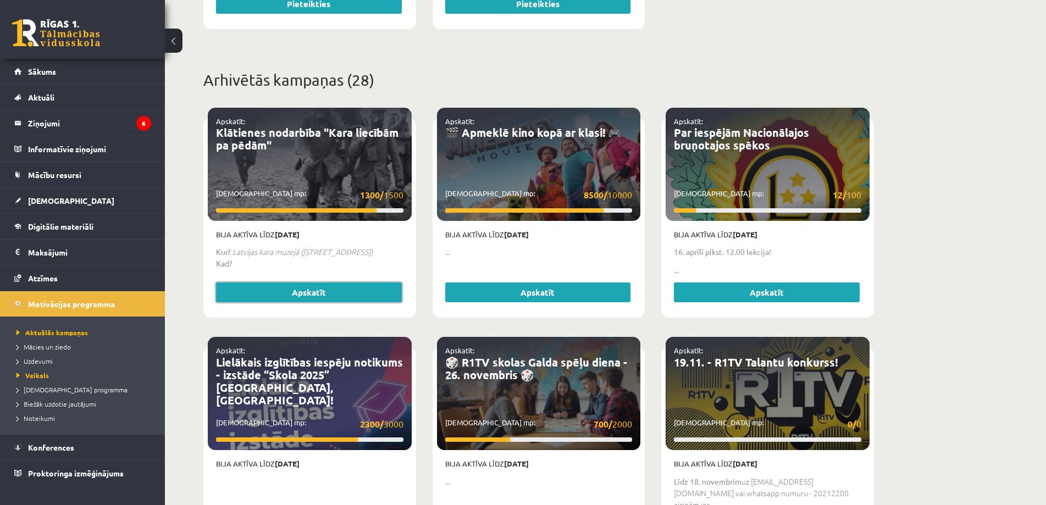
click at [311, 284] on link "Apskatīt" at bounding box center [309, 292] width 186 height 20
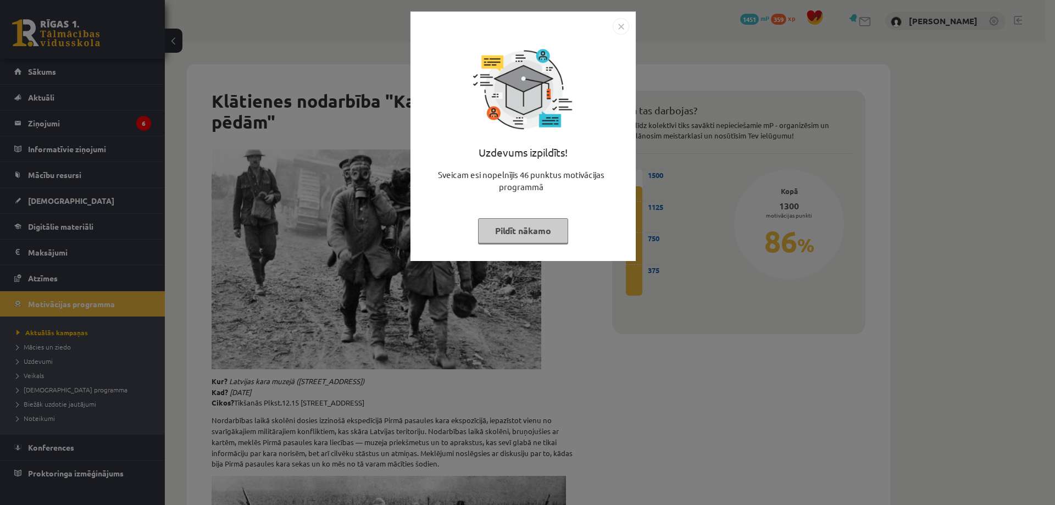
click at [533, 199] on div "Sveicam esi nopelnījis 46 punktus motivācijas programmā" at bounding box center [523, 185] width 212 height 33
click at [692, 97] on div "Uzdevums izpildīts! Sveicam esi nopelnījis 46 punktus motivācijas programmā Pil…" at bounding box center [527, 252] width 1055 height 505
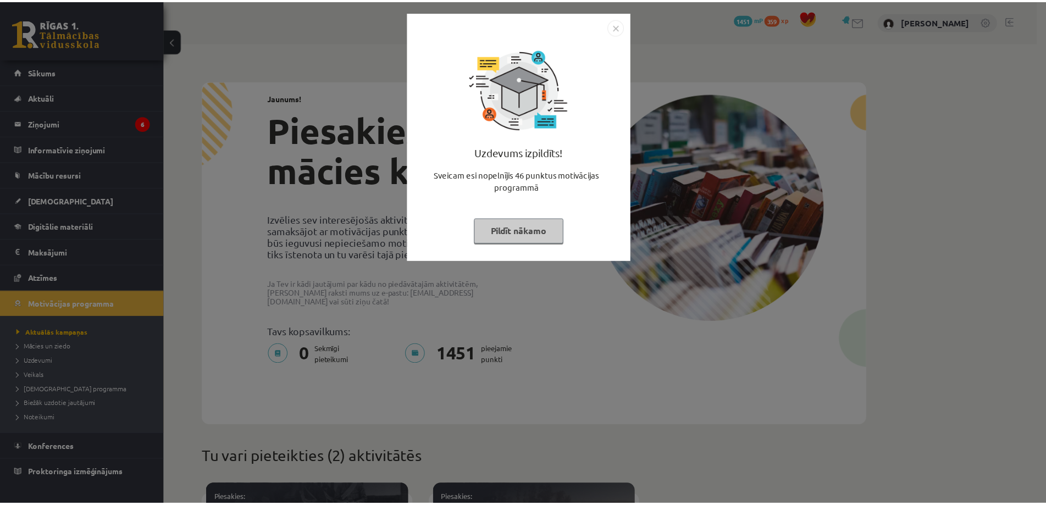
scroll to position [659, 0]
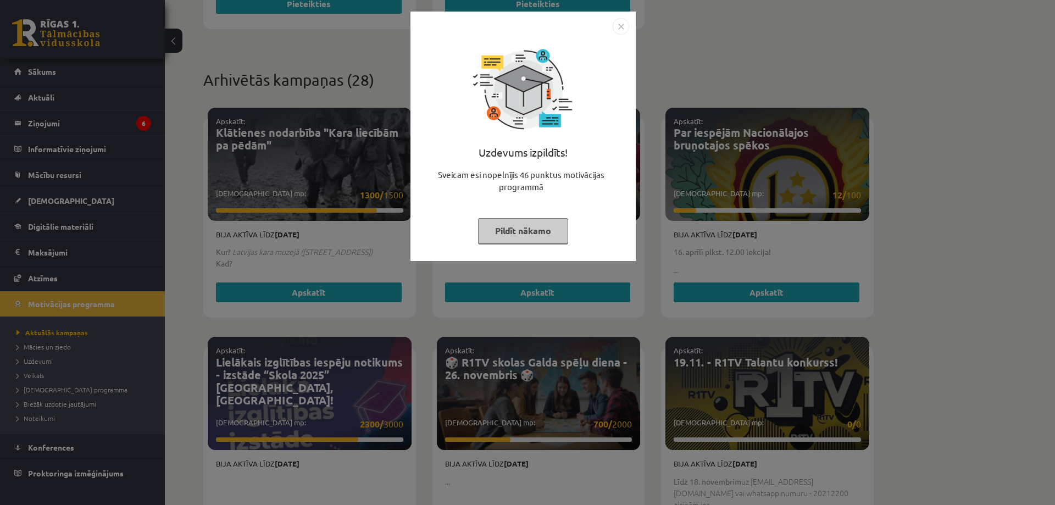
click at [871, 183] on div "Uzdevums izpildīts! Sveicam esi nopelnījis 46 punktus motivācijas programmā Pil…" at bounding box center [527, 252] width 1055 height 505
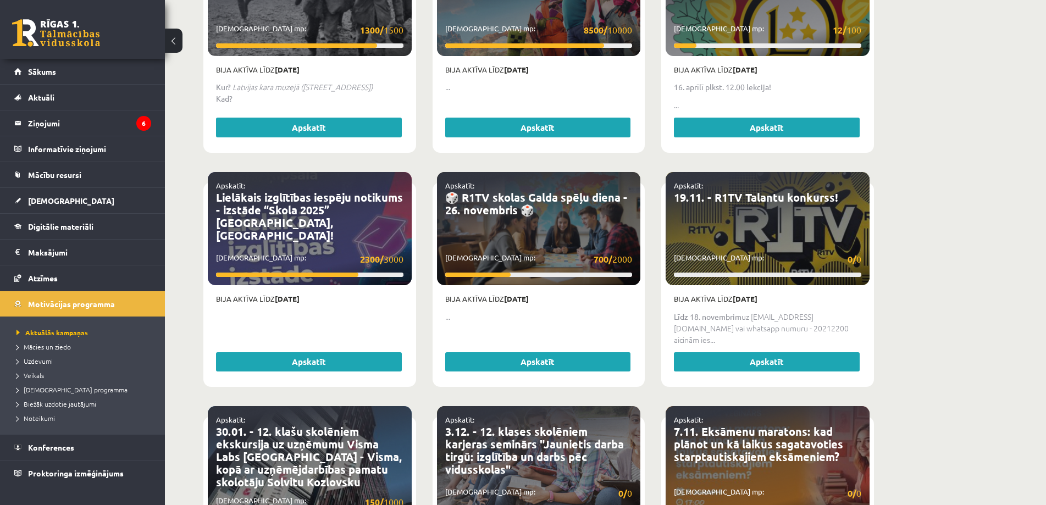
scroll to position [989, 0]
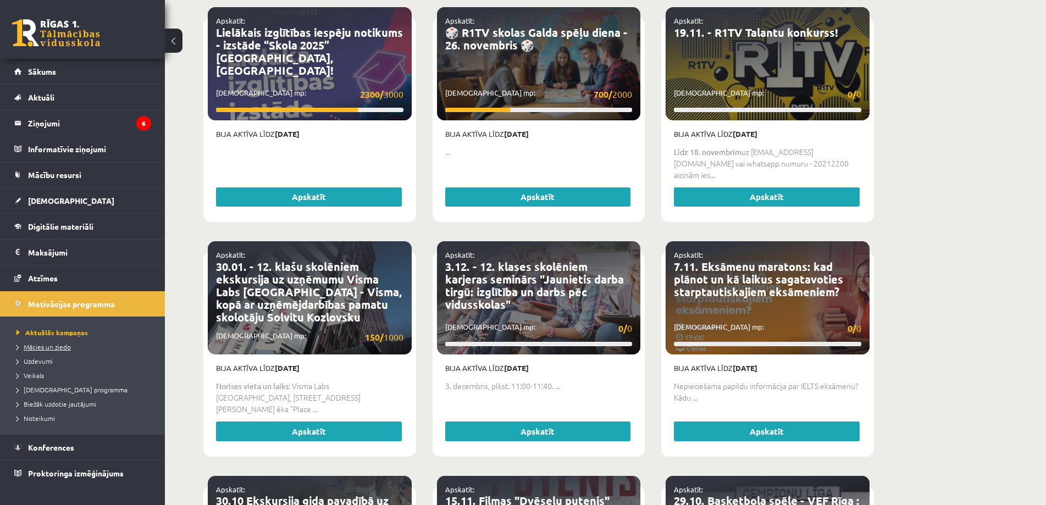
click at [58, 349] on span "Mācies un ziedo" at bounding box center [43, 346] width 54 height 9
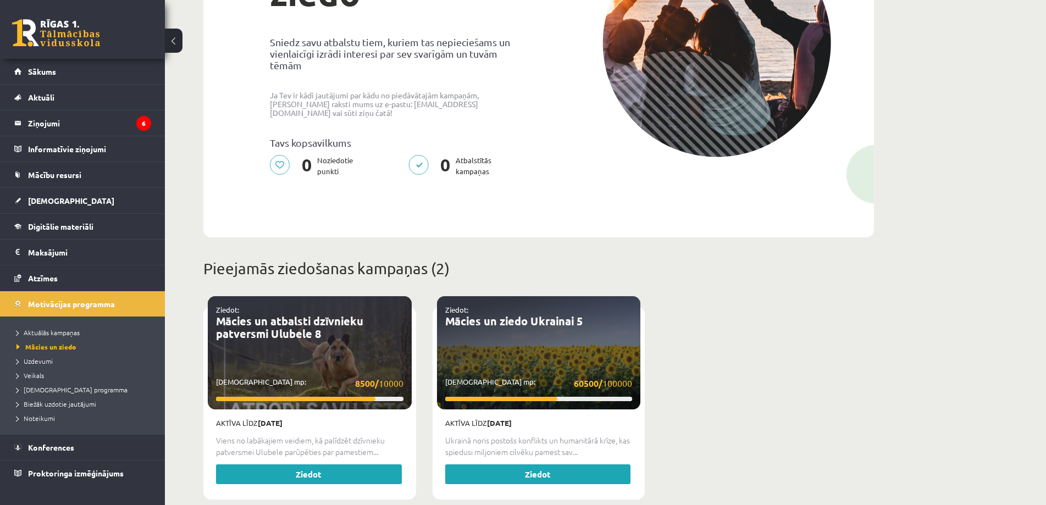
scroll to position [55, 0]
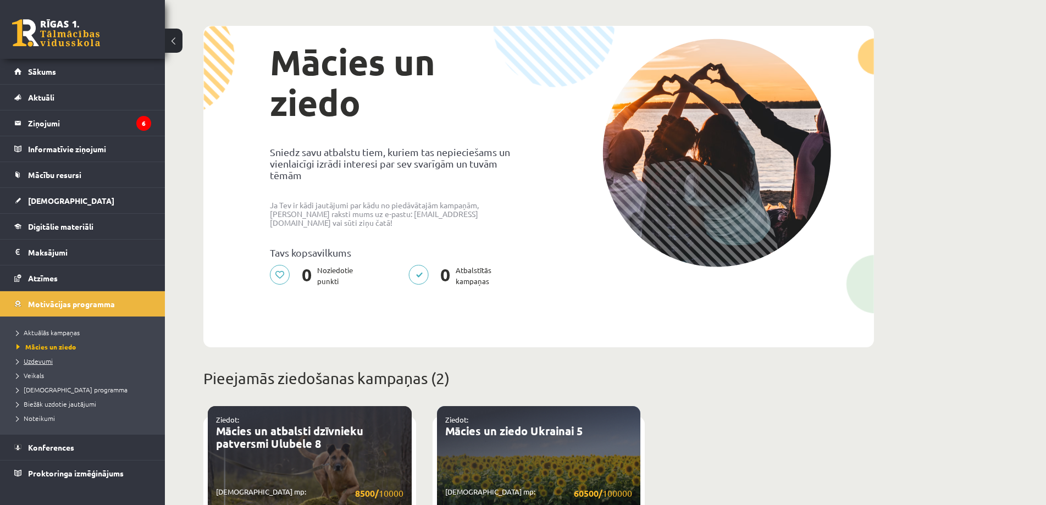
click at [36, 362] on span "Uzdevumi" at bounding box center [34, 361] width 36 height 9
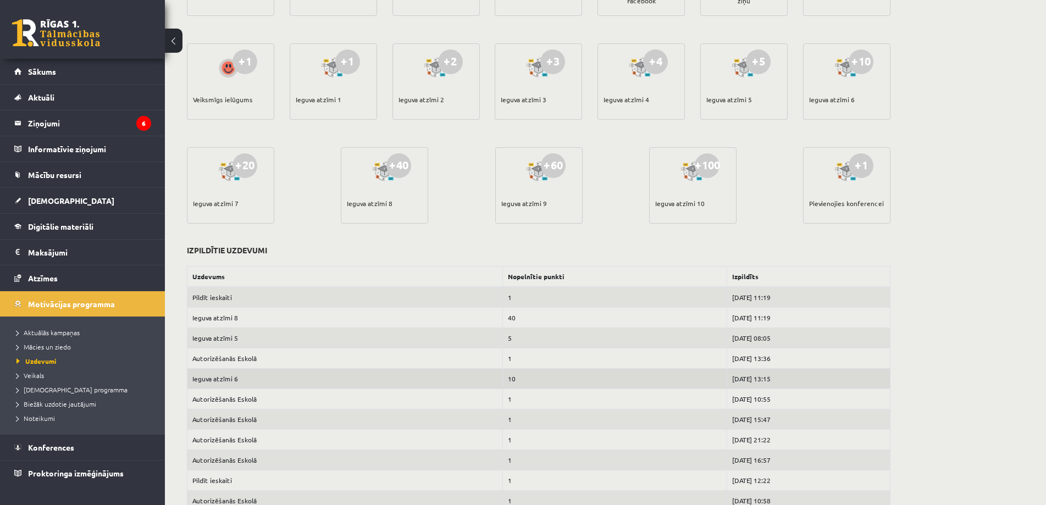
scroll to position [275, 0]
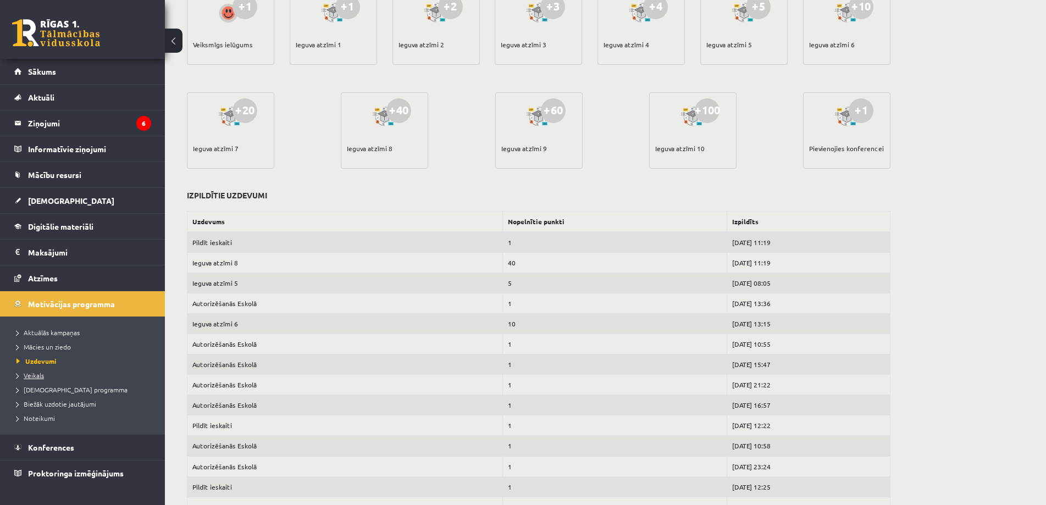
click at [37, 378] on span "Veikals" at bounding box center [29, 375] width 27 height 9
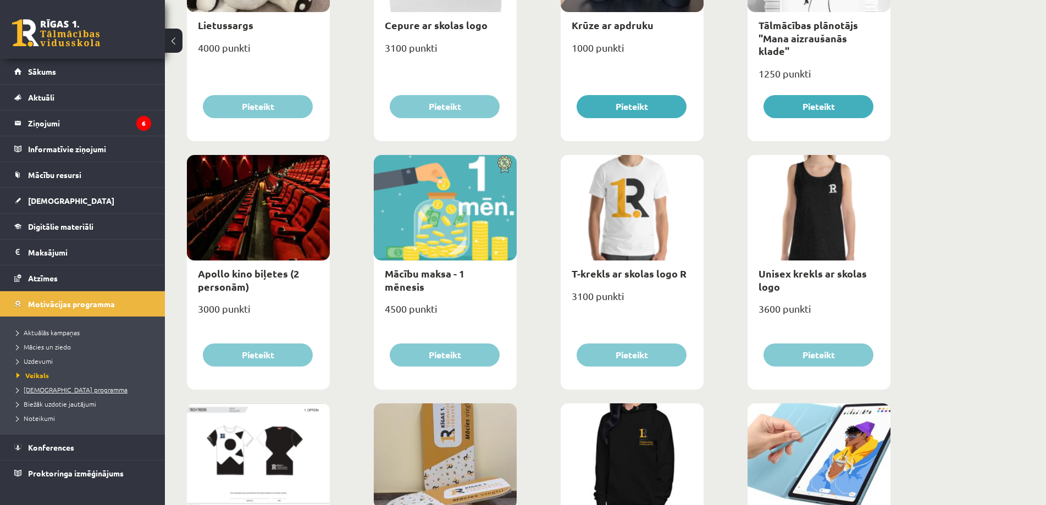
click at [58, 390] on span "[DEMOGRAPHIC_DATA] programma" at bounding box center [71, 389] width 111 height 9
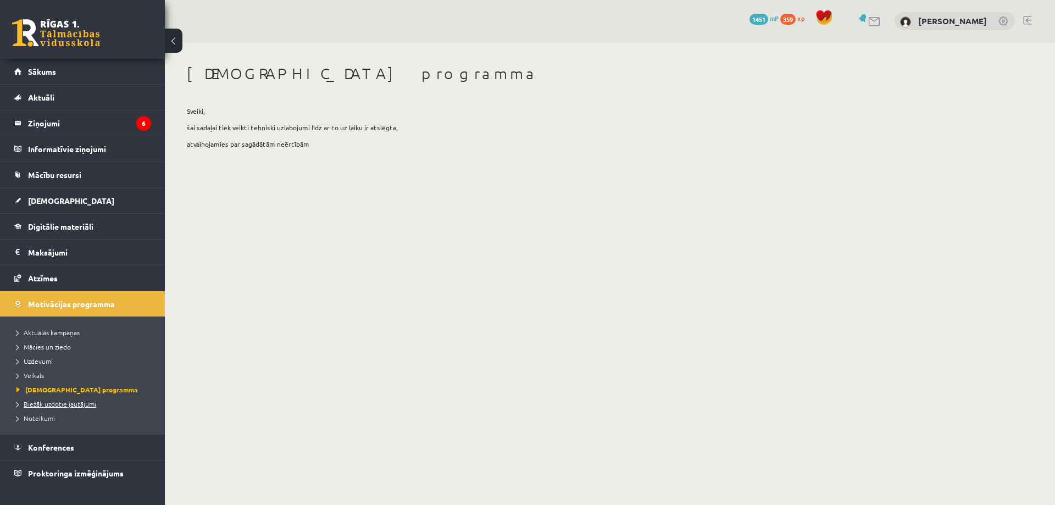
click at [35, 405] on span "Biežāk uzdotie jautājumi" at bounding box center [56, 404] width 80 height 9
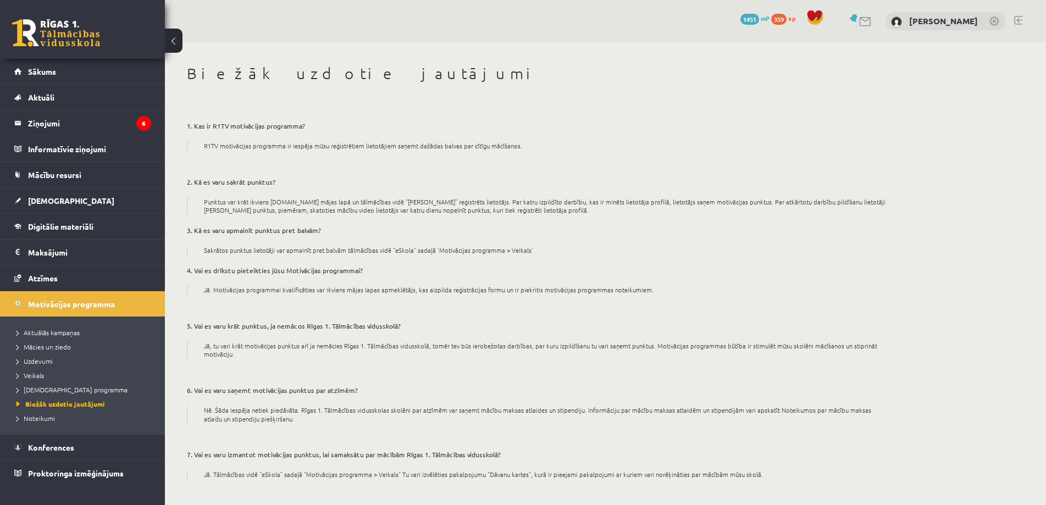
drag, startPoint x: 0, startPoint y: 386, endPoint x: 687, endPoint y: 263, distance: 698.4
click at [687, 263] on div "1. Kas ir R1TV motivācijas programma? R1TV motivācijas programma ir iespēja mūs…" at bounding box center [538, 360] width 703 height 509
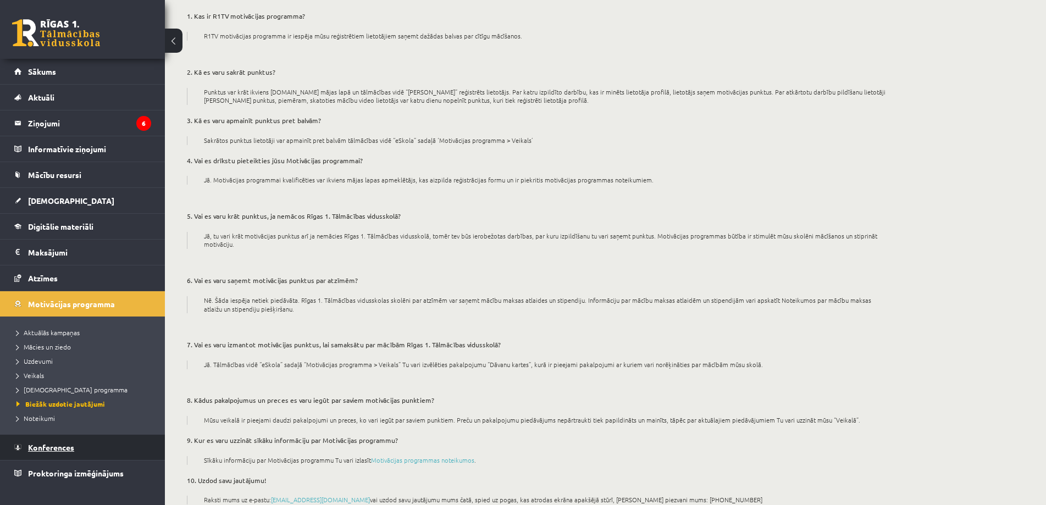
click at [48, 451] on span "Konferences" at bounding box center [51, 447] width 46 height 10
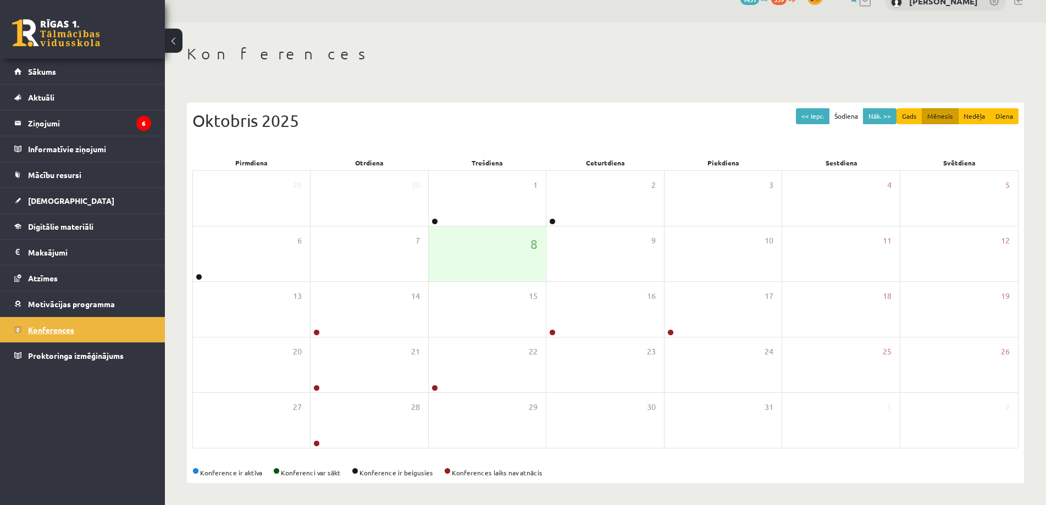
scroll to position [20, 0]
click at [50, 126] on legend "Ziņojumi 6" at bounding box center [89, 122] width 123 height 25
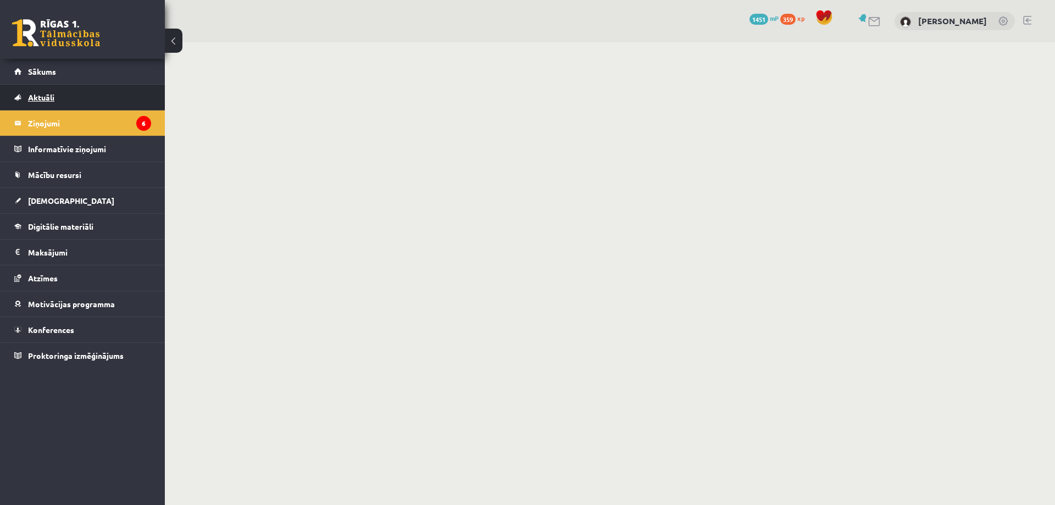
click at [46, 99] on span "Aktuāli" at bounding box center [41, 97] width 26 height 10
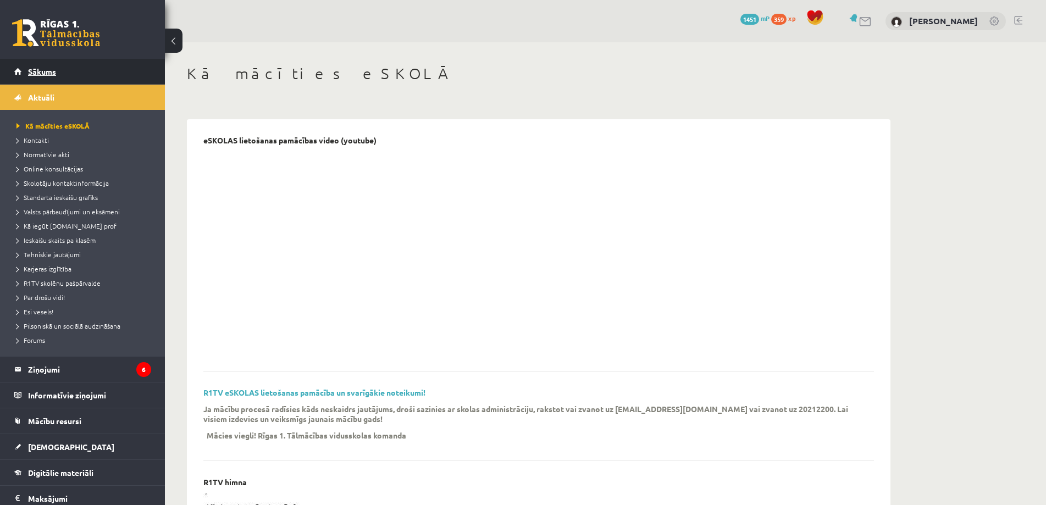
click at [41, 69] on span "Sākums" at bounding box center [42, 71] width 28 height 10
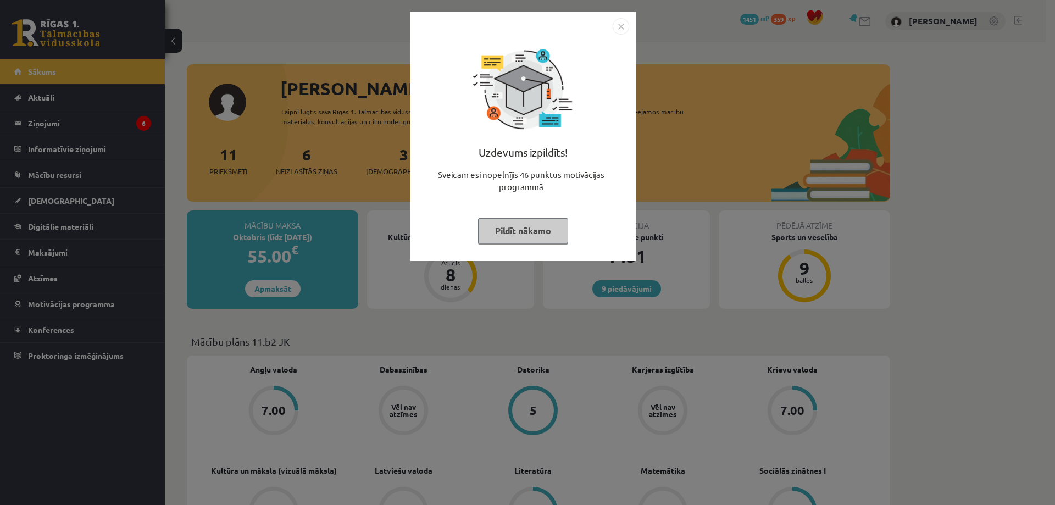
click at [379, 192] on div "Uzdevums izpildīts! Sveicam esi nopelnījis 46 punktus motivācijas programmā Pil…" at bounding box center [527, 252] width 1055 height 505
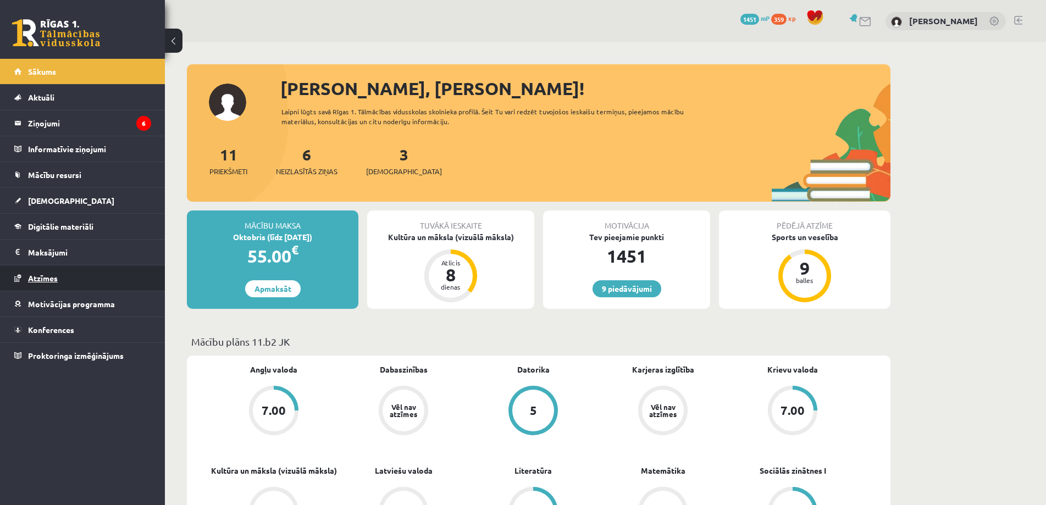
click at [53, 270] on link "Atzīmes" at bounding box center [82, 277] width 137 height 25
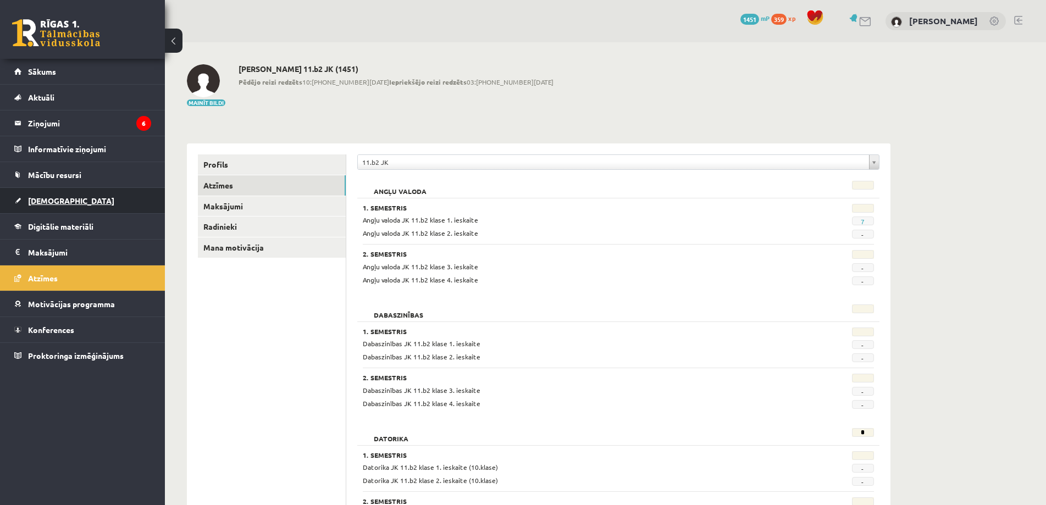
click at [34, 199] on span "[DEMOGRAPHIC_DATA]" at bounding box center [71, 201] width 86 height 10
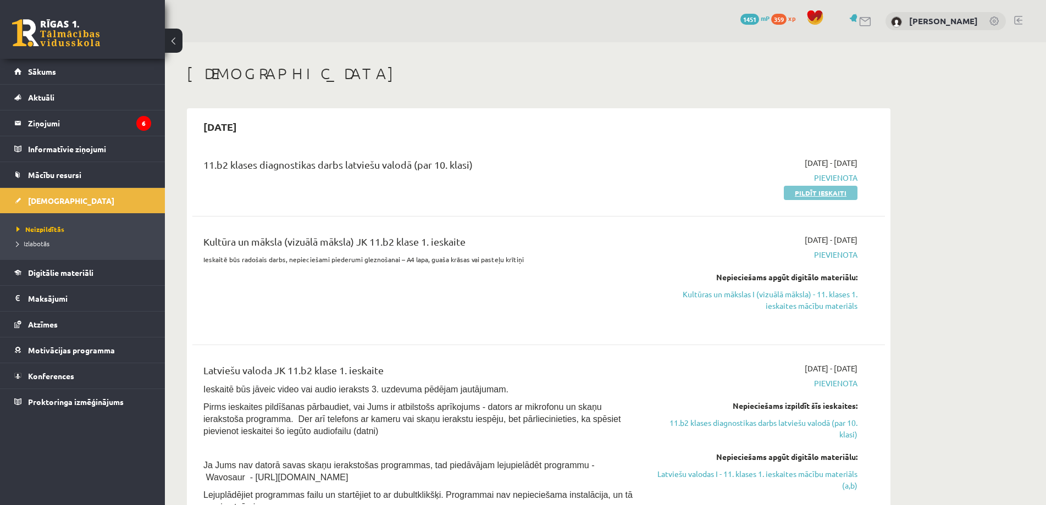
click at [836, 196] on link "Pildīt ieskaiti" at bounding box center [821, 193] width 74 height 14
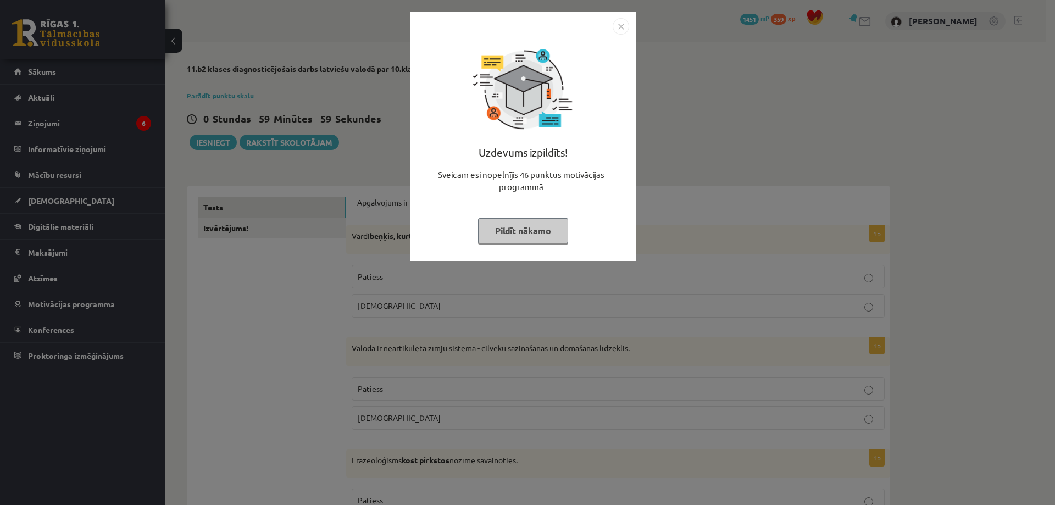
click at [319, 166] on div "Uzdevums izpildīts! Sveicam esi nopelnījis 46 punktus motivācijas programmā Pil…" at bounding box center [527, 252] width 1055 height 505
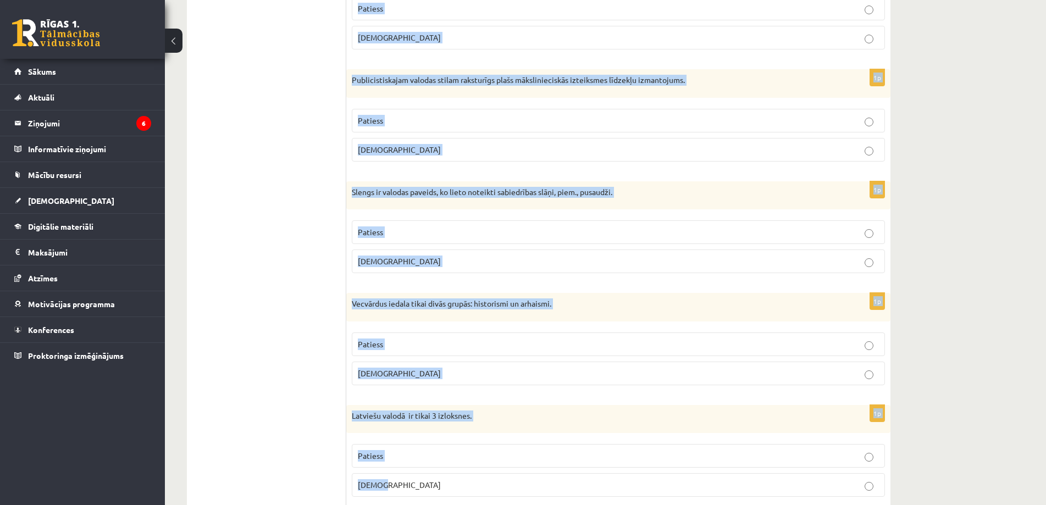
scroll to position [3134, 0]
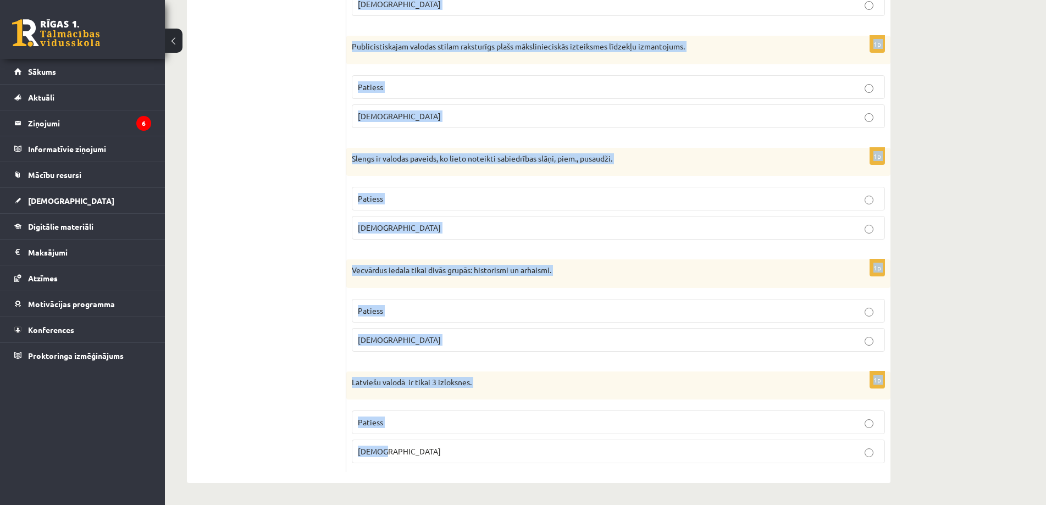
drag, startPoint x: 357, startPoint y: 200, endPoint x: 1011, endPoint y: 495, distance: 717.0
copy form "Loremipsumd si ametcon adi elitseddo? 6e Tempo incidi, utlabo, etdolor ma aliqu…"
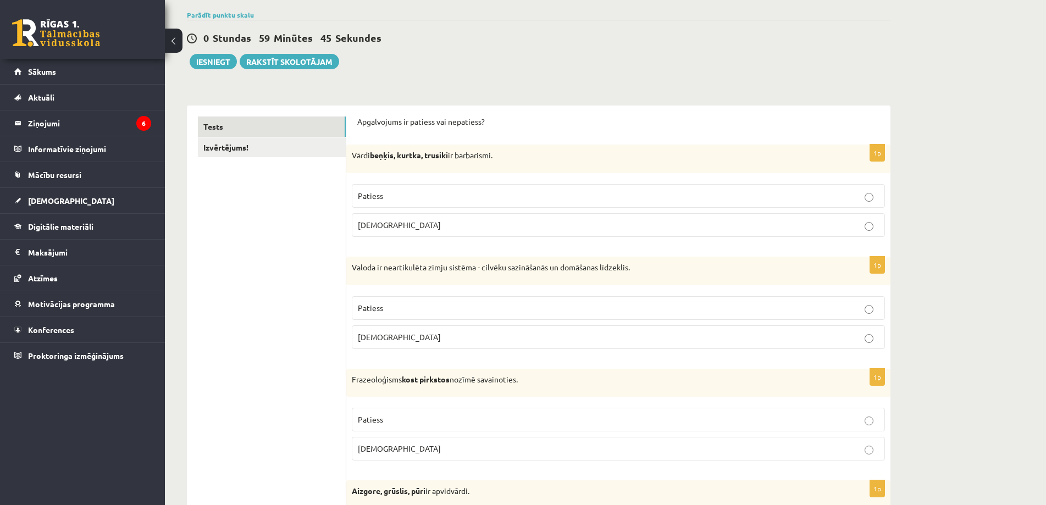
scroll to position [0, 0]
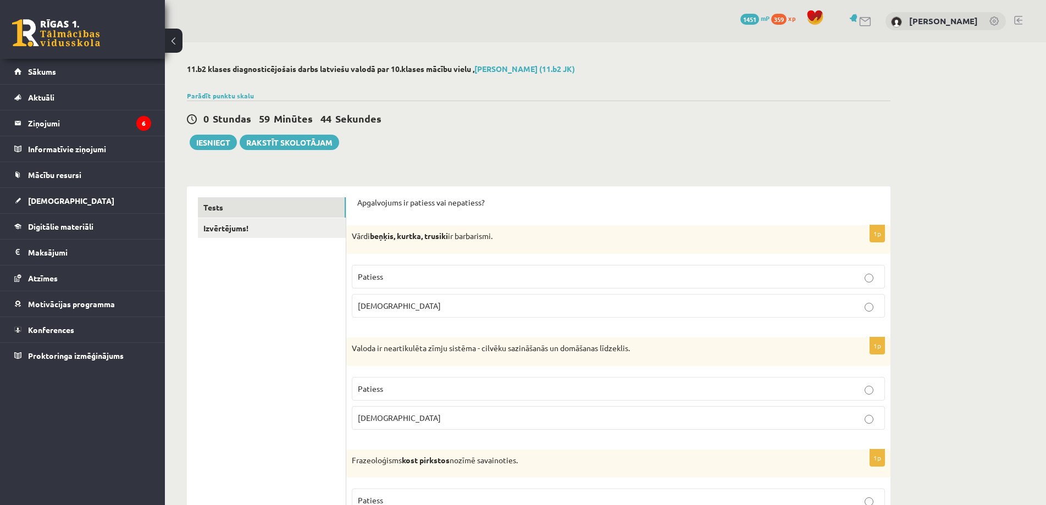
click at [391, 283] on label "Patiess" at bounding box center [618, 277] width 533 height 24
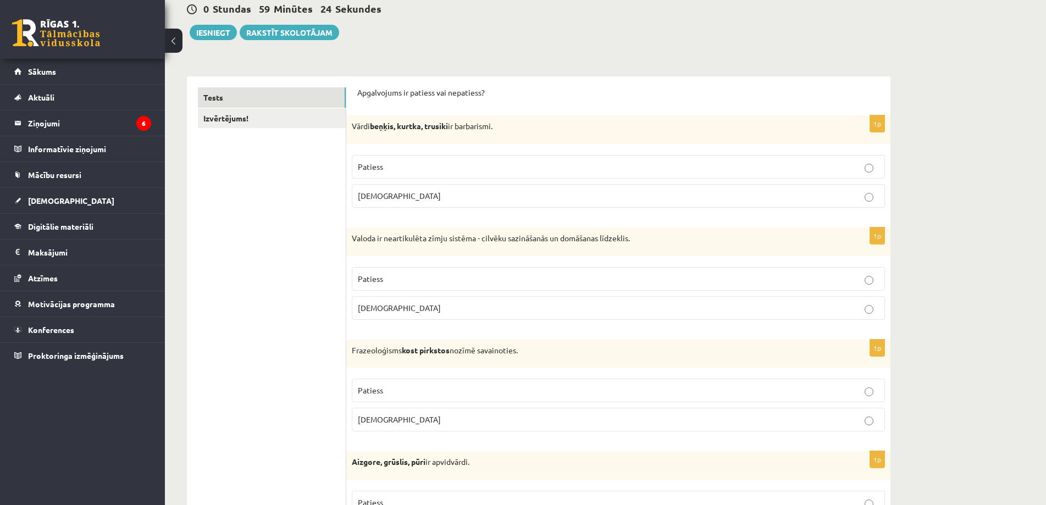
click at [374, 309] on span "[DEMOGRAPHIC_DATA]" at bounding box center [399, 308] width 83 height 10
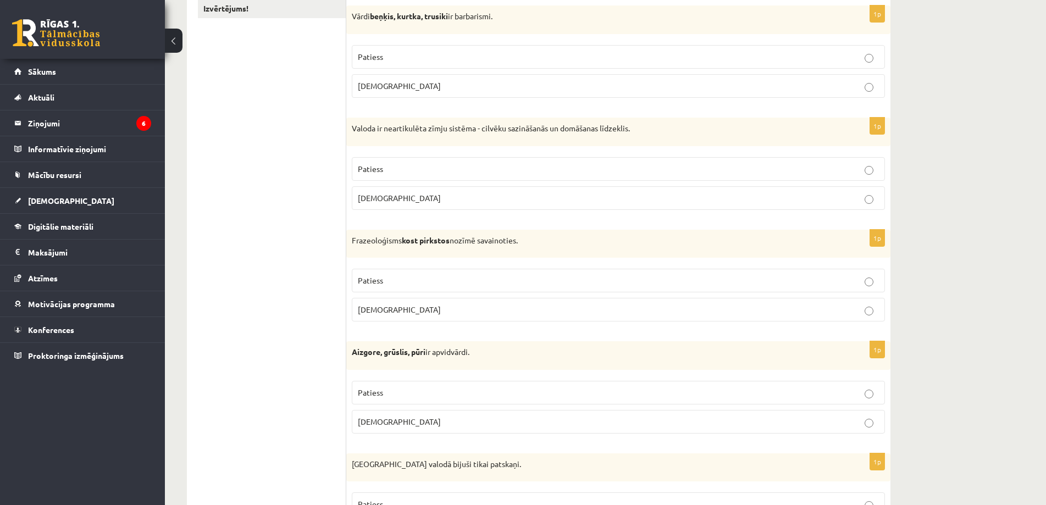
click at [417, 306] on p "Aplams" at bounding box center [618, 310] width 521 height 12
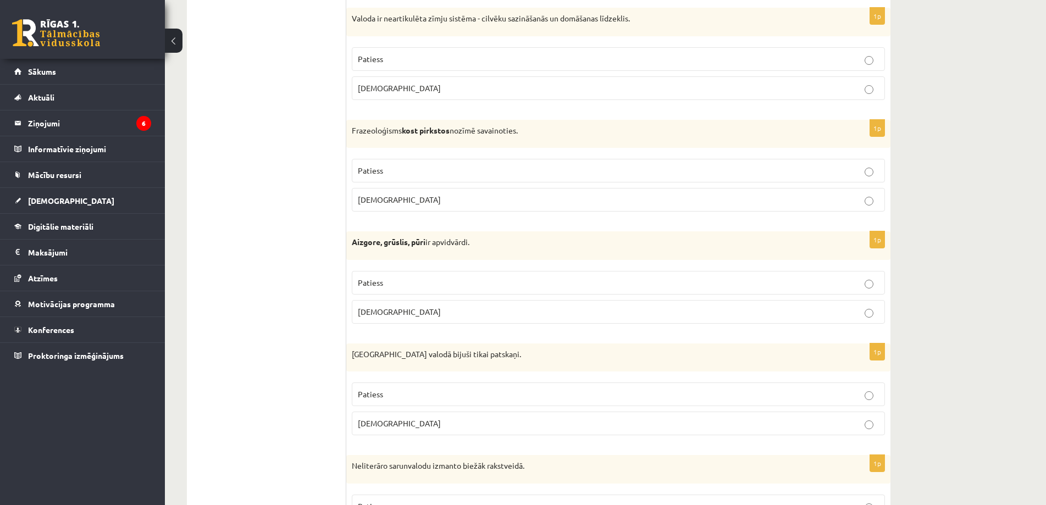
scroll to position [385, 0]
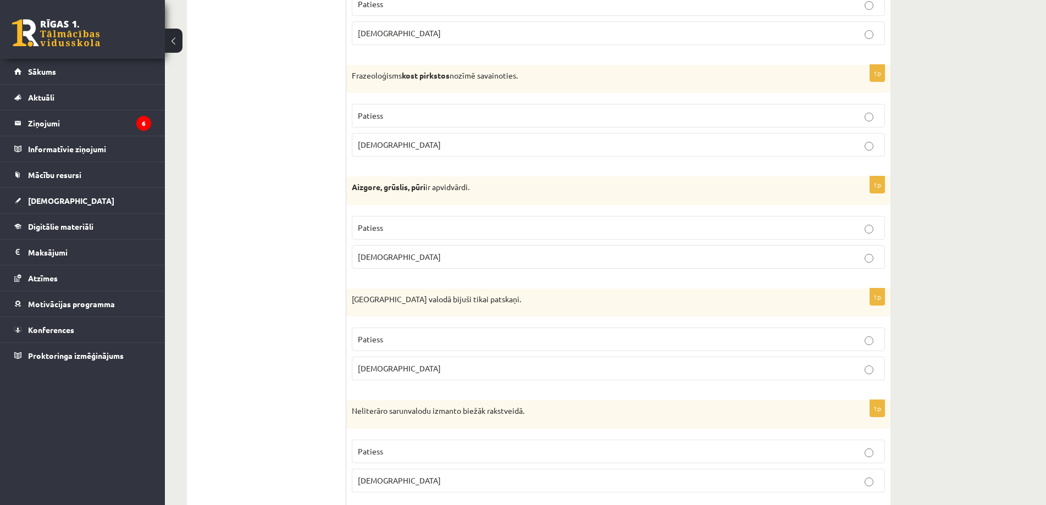
click at [392, 224] on p "Patiess" at bounding box center [618, 228] width 521 height 12
click at [395, 371] on p "Aplams" at bounding box center [618, 369] width 521 height 12
click at [392, 341] on p "Patiess" at bounding box center [618, 340] width 521 height 12
click at [376, 362] on label "Aplams" at bounding box center [618, 369] width 533 height 24
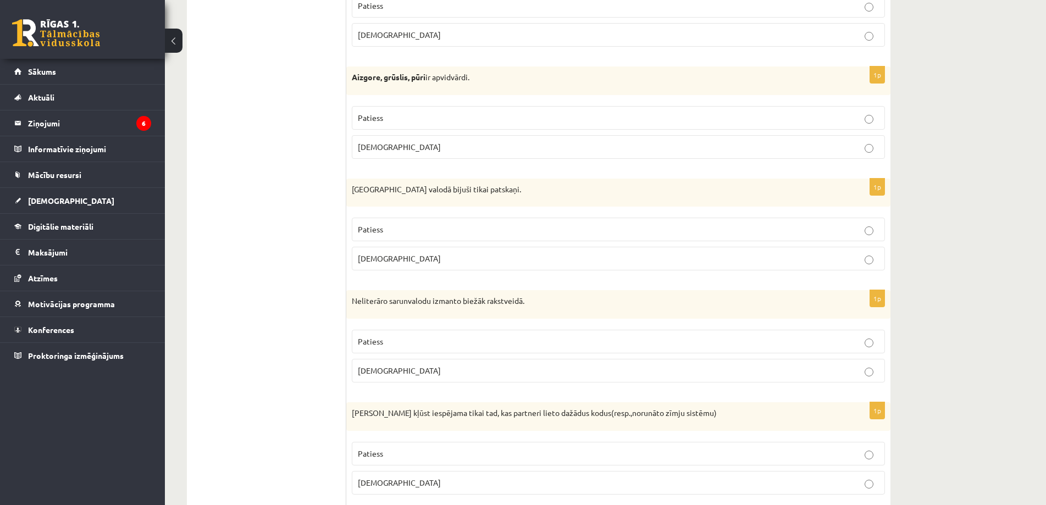
click at [376, 365] on p "Aplams" at bounding box center [618, 371] width 521 height 12
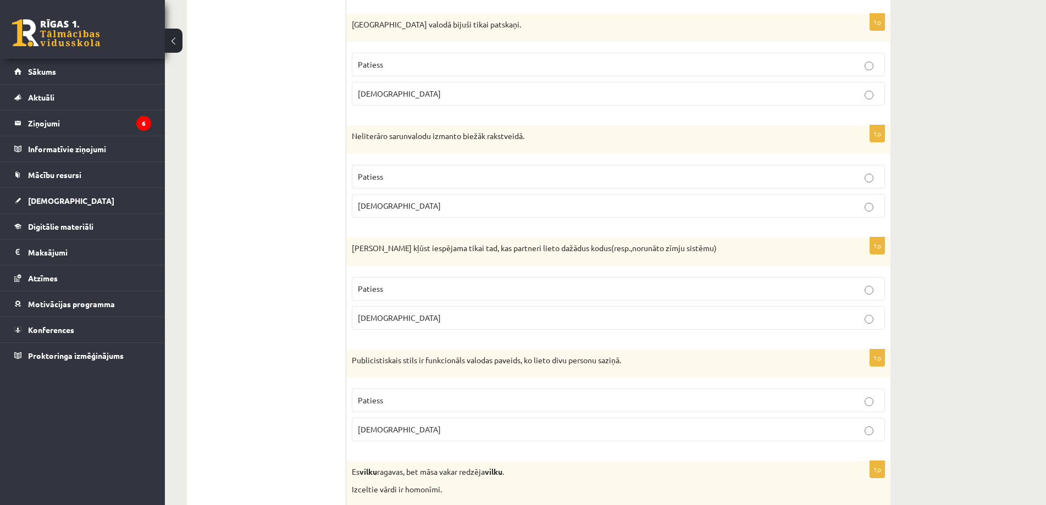
click at [382, 319] on span "Aplams" at bounding box center [399, 318] width 83 height 10
click at [384, 400] on p "Patiess" at bounding box center [618, 401] width 521 height 12
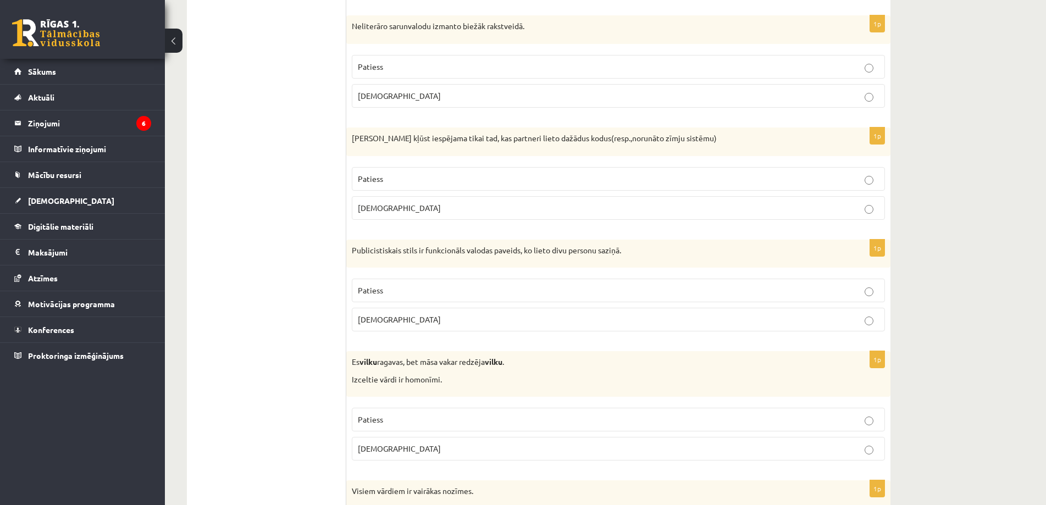
scroll to position [824, 0]
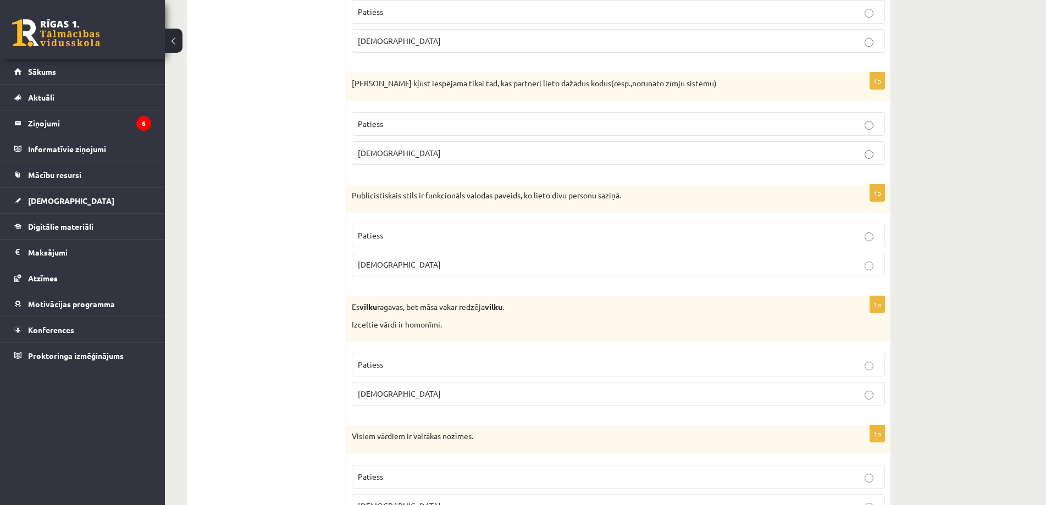
click at [428, 373] on label "Patiess" at bounding box center [618, 365] width 533 height 24
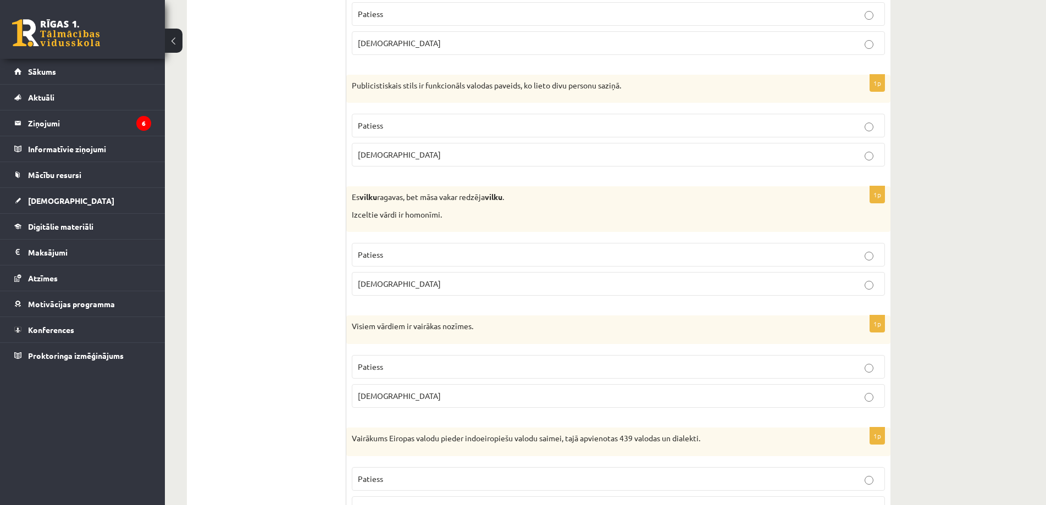
scroll to position [989, 0]
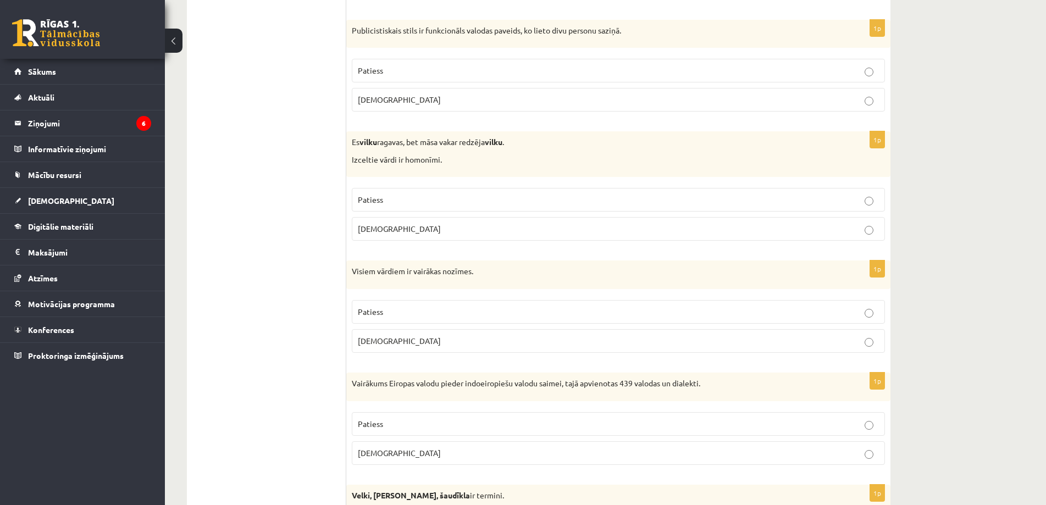
click at [387, 346] on p "Aplams" at bounding box center [618, 341] width 521 height 12
click at [393, 418] on p "Patiess" at bounding box center [618, 424] width 521 height 12
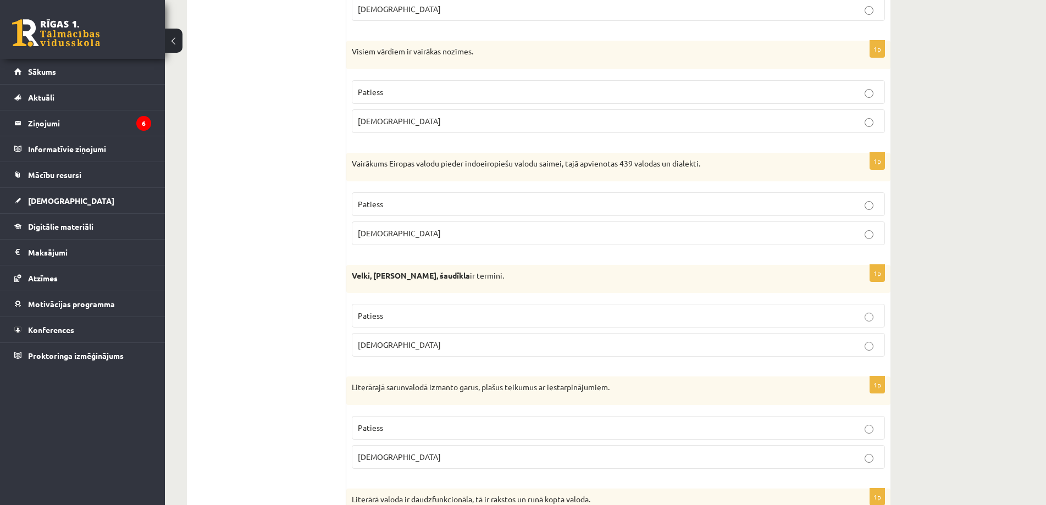
scroll to position [1319, 0]
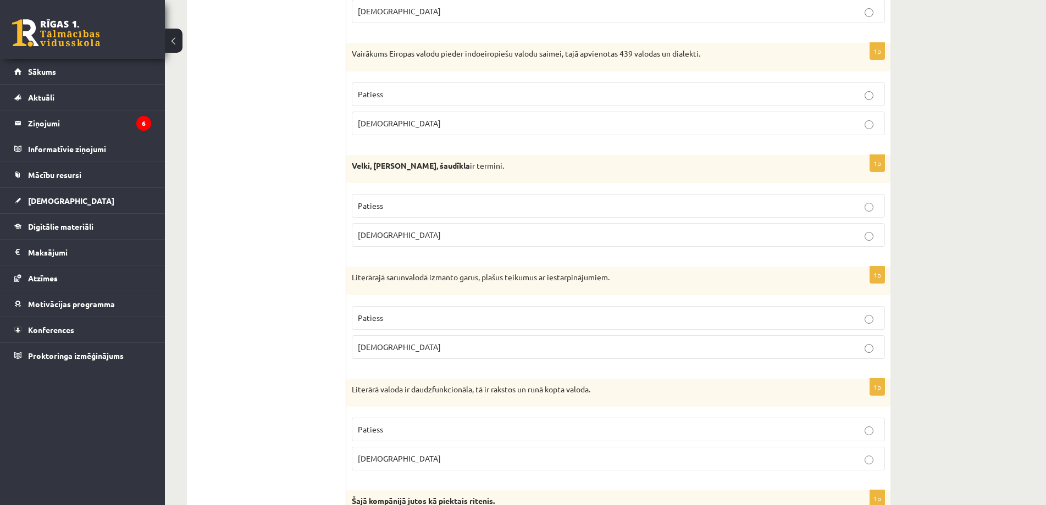
click at [392, 237] on p "Aplams" at bounding box center [618, 235] width 521 height 12
click at [391, 345] on p "Aplams" at bounding box center [618, 347] width 521 height 12
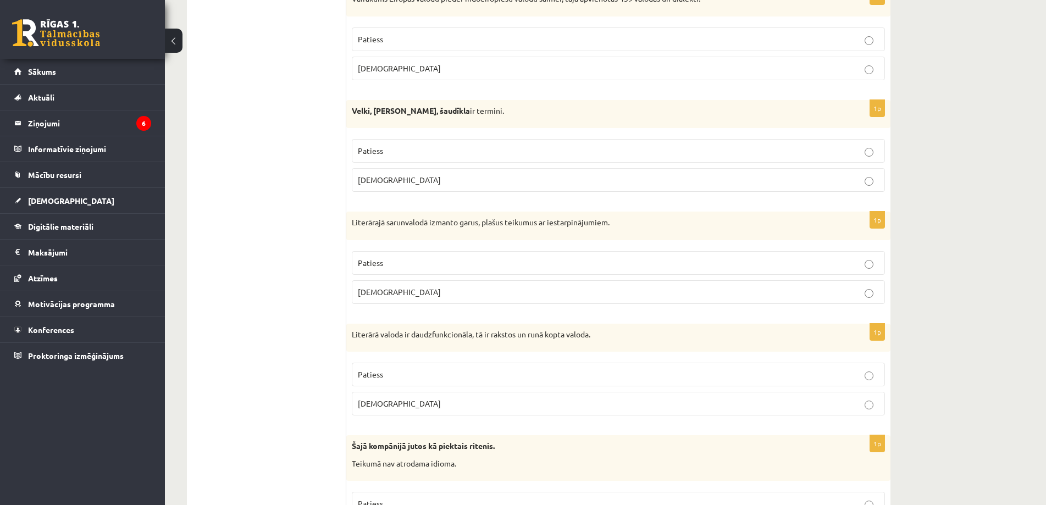
drag, startPoint x: 335, startPoint y: 332, endPoint x: 338, endPoint y: 322, distance: 10.9
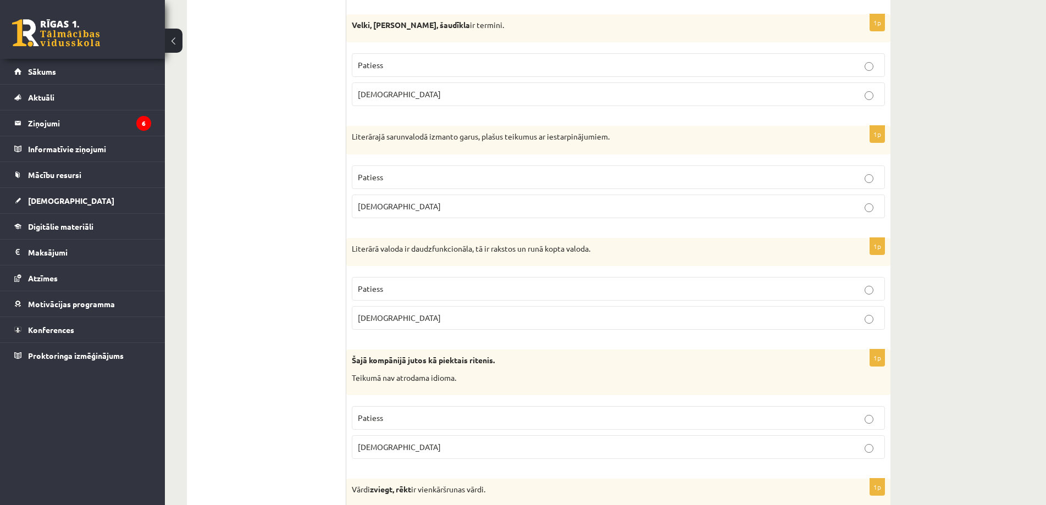
scroll to position [1515, 0]
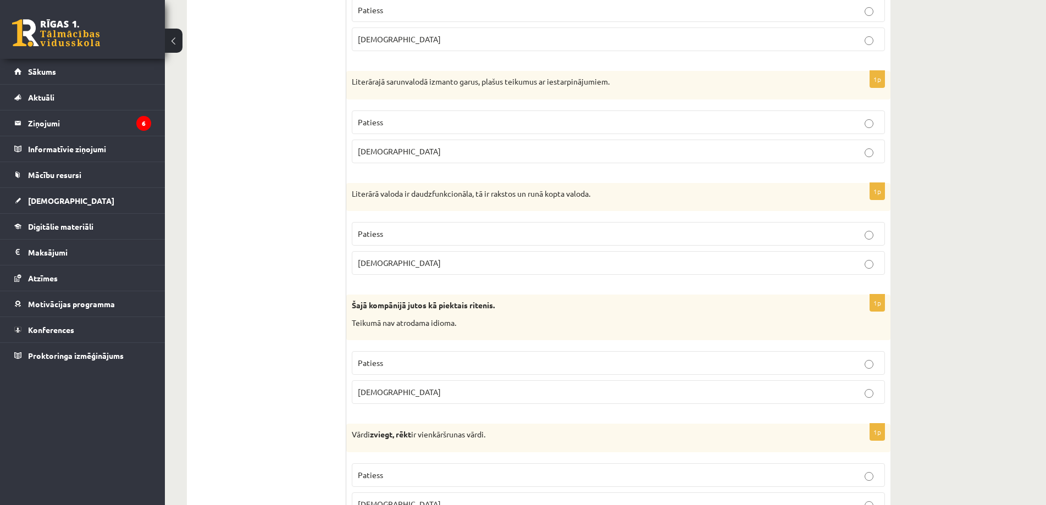
click at [380, 231] on span "Patiess" at bounding box center [370, 234] width 25 height 10
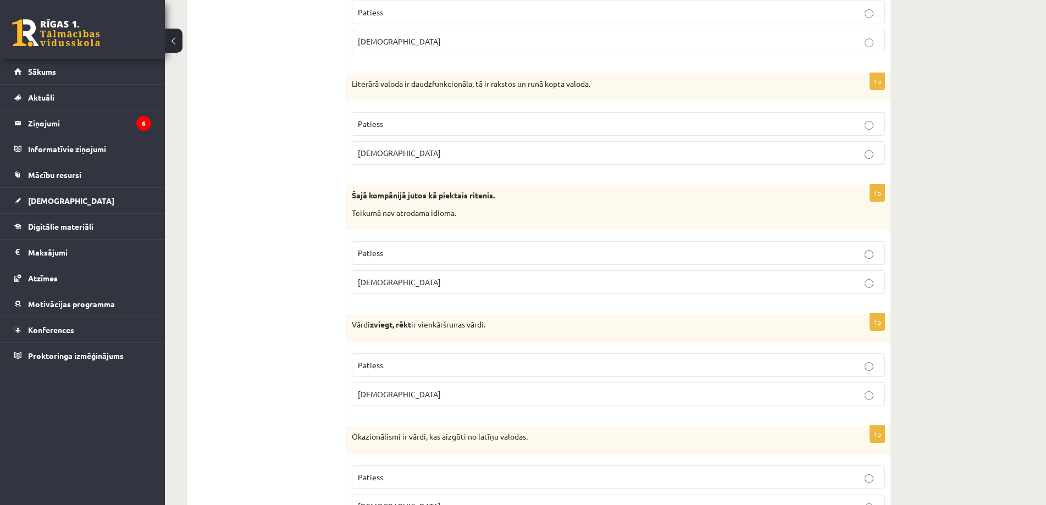
scroll to position [1679, 0]
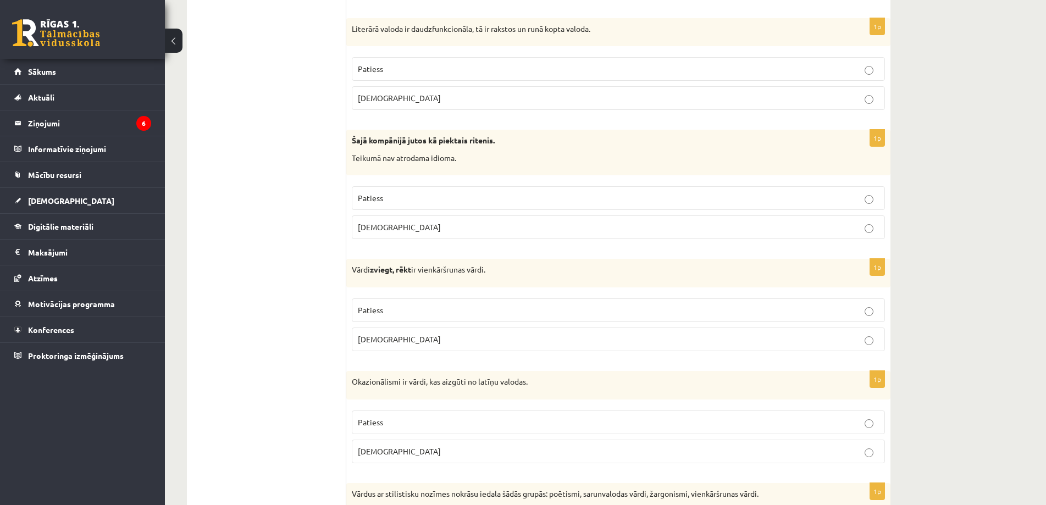
click at [373, 228] on span "Aplams" at bounding box center [399, 227] width 83 height 10
click at [371, 340] on span "Aplams" at bounding box center [399, 339] width 83 height 10
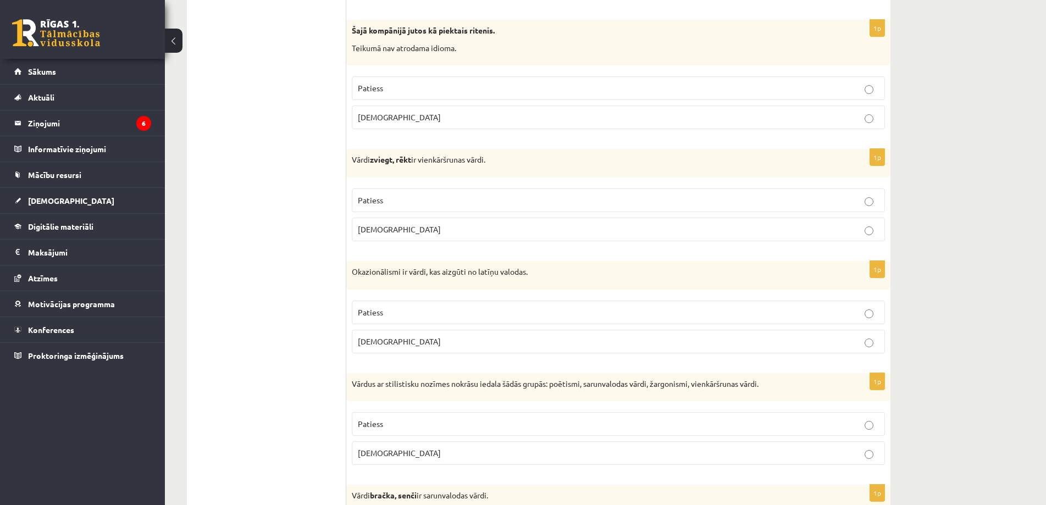
click at [375, 342] on span "Aplams" at bounding box center [399, 341] width 83 height 10
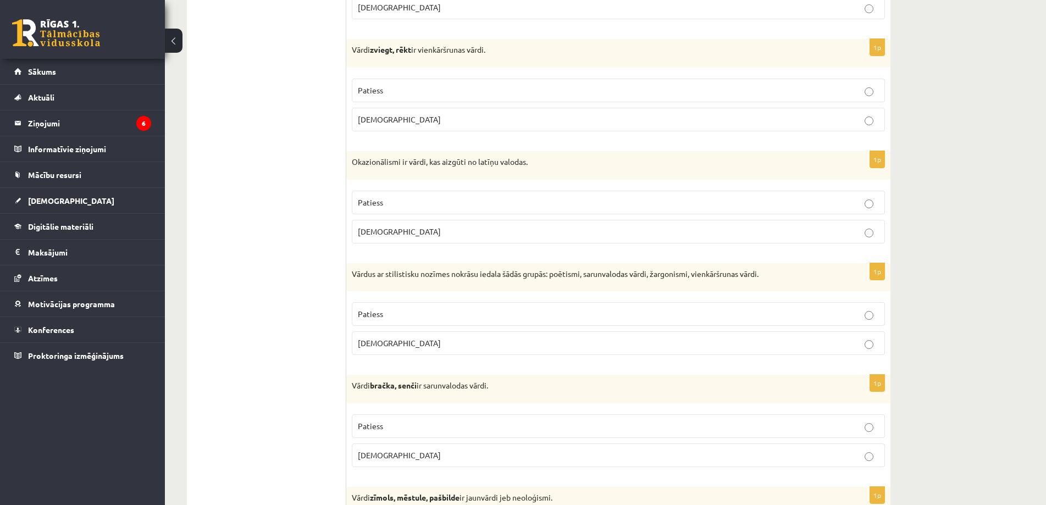
scroll to position [1954, 0]
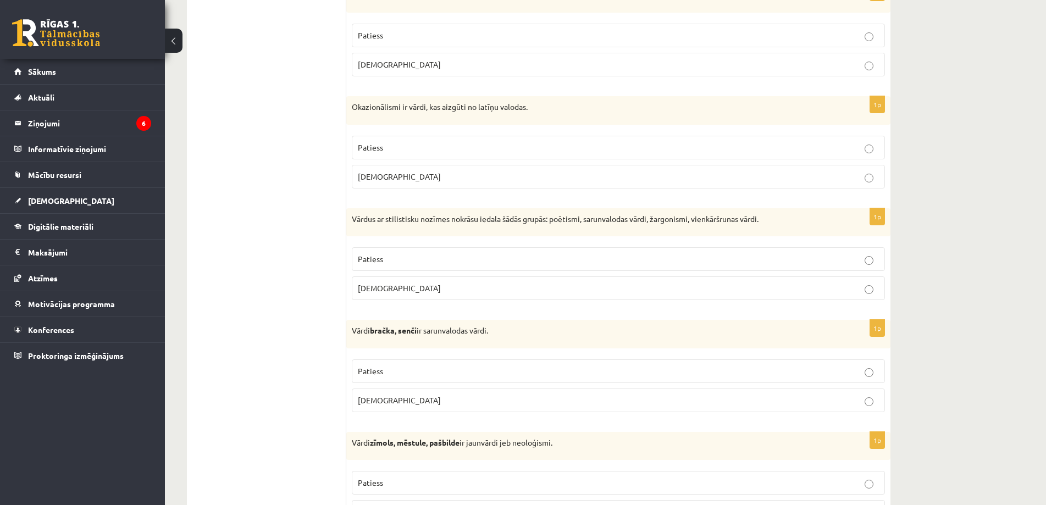
click at [395, 258] on p "Patiess" at bounding box center [618, 259] width 521 height 12
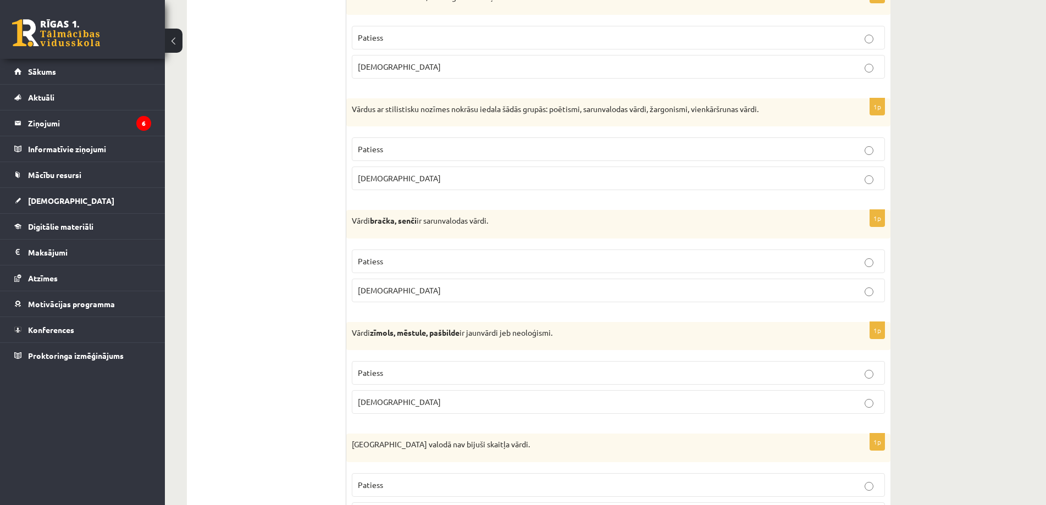
click at [378, 266] on p "Patiess" at bounding box center [618, 262] width 521 height 12
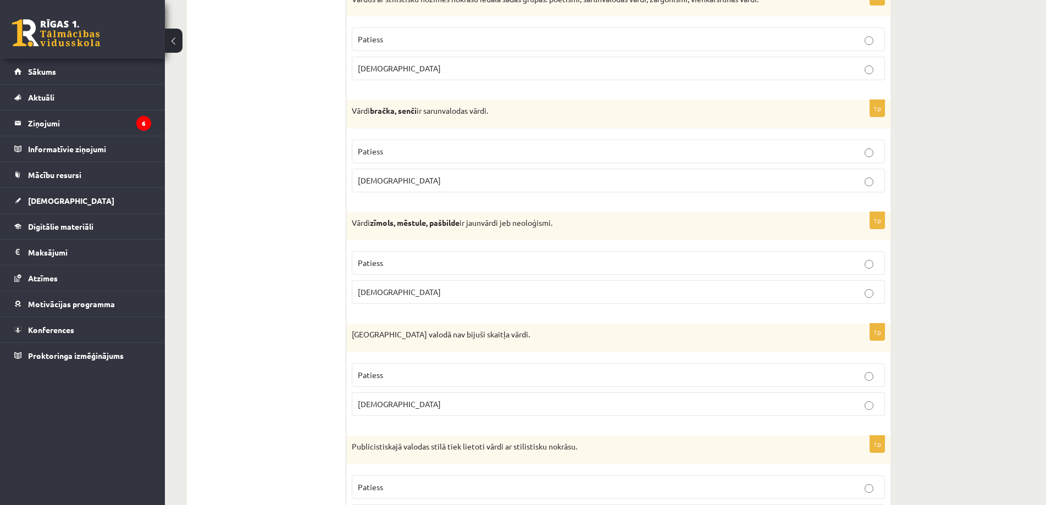
click at [398, 262] on p "Patiess" at bounding box center [618, 263] width 521 height 12
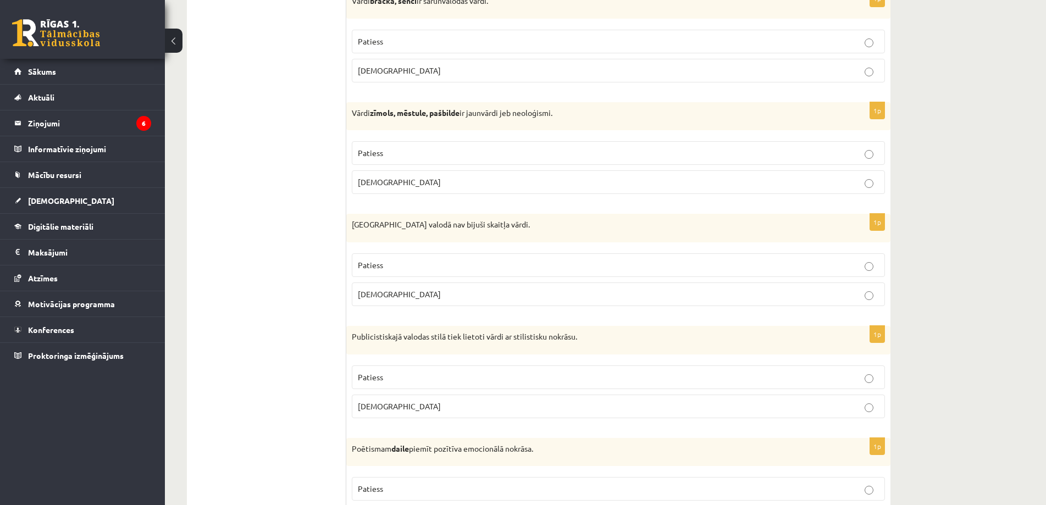
click at [373, 268] on span "Patiess" at bounding box center [370, 265] width 25 height 10
click at [381, 265] on span "Patiess" at bounding box center [370, 267] width 25 height 10
click at [382, 385] on p "Patiess" at bounding box center [618, 379] width 521 height 12
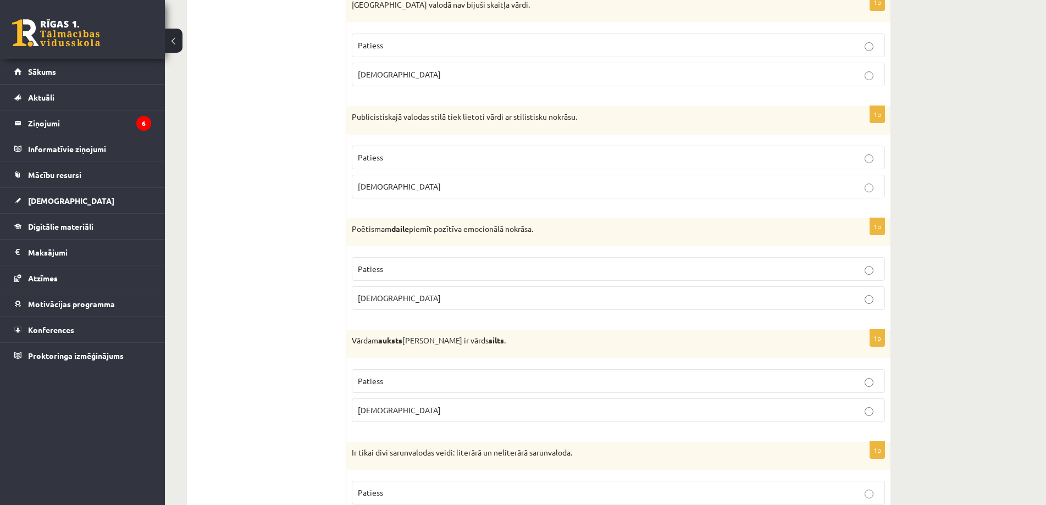
scroll to position [2559, 0]
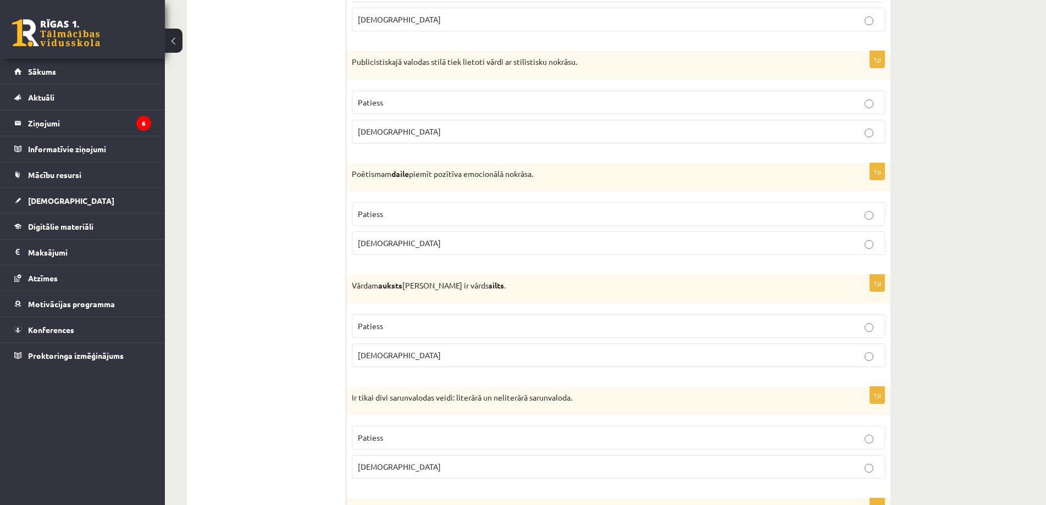
click at [387, 335] on label "Patiess" at bounding box center [618, 326] width 533 height 24
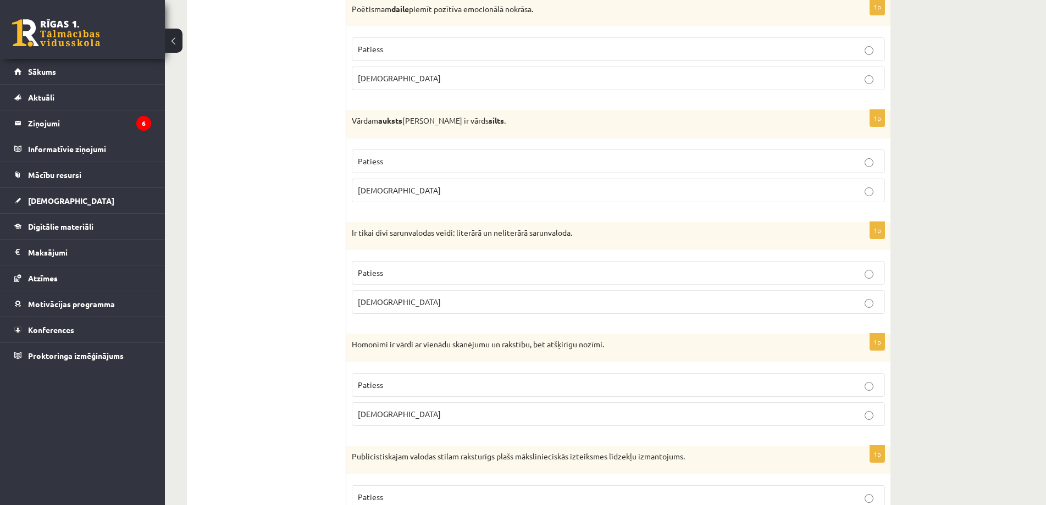
drag, startPoint x: 408, startPoint y: 276, endPoint x: 374, endPoint y: 277, distance: 34.1
click at [409, 276] on p "Patiess" at bounding box center [618, 273] width 521 height 12
click at [396, 410] on p "Aplams" at bounding box center [618, 414] width 521 height 12
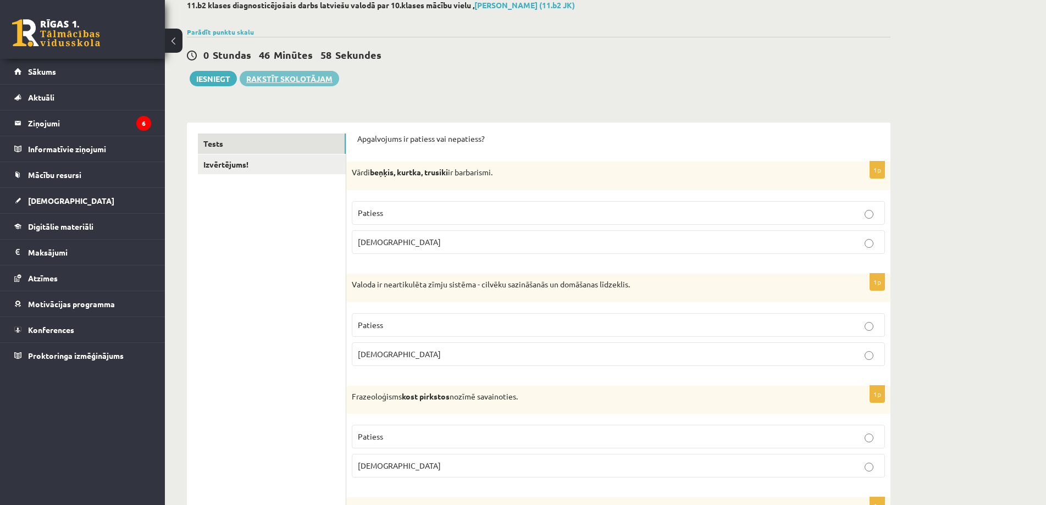
scroll to position [0, 0]
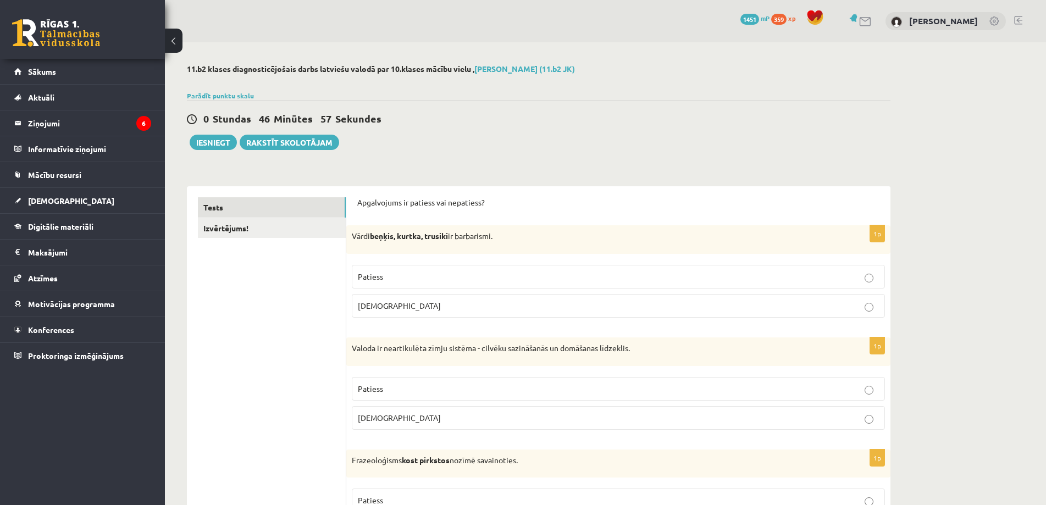
drag, startPoint x: 672, startPoint y: 122, endPoint x: 697, endPoint y: 220, distance: 101.4
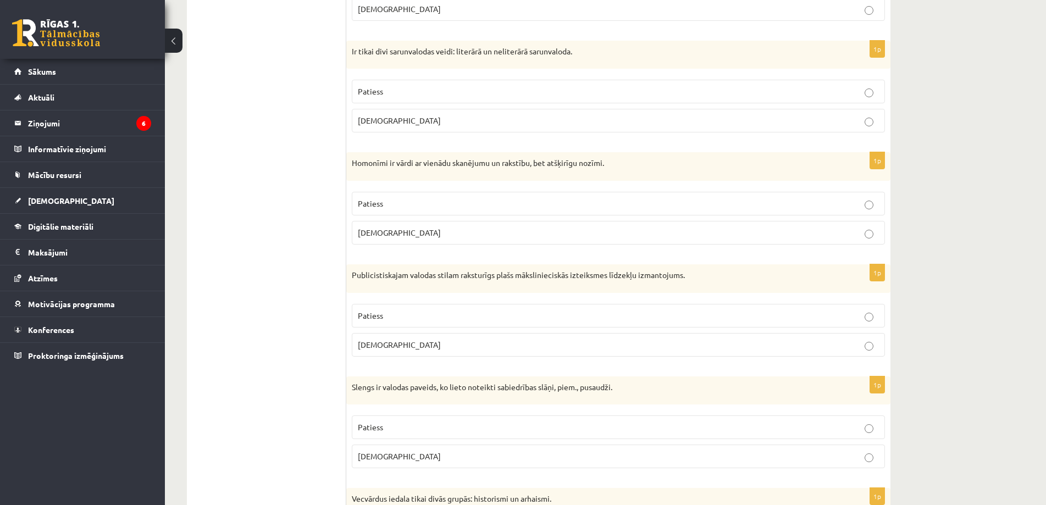
scroll to position [3134, 0]
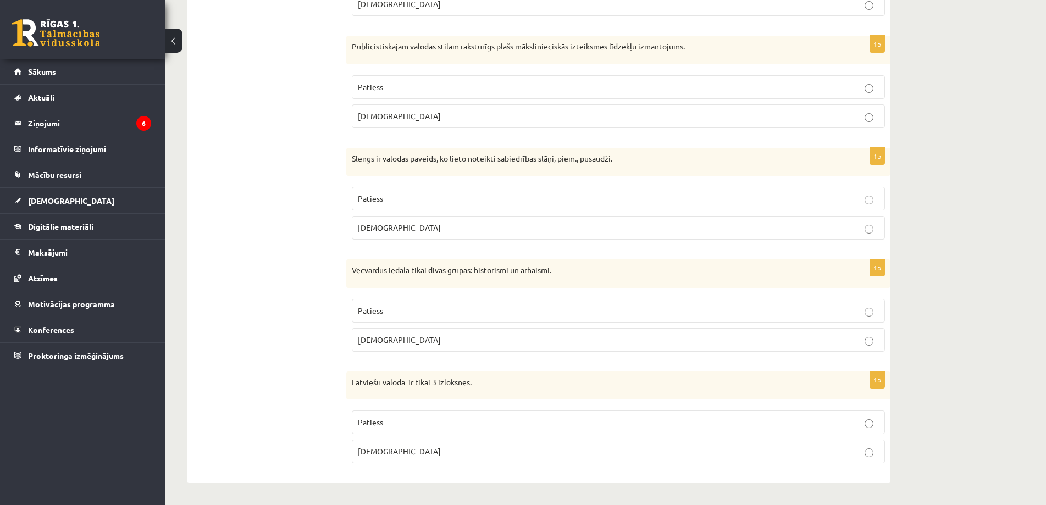
click at [402, 425] on p "Patiess" at bounding box center [618, 423] width 521 height 12
drag, startPoint x: 354, startPoint y: 270, endPoint x: 539, endPoint y: 240, distance: 187.6
click at [606, 275] on p "Vecvārdus iedala tikai divās grupās: historismi un arhaismi." at bounding box center [591, 270] width 478 height 11
copy p "Vecvārdus iedala tikai divās grupās: historismi un arhaismi."
click at [418, 304] on label "Patiess" at bounding box center [618, 311] width 533 height 24
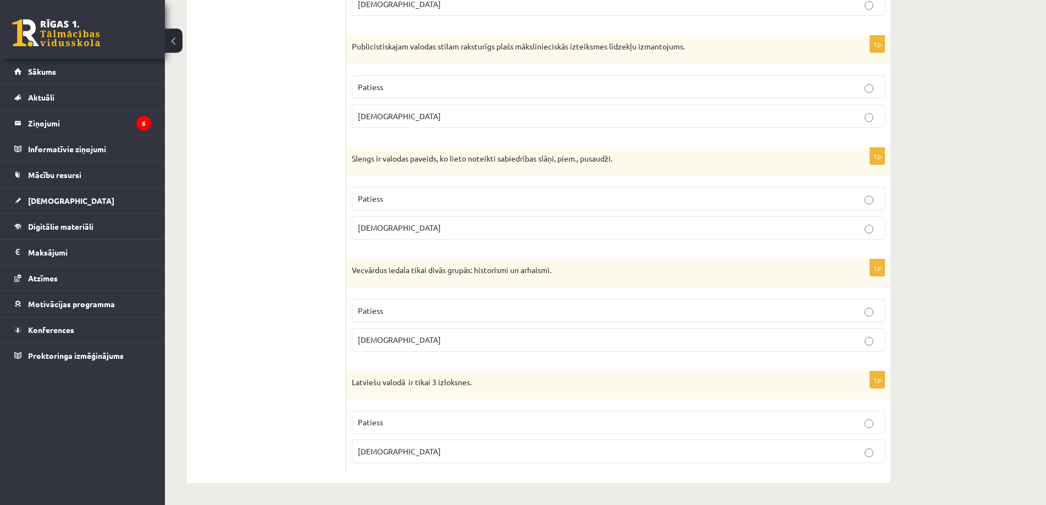
click at [416, 226] on p "Aplams" at bounding box center [618, 228] width 521 height 12
click at [386, 120] on p "Aplams" at bounding box center [618, 116] width 521 height 12
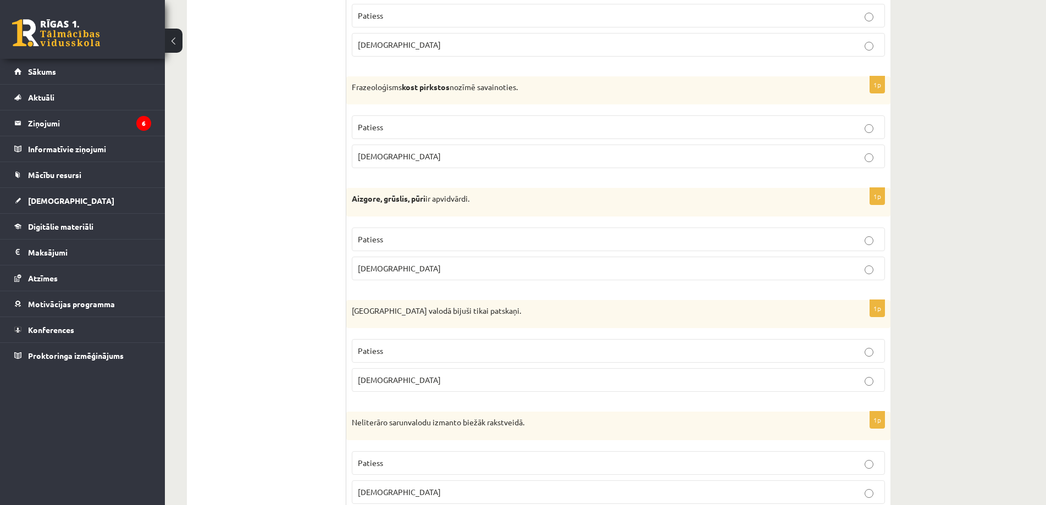
scroll to position [0, 0]
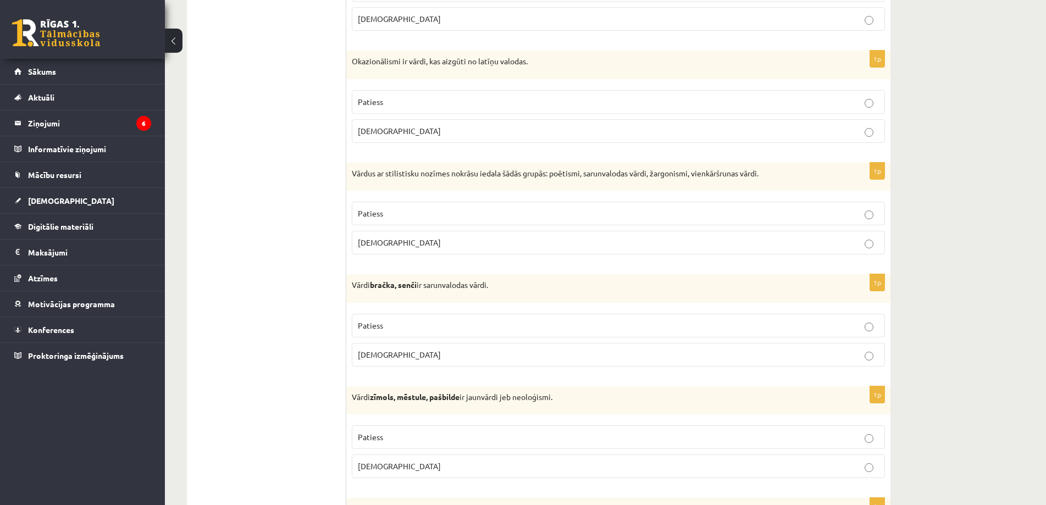
drag, startPoint x: 310, startPoint y: 407, endPoint x: 313, endPoint y: 312, distance: 95.6
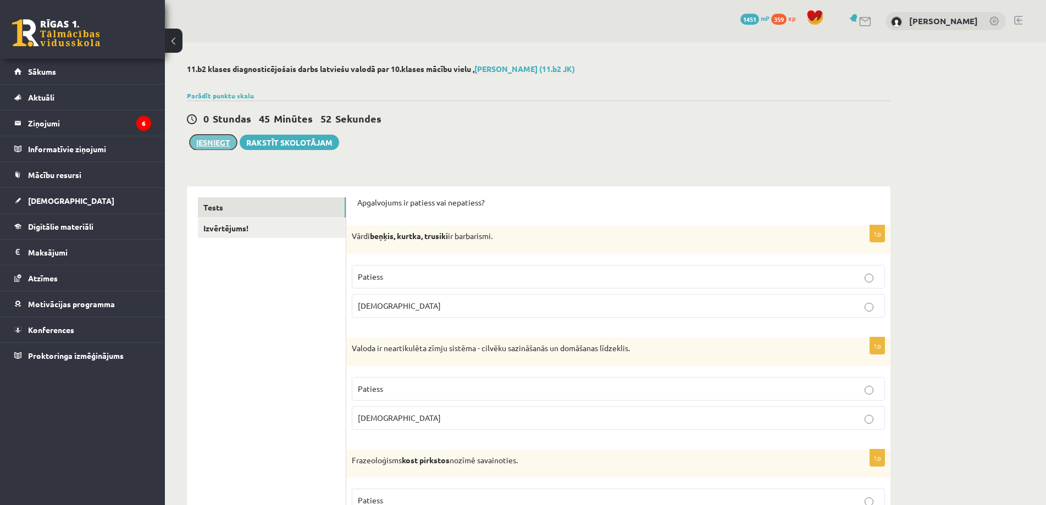
click at [225, 142] on button "Iesniegt" at bounding box center [213, 142] width 47 height 15
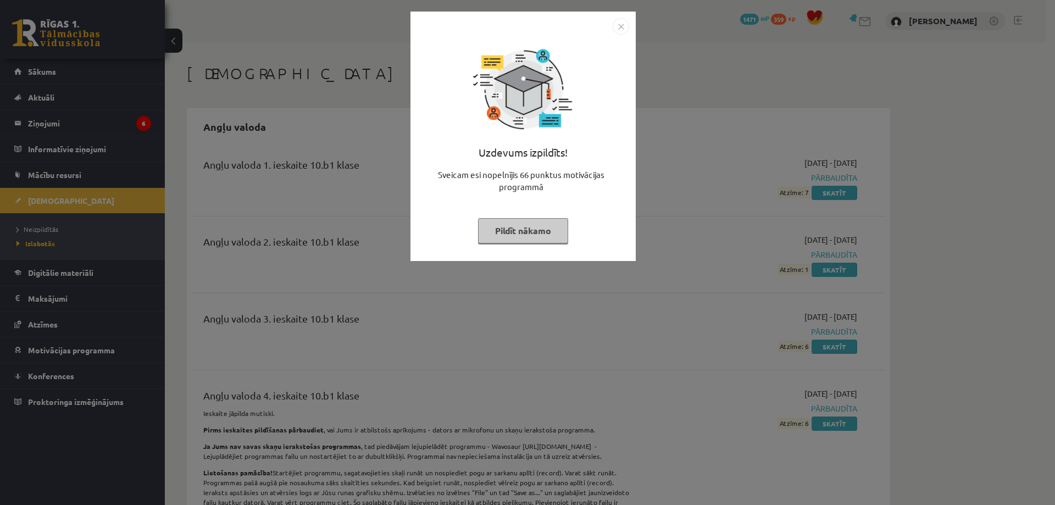
click at [375, 164] on div "Uzdevums izpildīts! Sveicam esi nopelnījis 66 punktus motivācijas programmā Pil…" at bounding box center [527, 252] width 1055 height 505
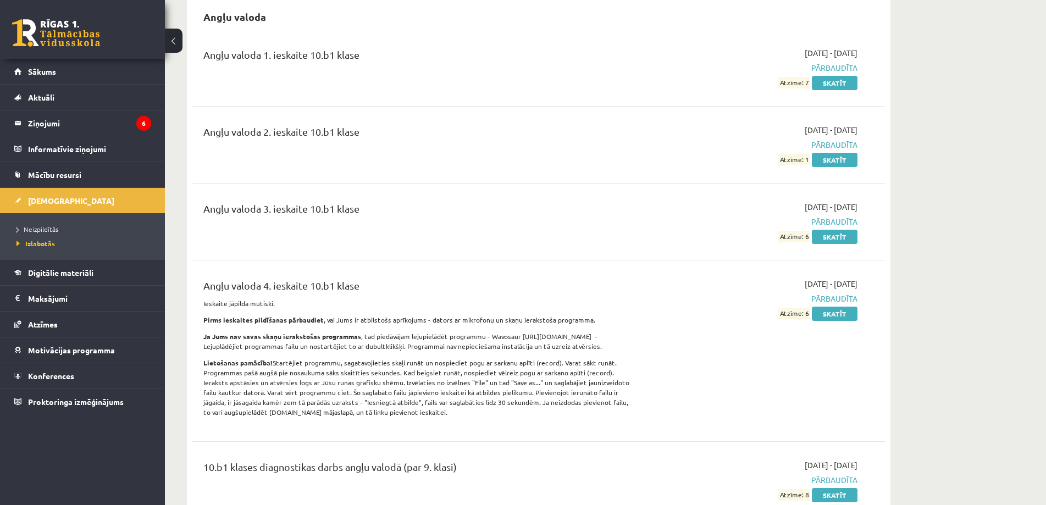
drag, startPoint x: 385, startPoint y: 182, endPoint x: 391, endPoint y: 286, distance: 103.5
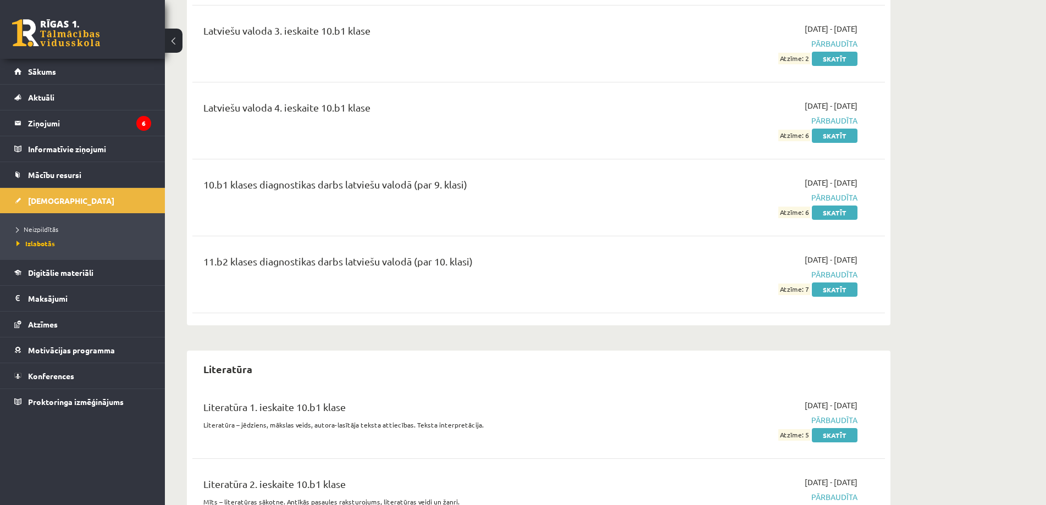
scroll to position [3582, 0]
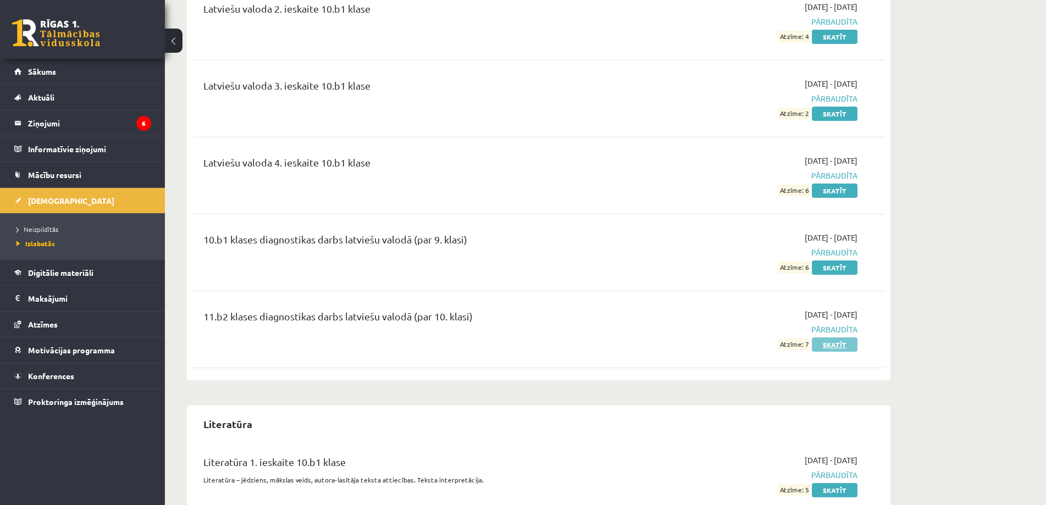
click at [834, 337] on link "Skatīt" at bounding box center [835, 344] width 46 height 14
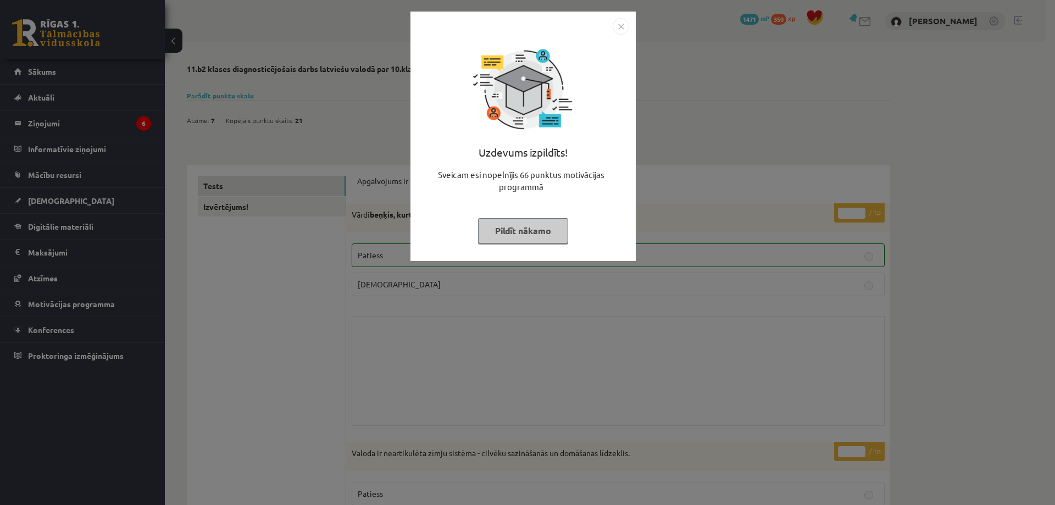
click at [353, 197] on div "Uzdevums izpildīts! Sveicam esi nopelnījis 66 punktus motivācijas programmā Pil…" at bounding box center [527, 252] width 1055 height 505
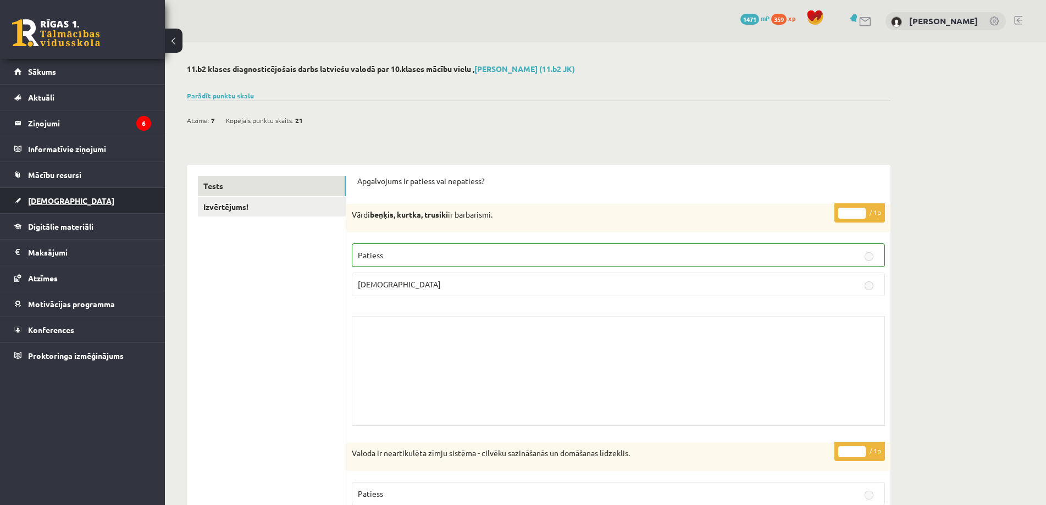
click at [42, 207] on link "[DEMOGRAPHIC_DATA]" at bounding box center [82, 200] width 137 height 25
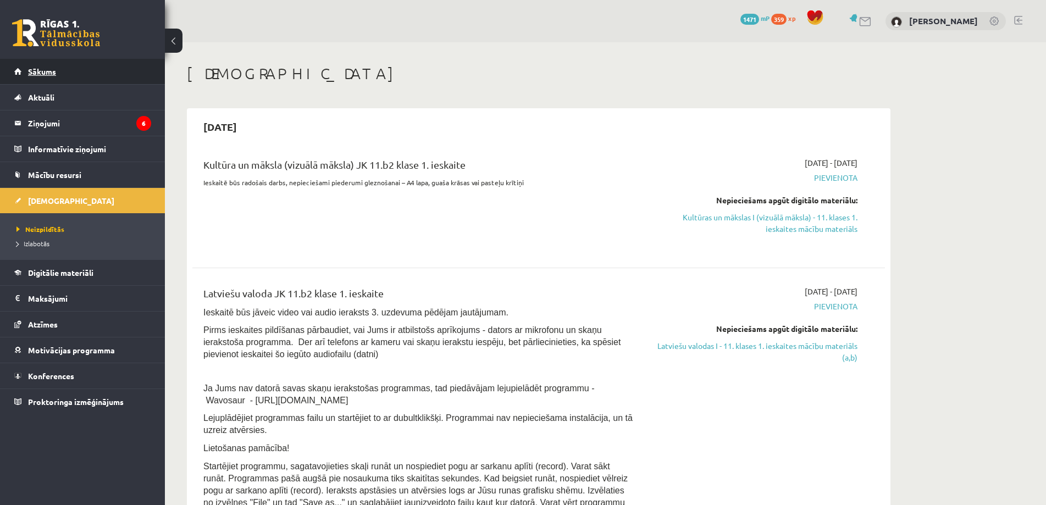
click at [48, 72] on span "Sākums" at bounding box center [42, 71] width 28 height 10
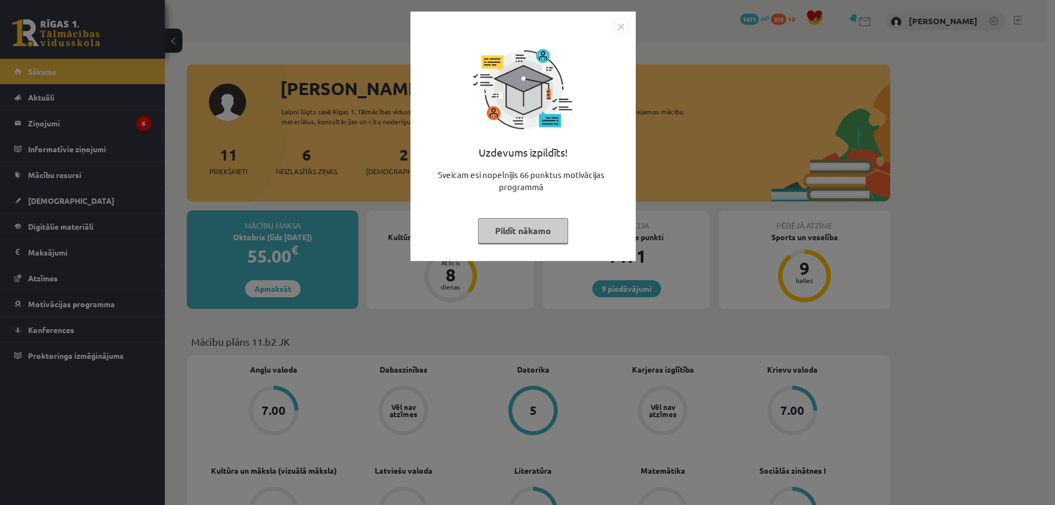
click at [324, 175] on div "Uzdevums izpildīts! Sveicam esi nopelnījis 66 punktus motivācijas programmā Pil…" at bounding box center [527, 252] width 1055 height 505
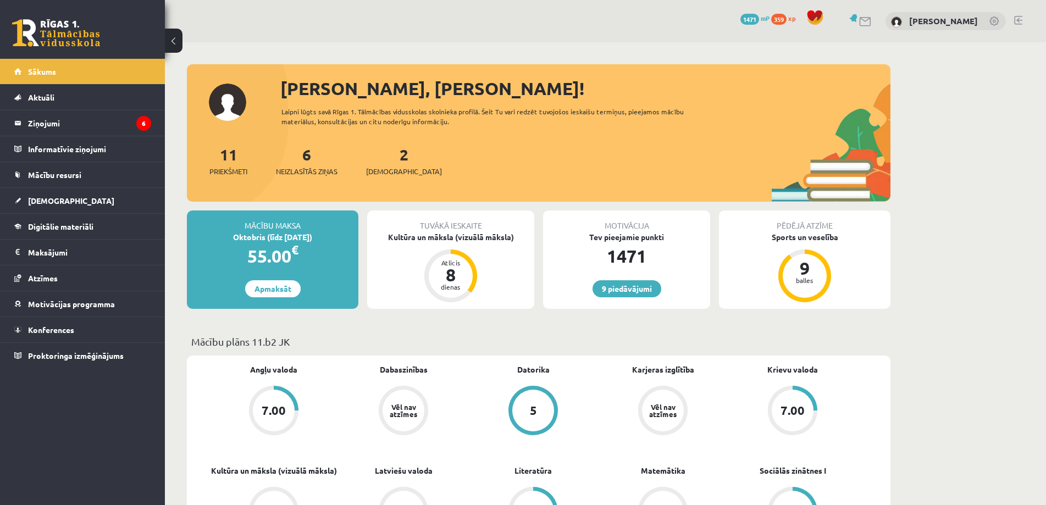
click at [740, 15] on span "1471" at bounding box center [749, 19] width 19 height 11
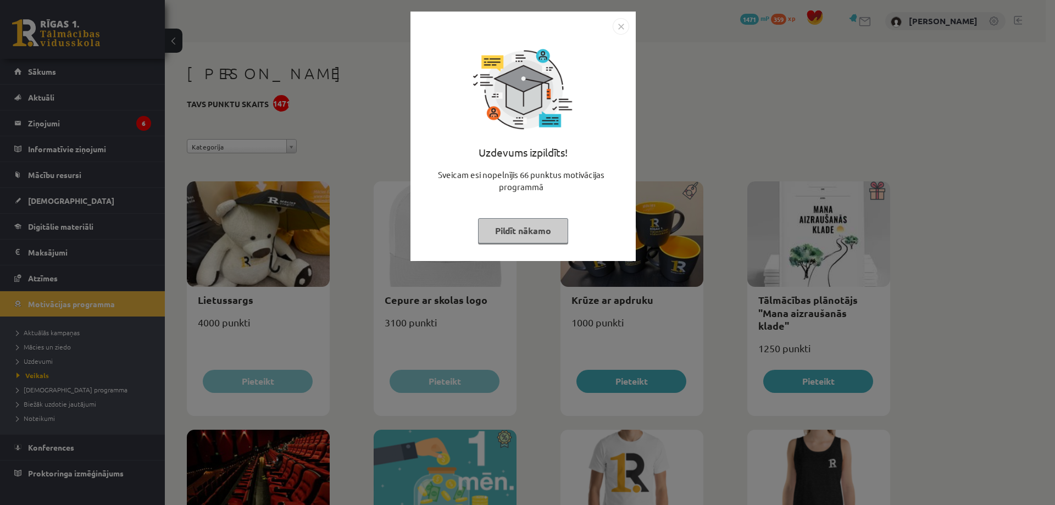
click at [670, 25] on div "Uzdevums izpildīts! Sveicam esi nopelnījis 66 punktus motivācijas programmā Pil…" at bounding box center [527, 252] width 1055 height 505
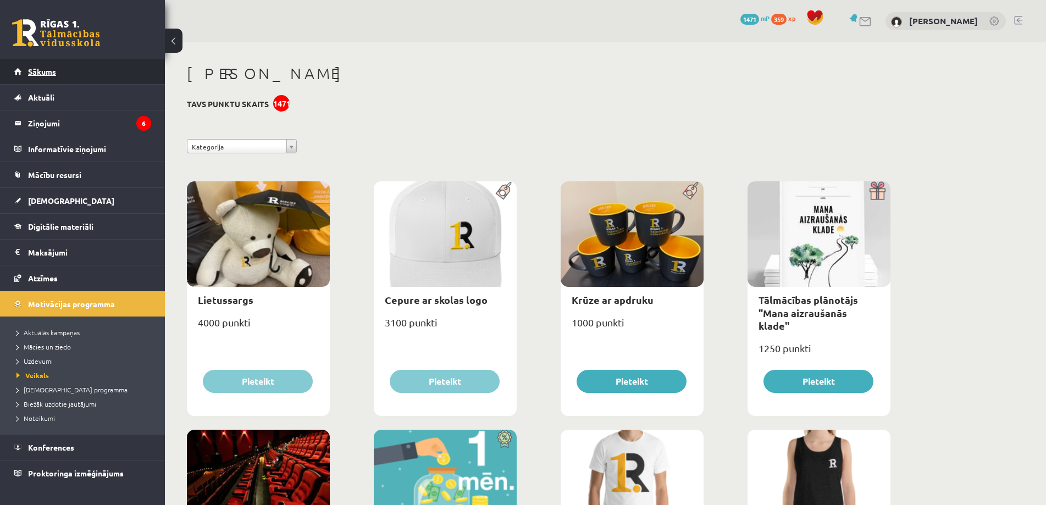
click at [38, 66] on link "Sākums" at bounding box center [82, 71] width 137 height 25
